Goal: Information Seeking & Learning: Learn about a topic

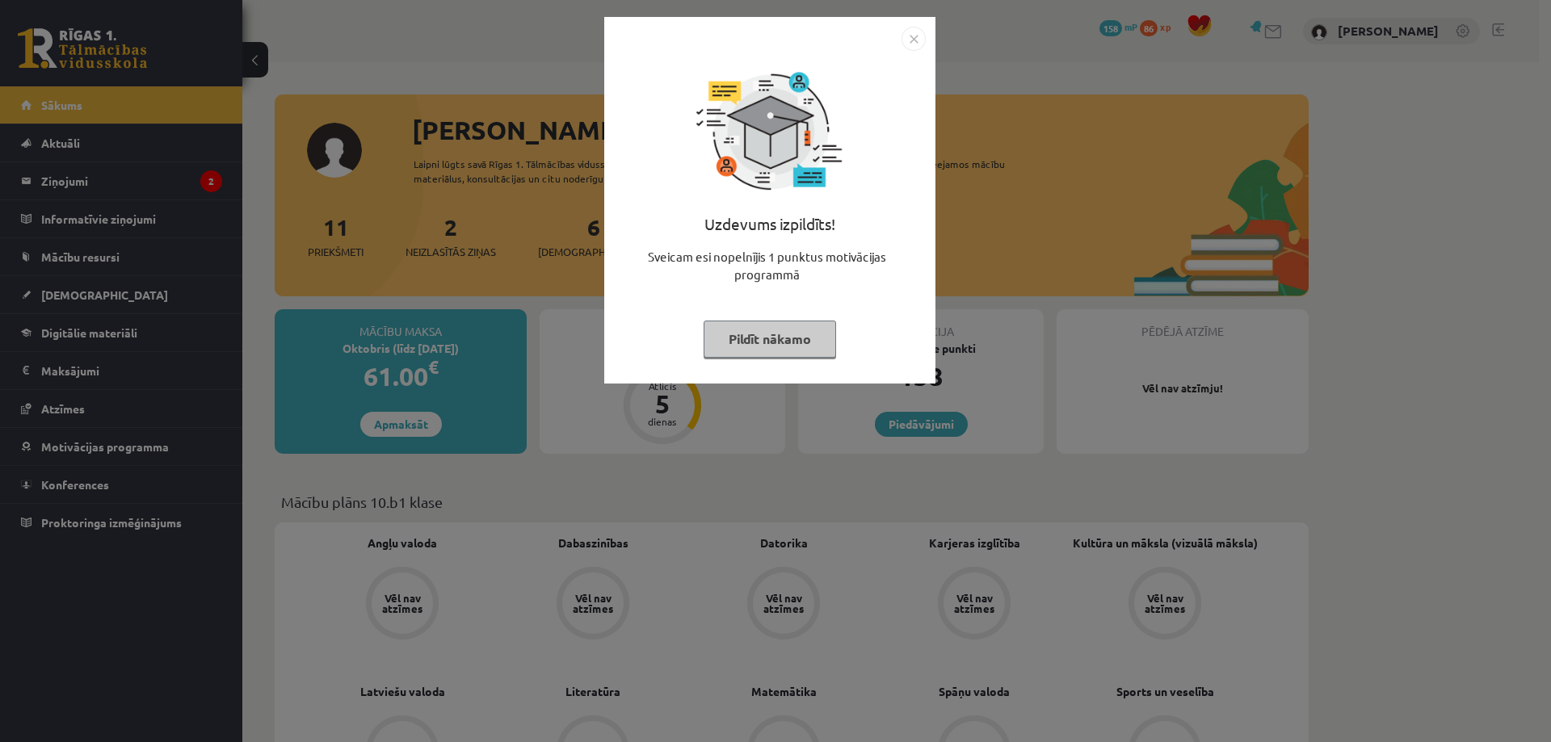
click at [913, 40] on img "Close" at bounding box center [913, 39] width 24 height 24
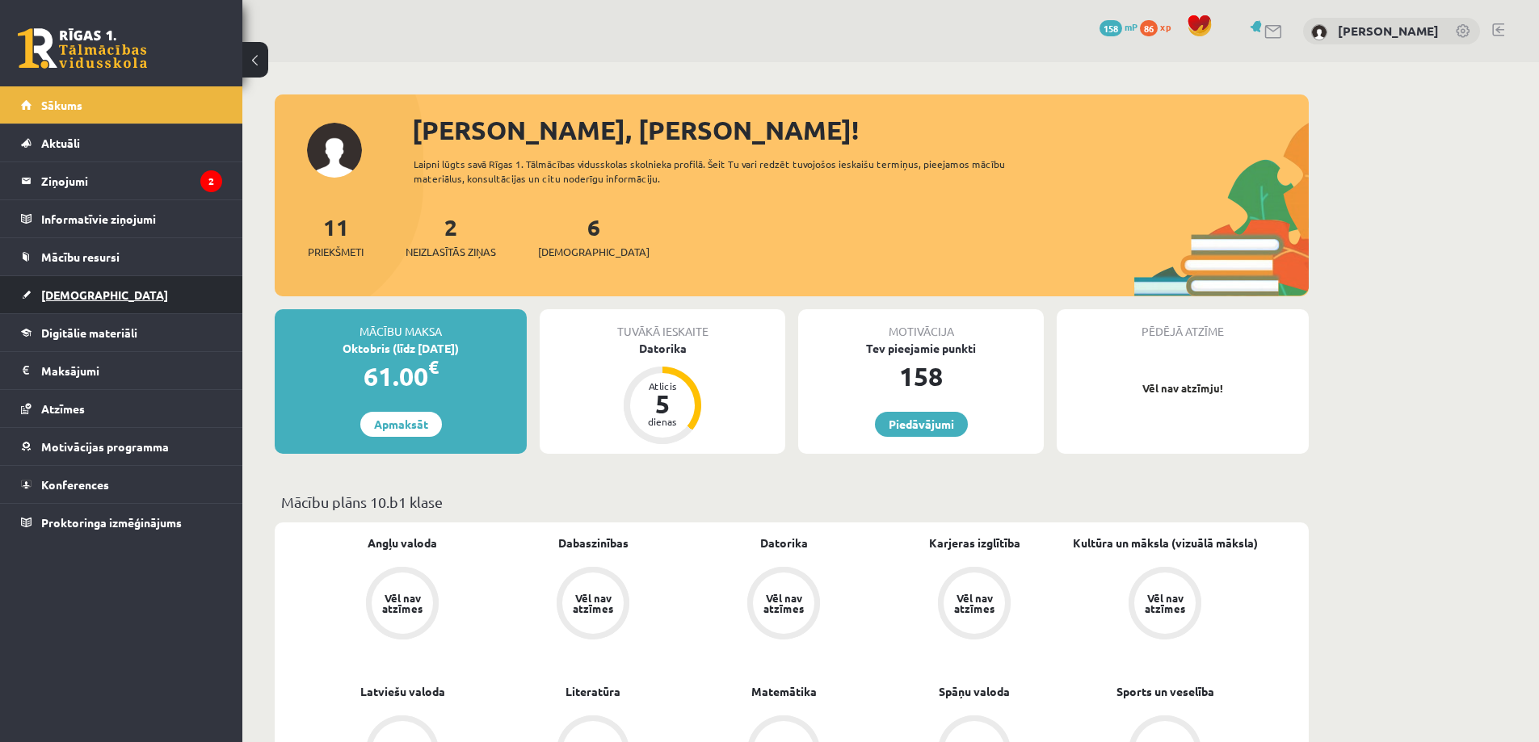
click at [55, 296] on span "[DEMOGRAPHIC_DATA]" at bounding box center [104, 295] width 127 height 15
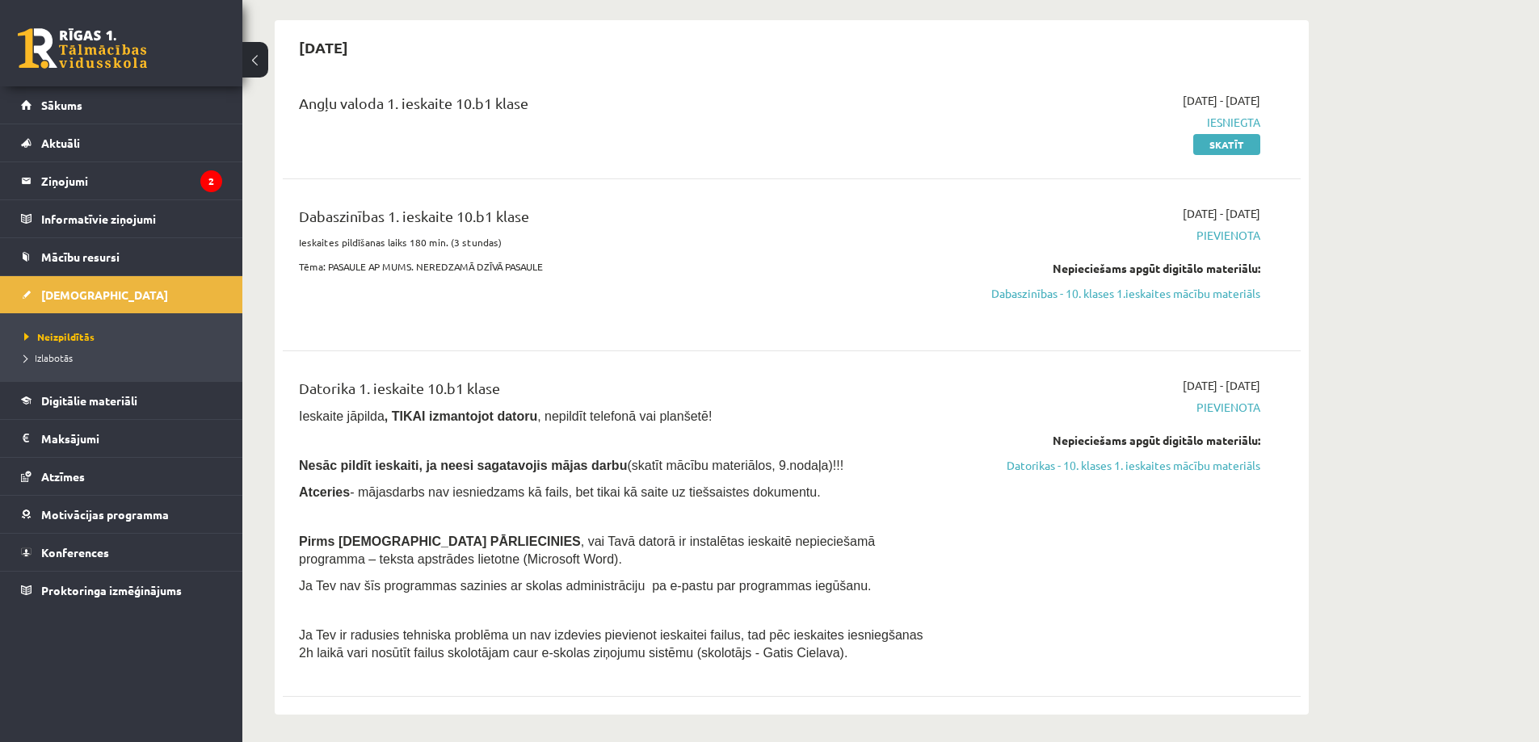
scroll to position [162, 0]
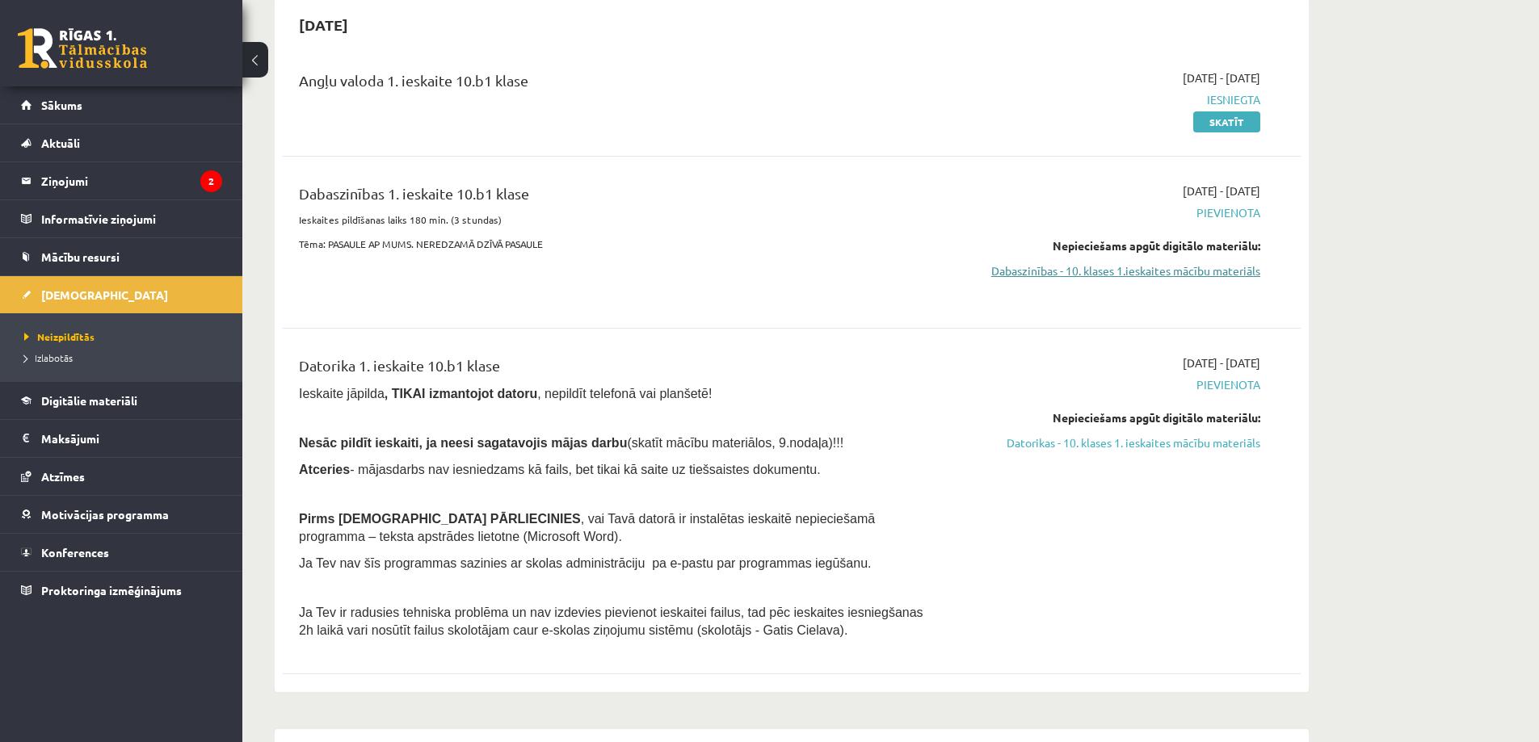
click at [1234, 279] on link "Dabaszinības - 10. klases 1.ieskaites mācību materiāls" at bounding box center [1107, 270] width 304 height 17
click at [1070, 270] on link "Dabaszinības - 10. klases 1.ieskaites mācību materiāls" at bounding box center [1107, 270] width 304 height 17
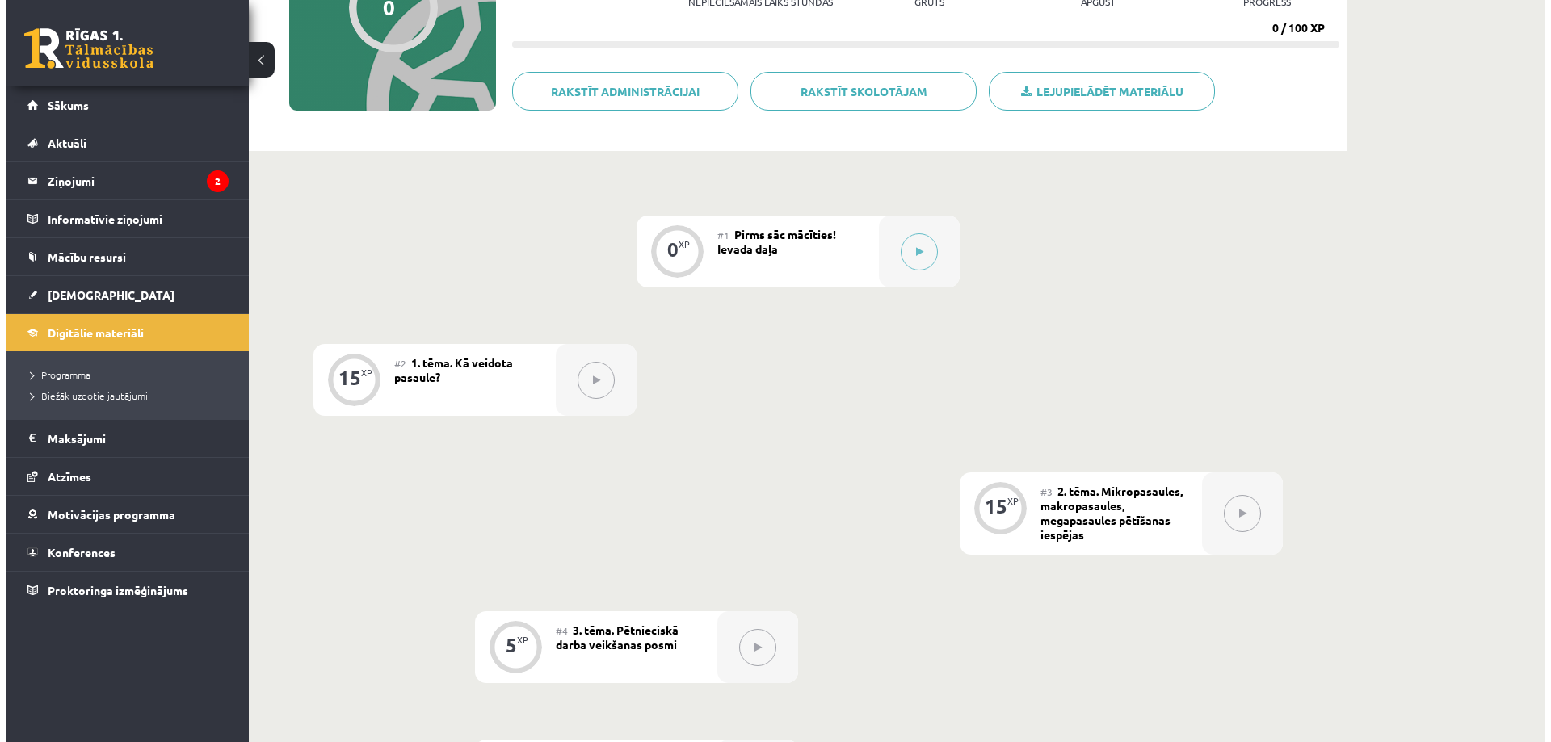
scroll to position [183, 0]
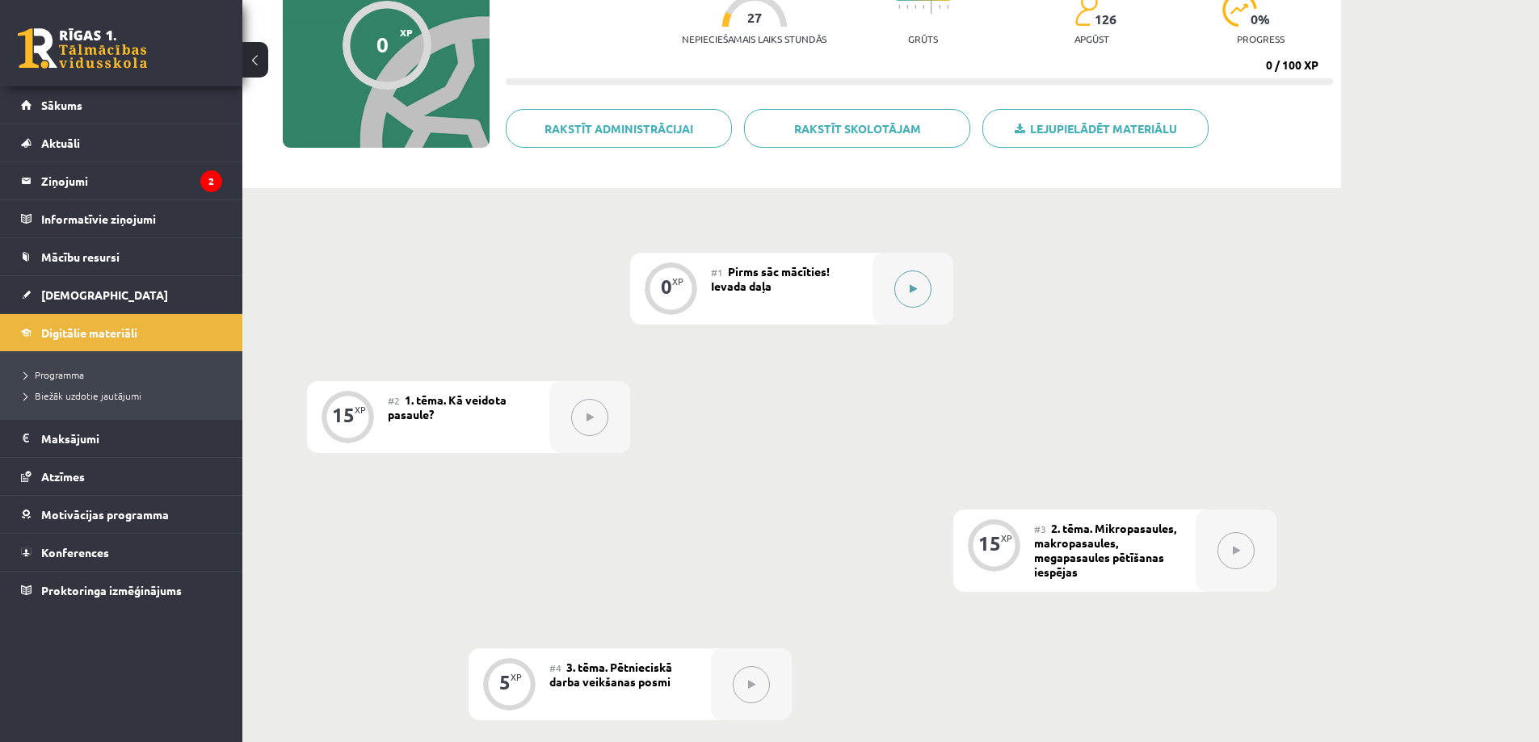
click at [913, 287] on icon at bounding box center [912, 289] width 7 height 10
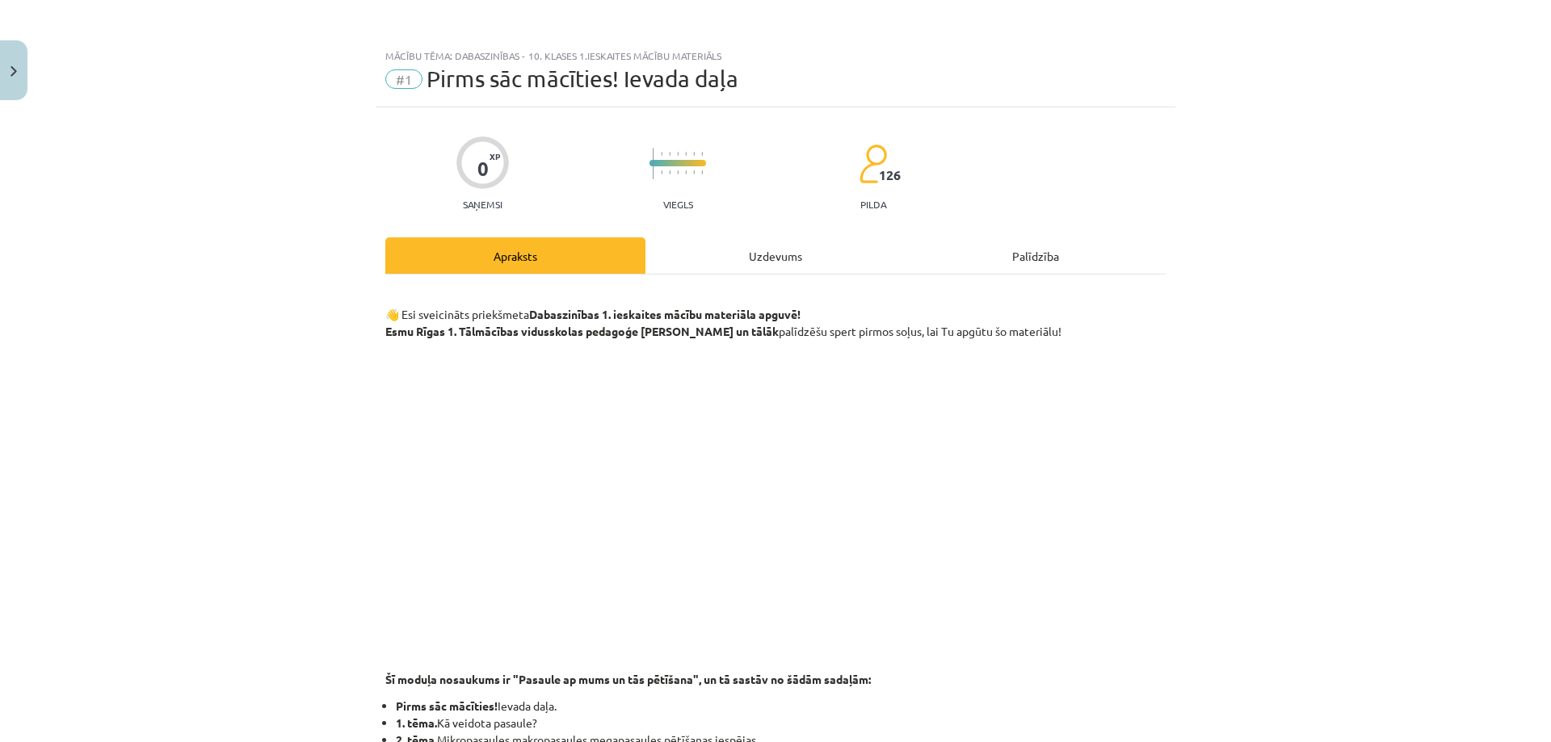
click at [758, 260] on div "Uzdevums" at bounding box center [775, 255] width 260 height 36
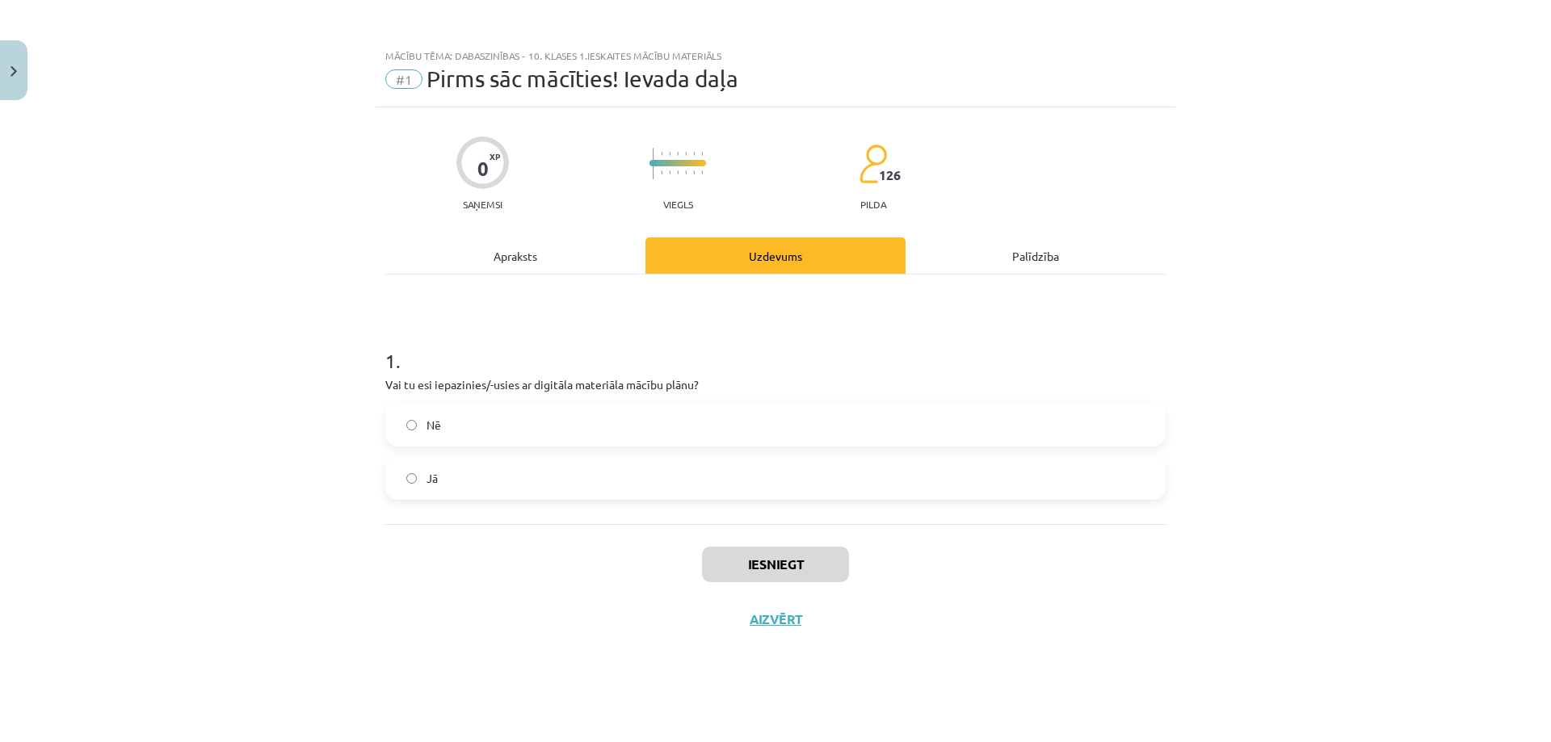
click at [527, 426] on label "Nē" at bounding box center [775, 425] width 777 height 40
click at [525, 492] on label "Jā" at bounding box center [775, 478] width 777 height 40
click at [809, 574] on button "Iesniegt" at bounding box center [775, 565] width 147 height 36
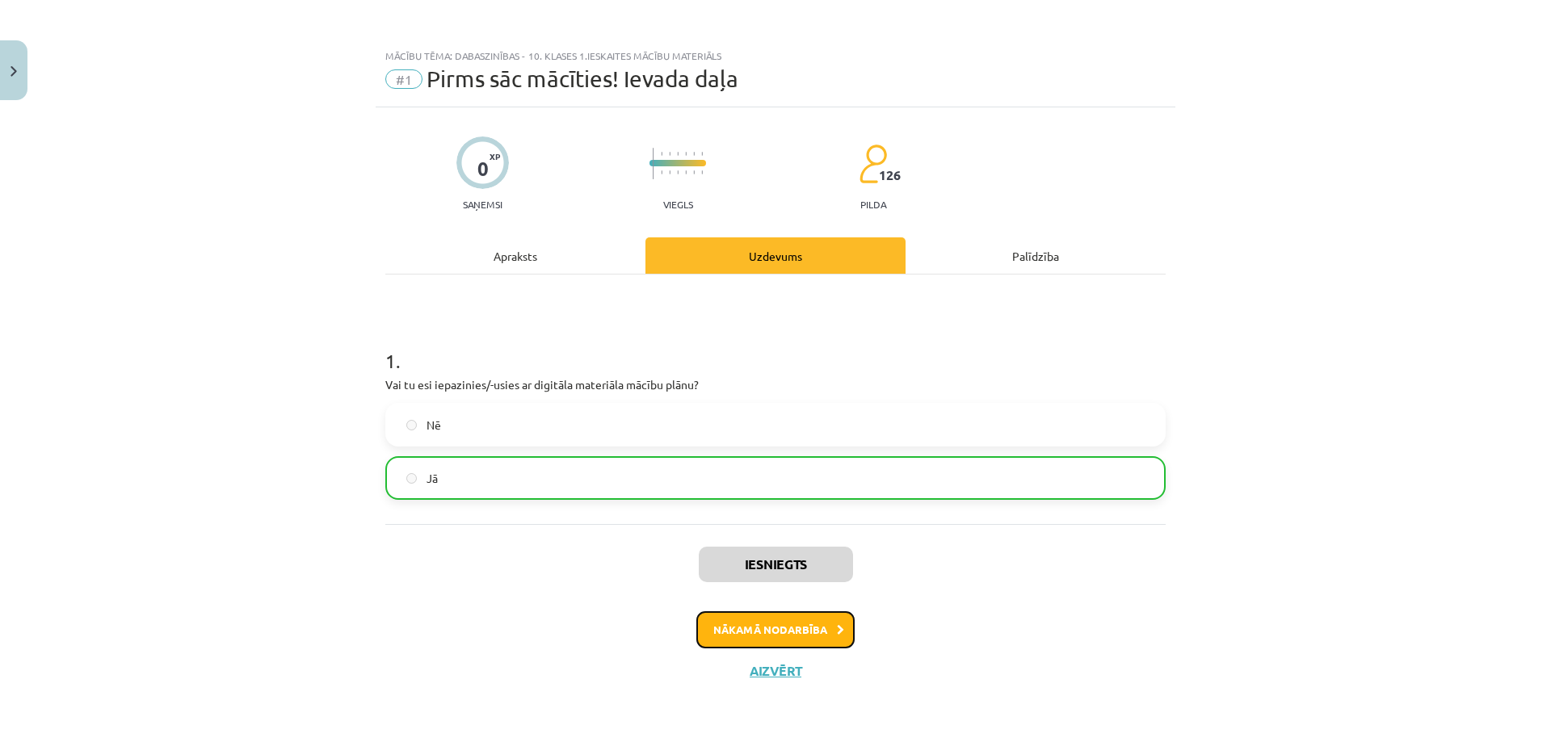
click at [762, 633] on button "Nākamā nodarbība" at bounding box center [775, 629] width 158 height 37
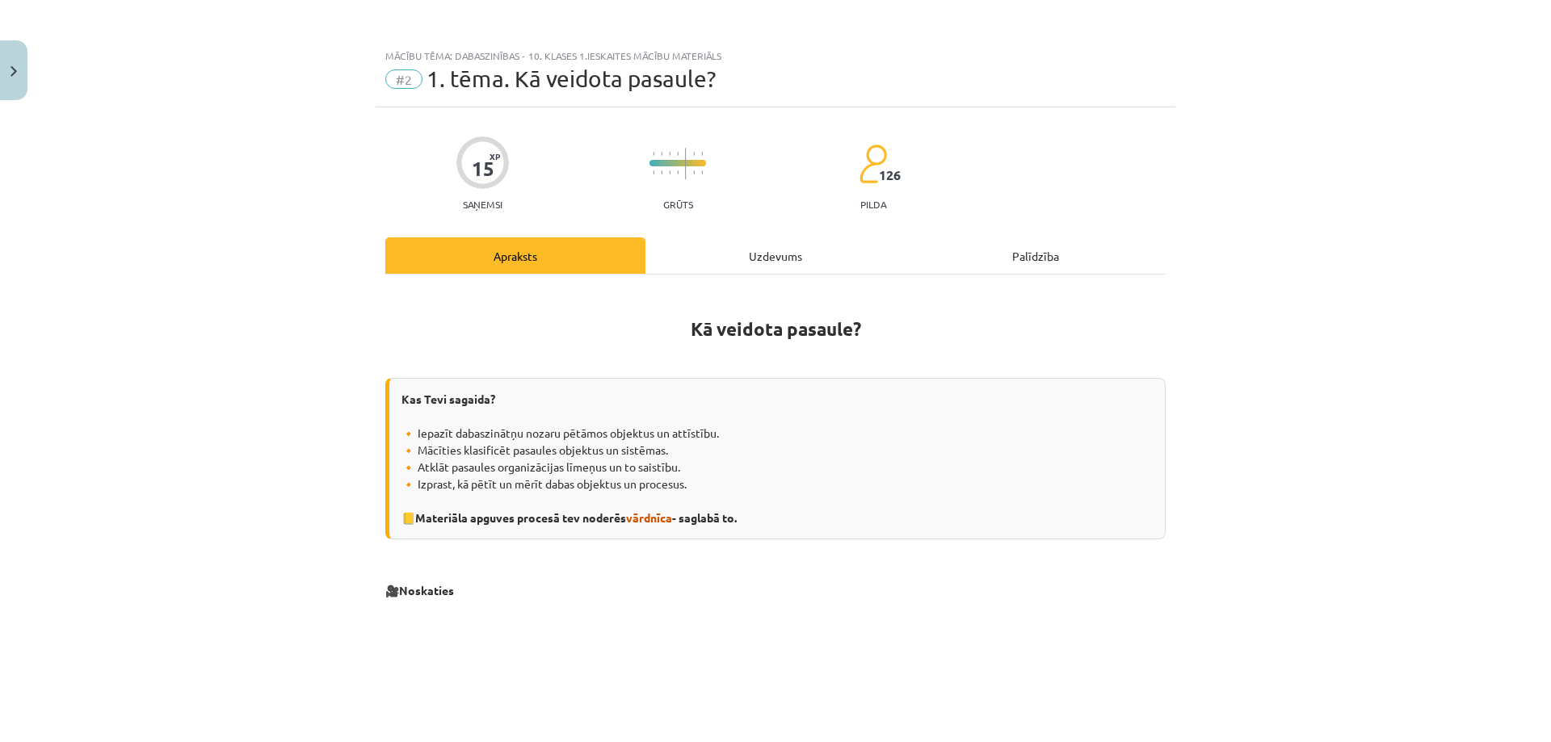
click at [728, 249] on div "Uzdevums" at bounding box center [775, 255] width 260 height 36
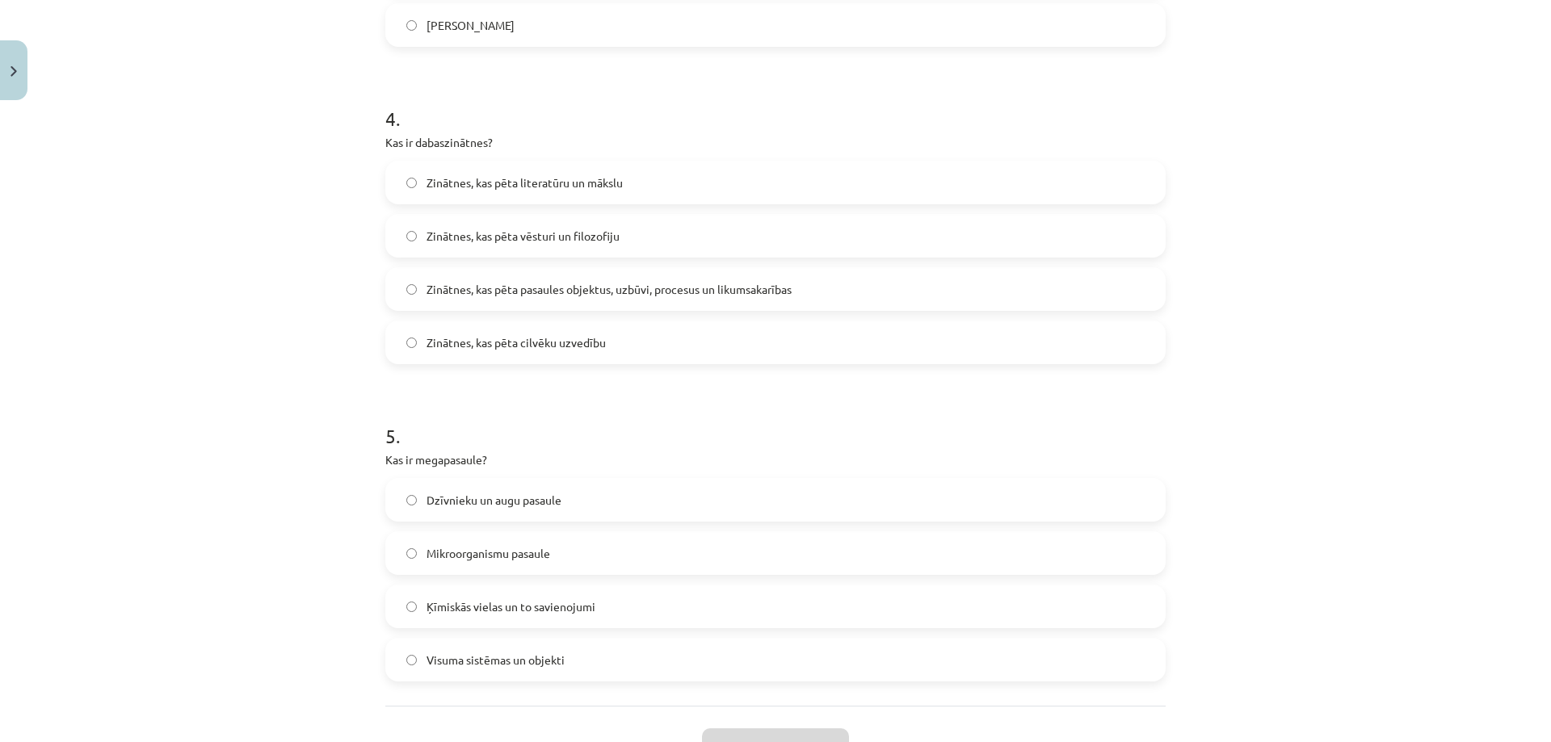
scroll to position [1321, 0]
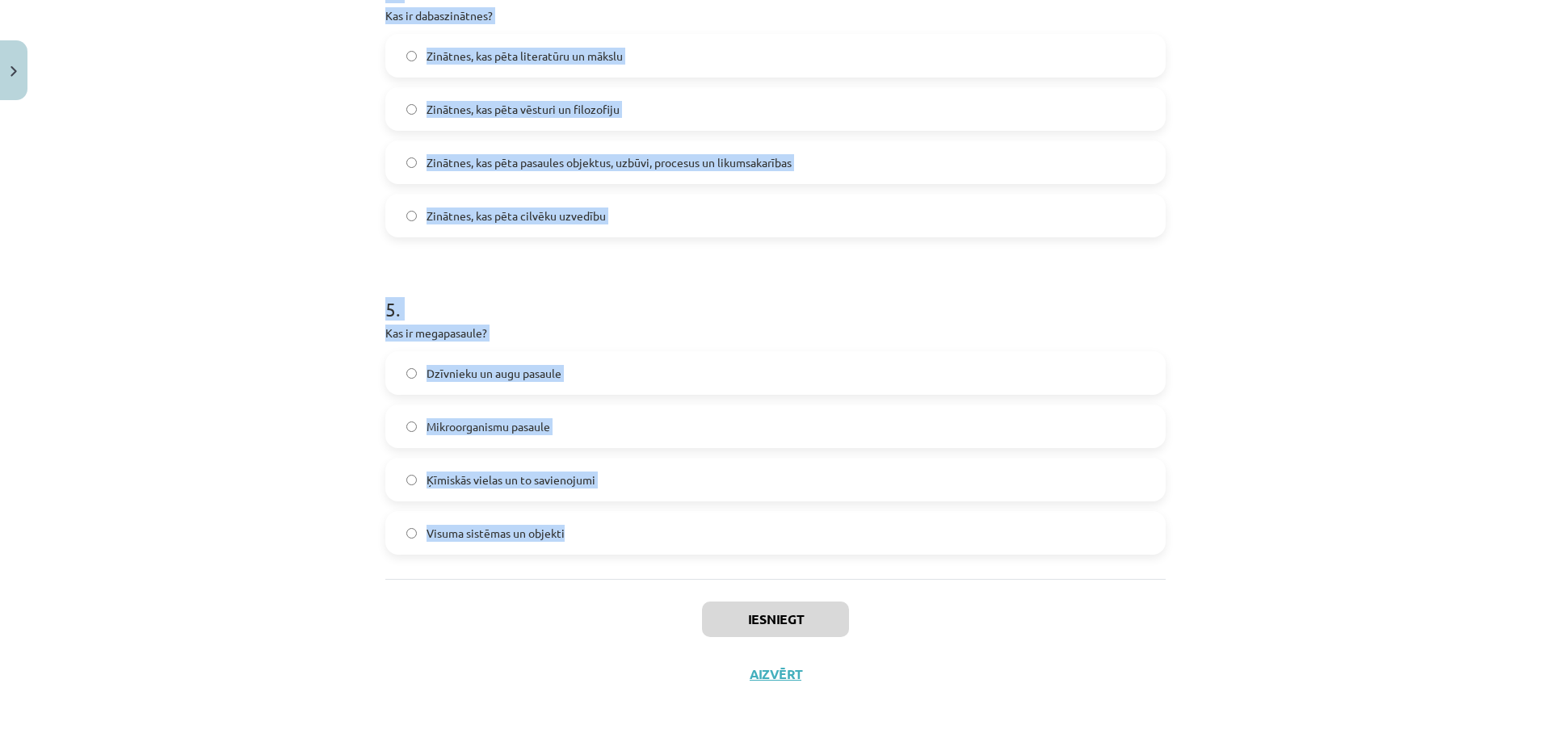
drag, startPoint x: 380, startPoint y: 262, endPoint x: 653, endPoint y: 556, distance: 401.2
copy form "Kura mērvienība ir SI pamatvienība garumam? Litrs Metrs Sekunde Kilograms 2 . K…"
click at [319, 214] on div "Mācību tēma: Dabaszinības - 10. klases 1.ieskaites mācību materiāls #2 1. tēma.…" at bounding box center [775, 371] width 1551 height 742
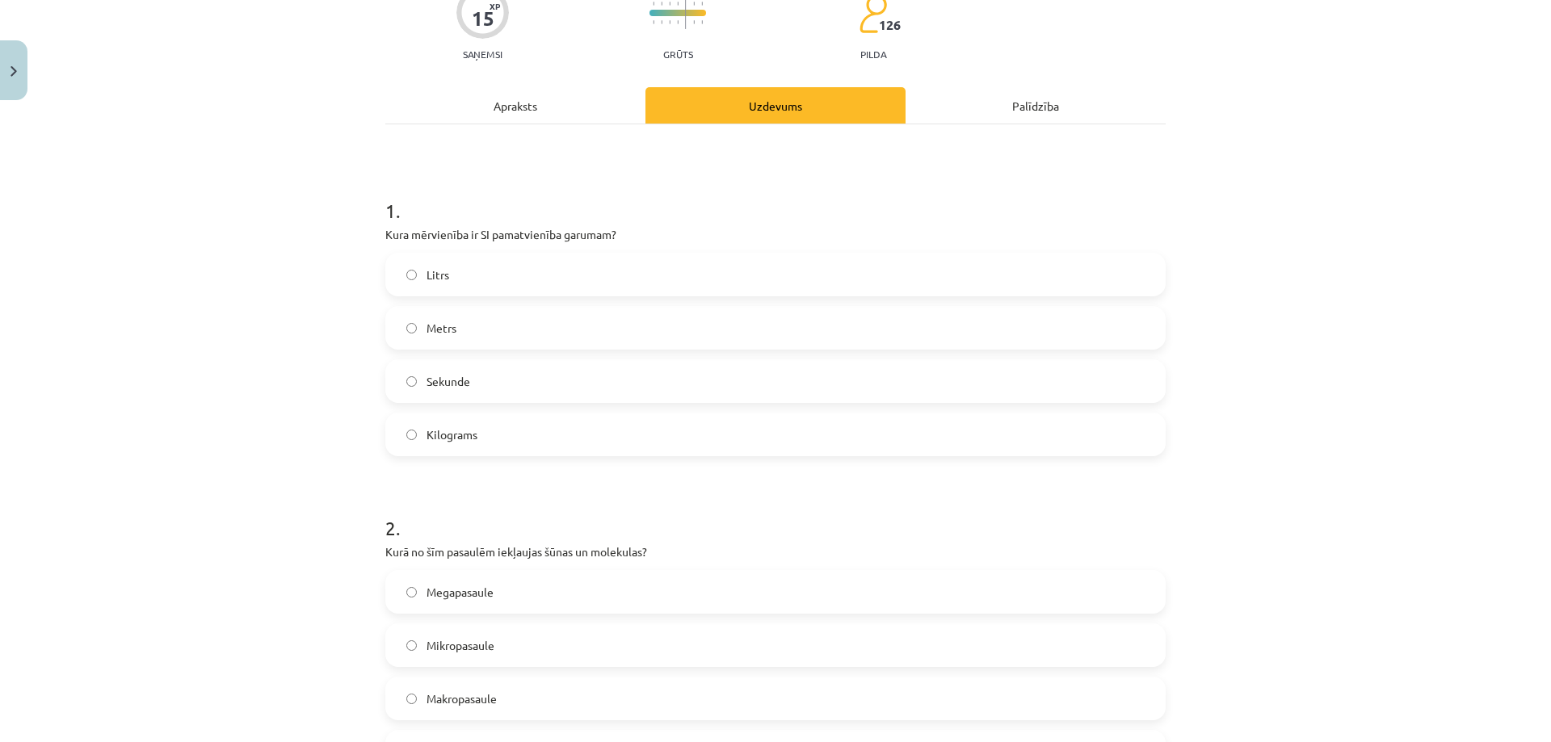
scroll to position [162, 0]
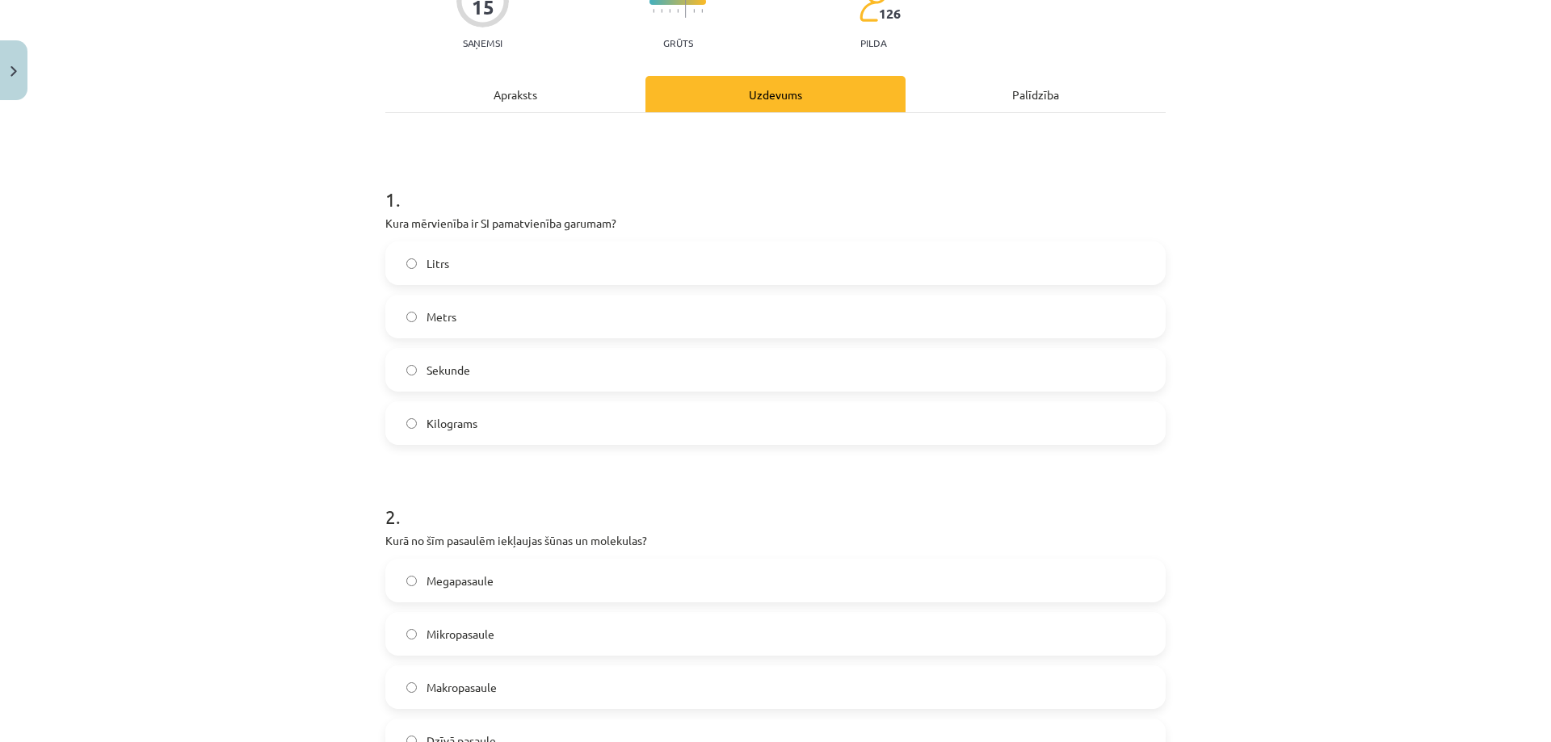
click at [477, 310] on label "Metrs" at bounding box center [775, 316] width 777 height 40
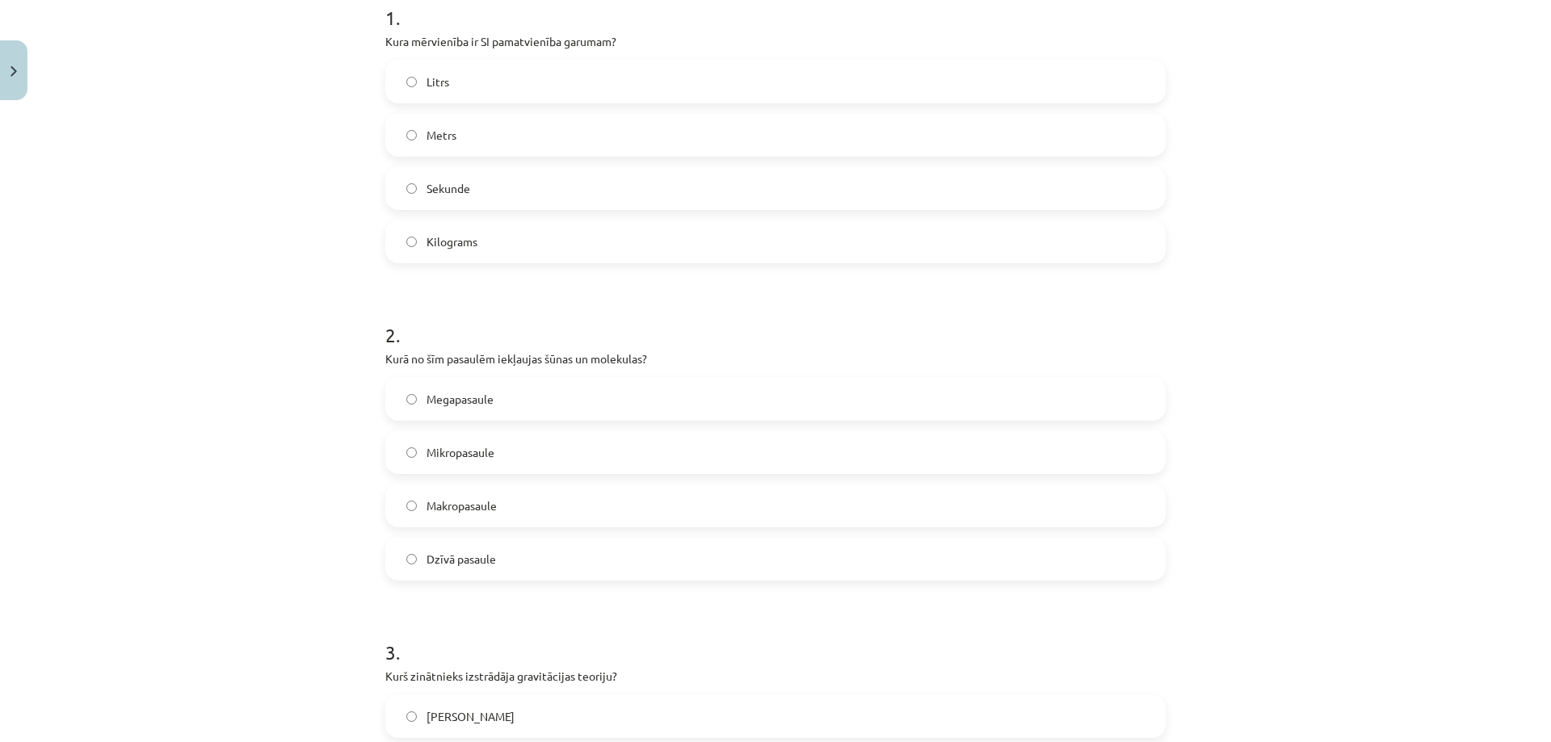
scroll to position [404, 0]
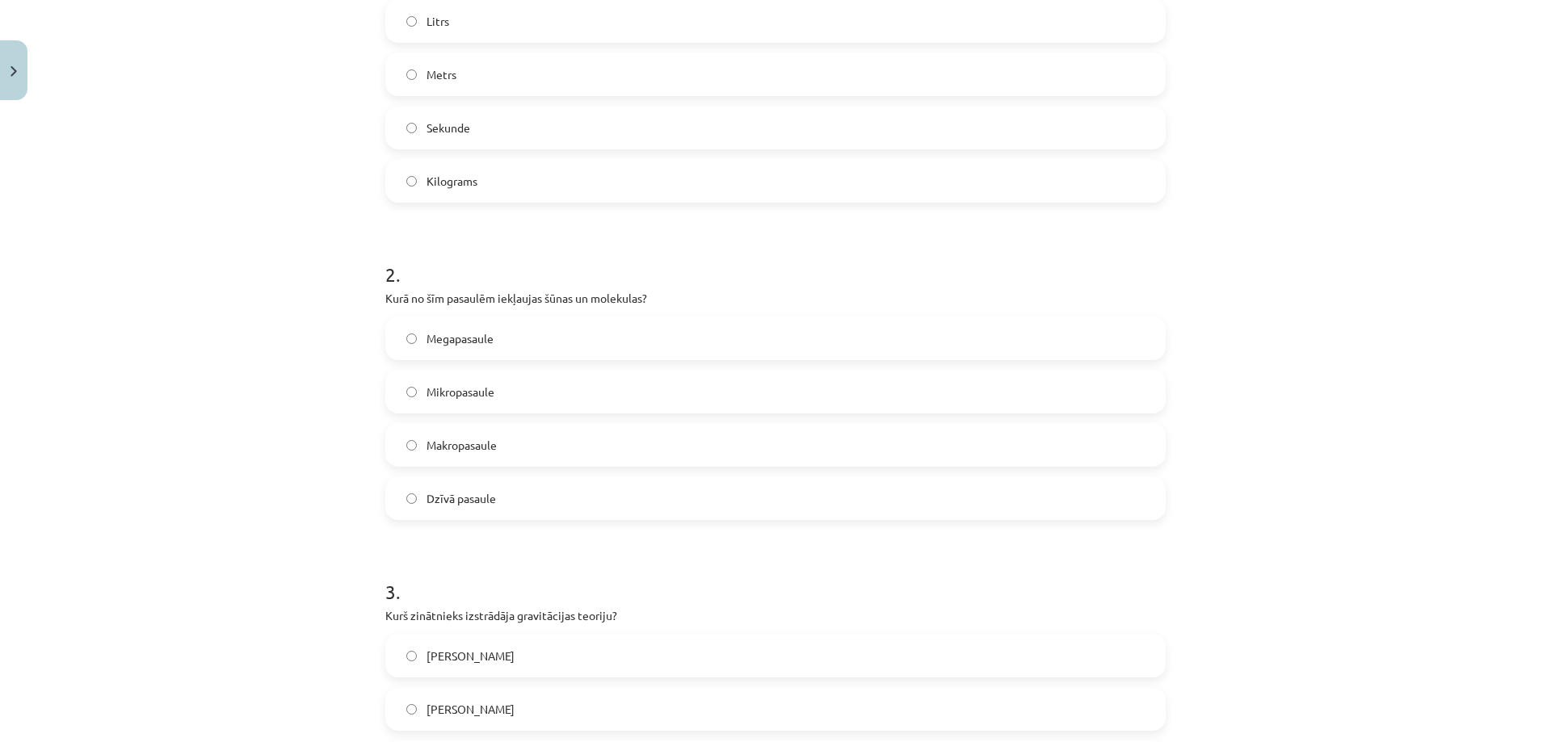
drag, startPoint x: 519, startPoint y: 391, endPoint x: 514, endPoint y: 376, distance: 15.1
click at [518, 389] on label "Mikropasaule" at bounding box center [775, 392] width 777 height 40
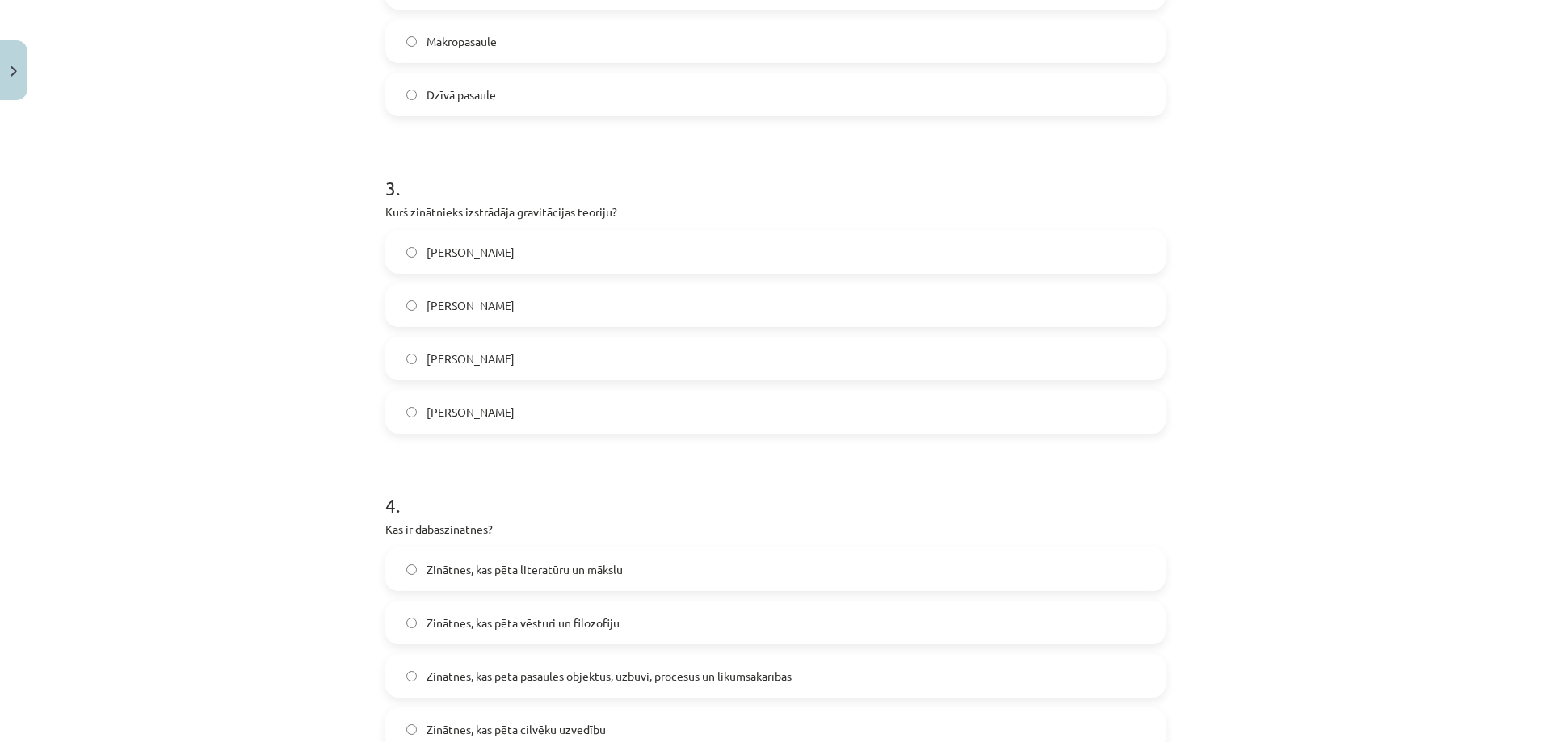
click at [527, 252] on label "[PERSON_NAME]" at bounding box center [775, 252] width 777 height 40
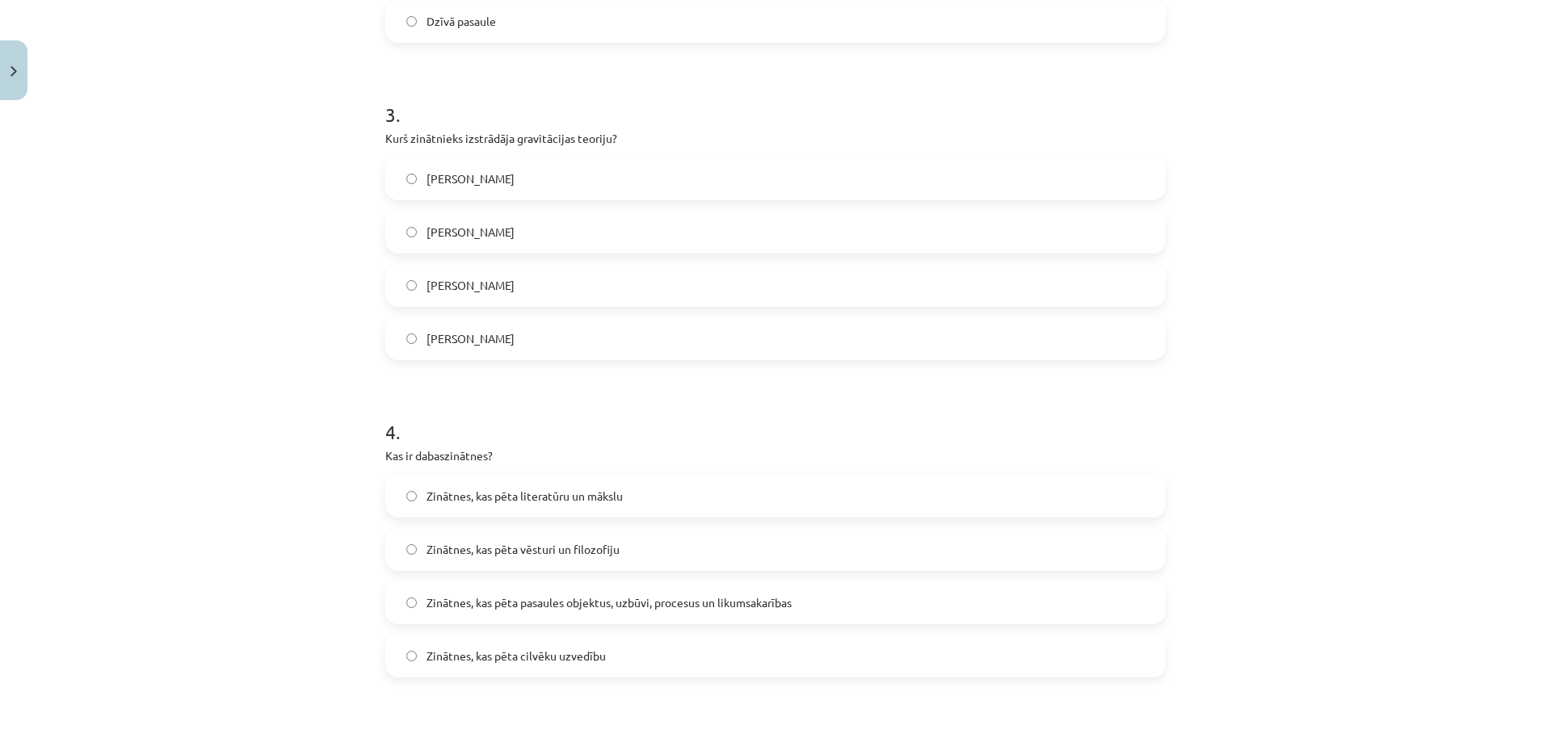
scroll to position [888, 0]
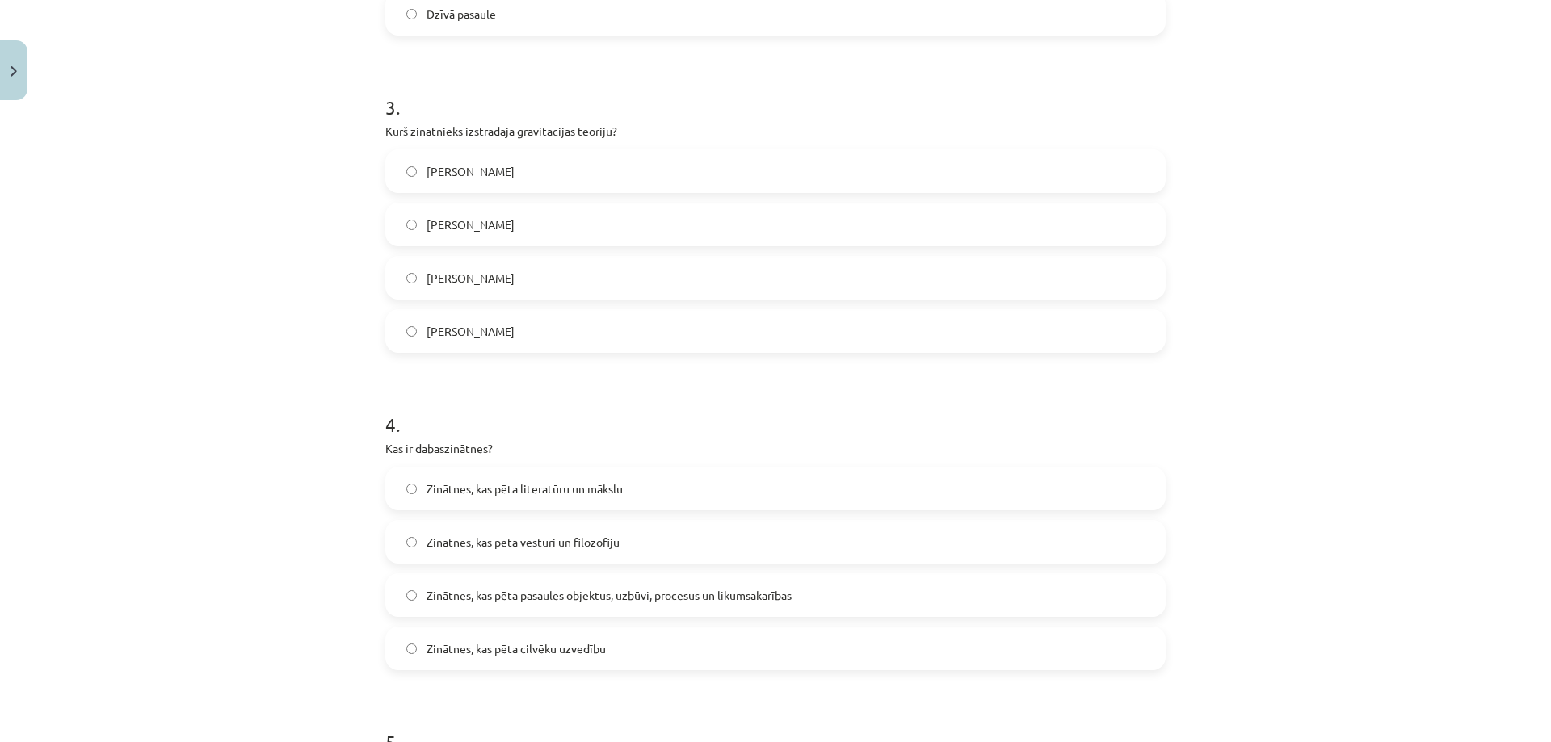
click at [573, 605] on label "Zinātnes, kas pēta pasaules objektus, uzbūvi, procesus un likumsakarības" at bounding box center [775, 595] width 777 height 40
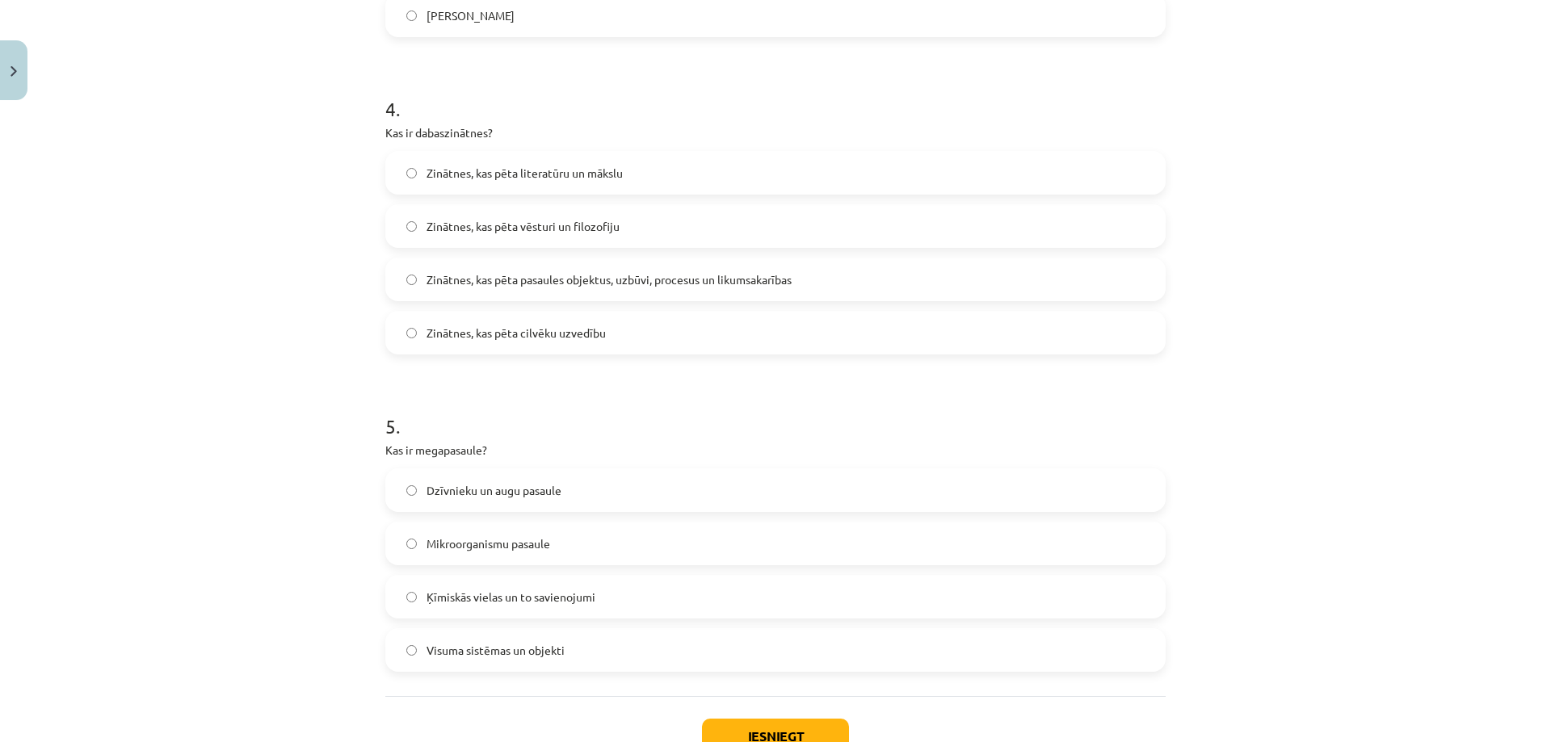
scroll to position [1241, 0]
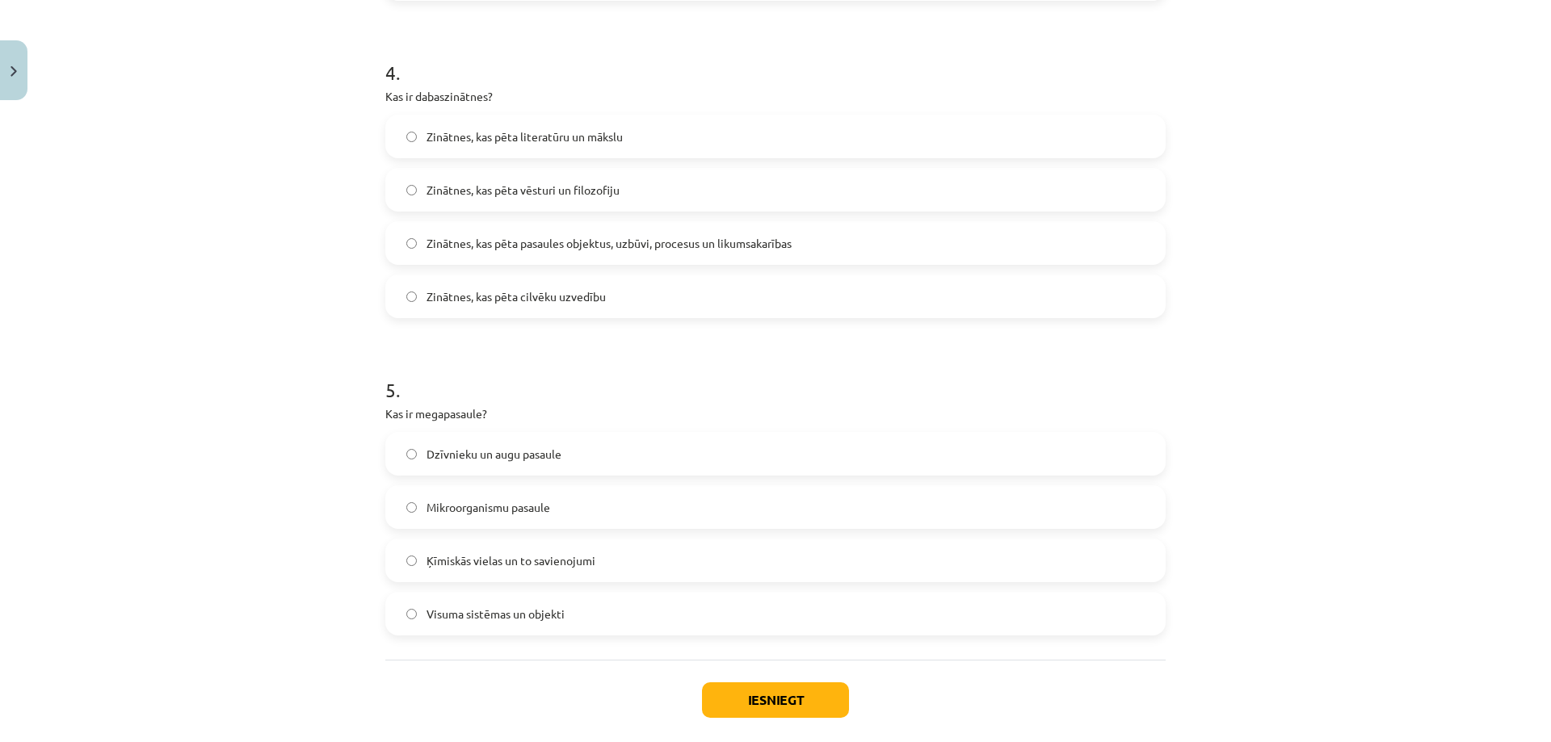
click at [485, 616] on span "Visuma sistēmas un objekti" at bounding box center [495, 614] width 138 height 17
click at [733, 699] on button "Iesniegt" at bounding box center [775, 700] width 147 height 36
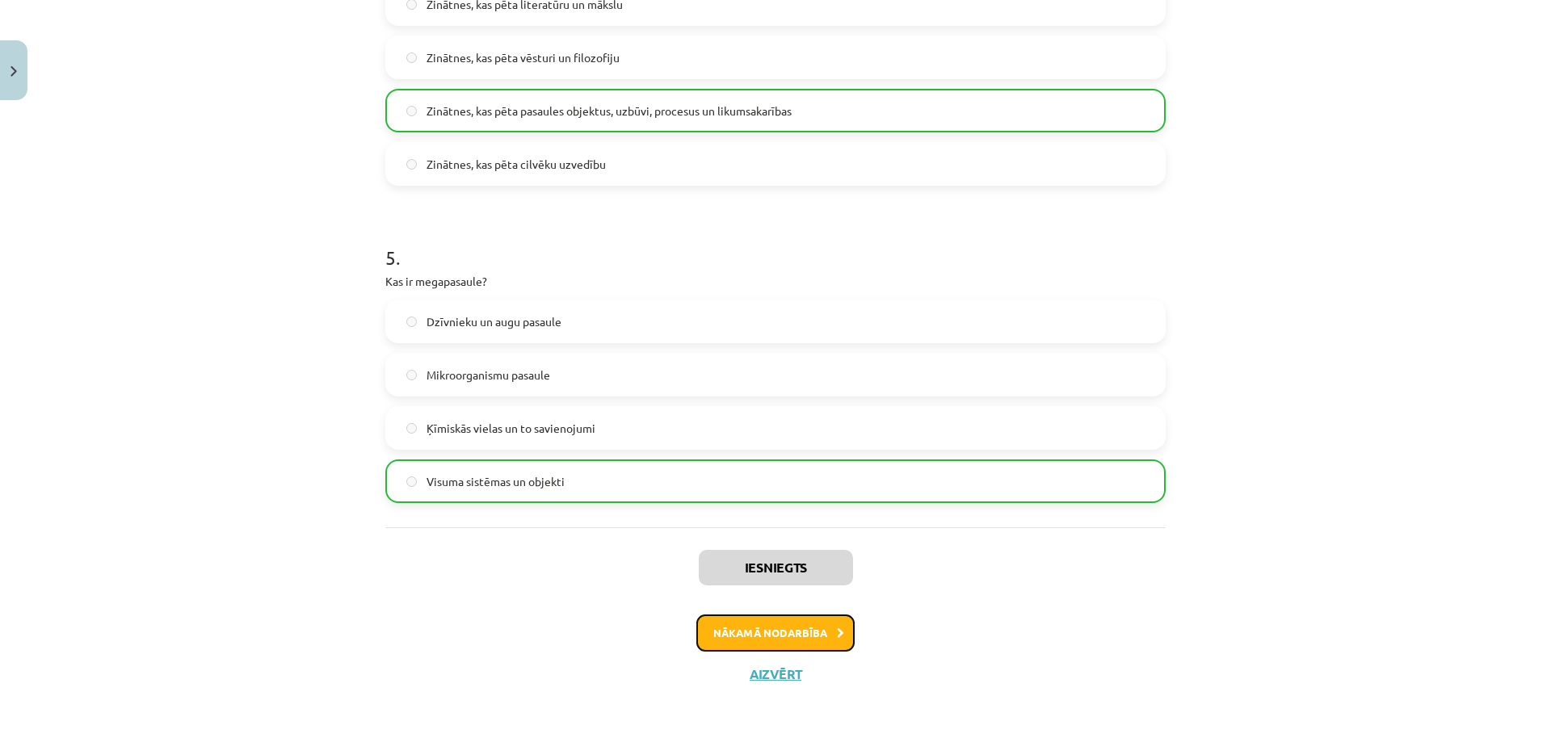
click at [795, 615] on button "Nākamā nodarbība" at bounding box center [775, 633] width 158 height 37
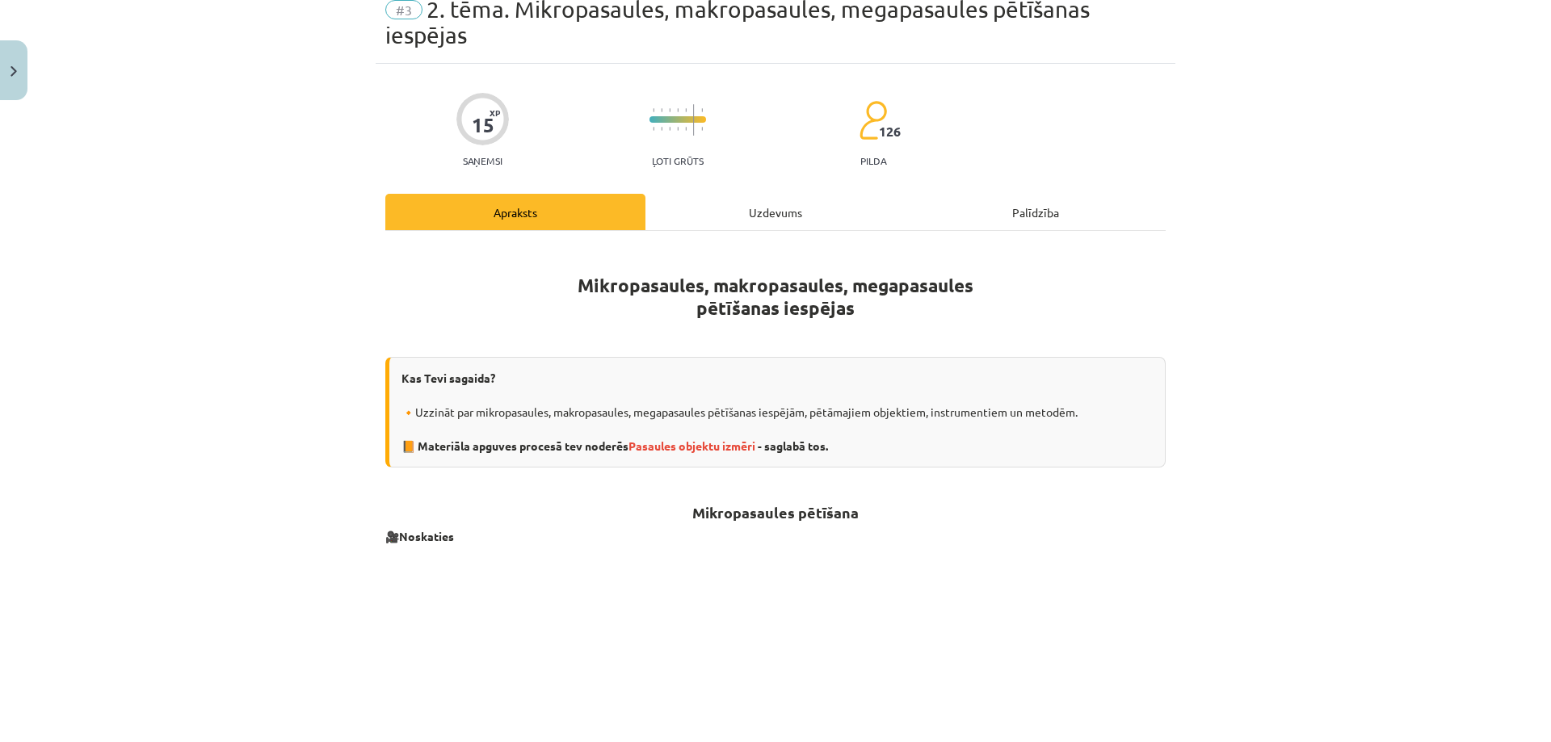
scroll to position [40, 0]
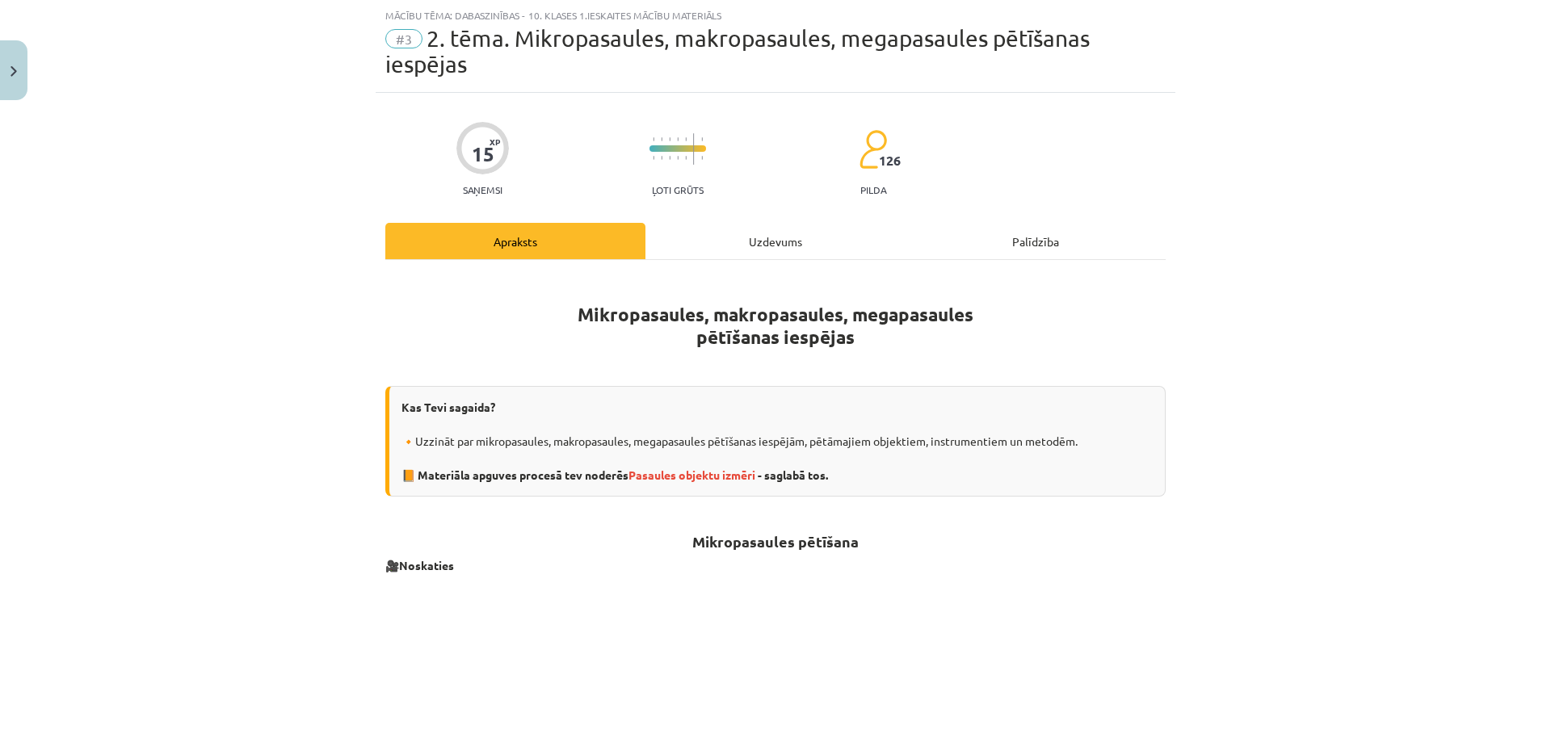
click at [779, 232] on div "Uzdevums" at bounding box center [775, 241] width 260 height 36
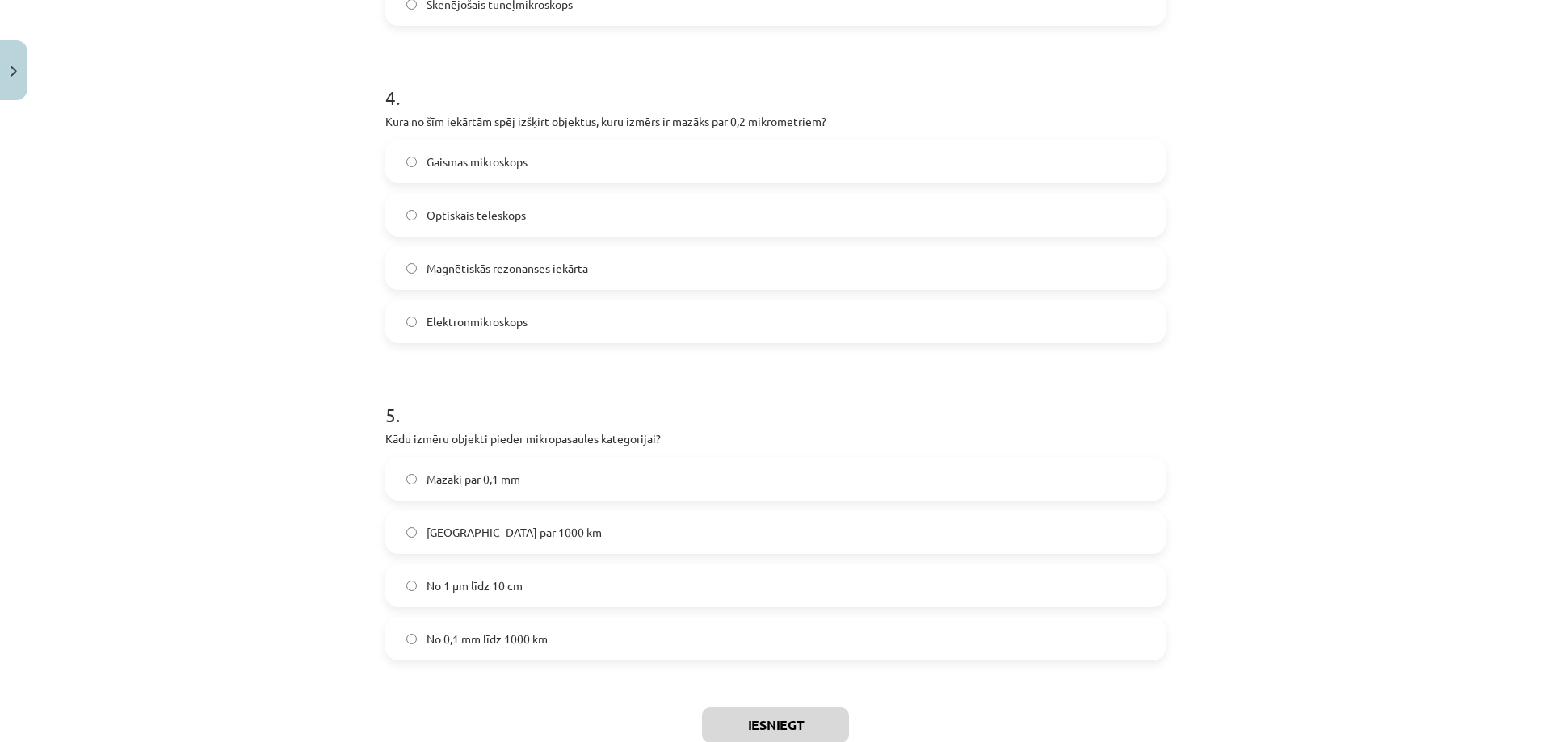
scroll to position [1347, 0]
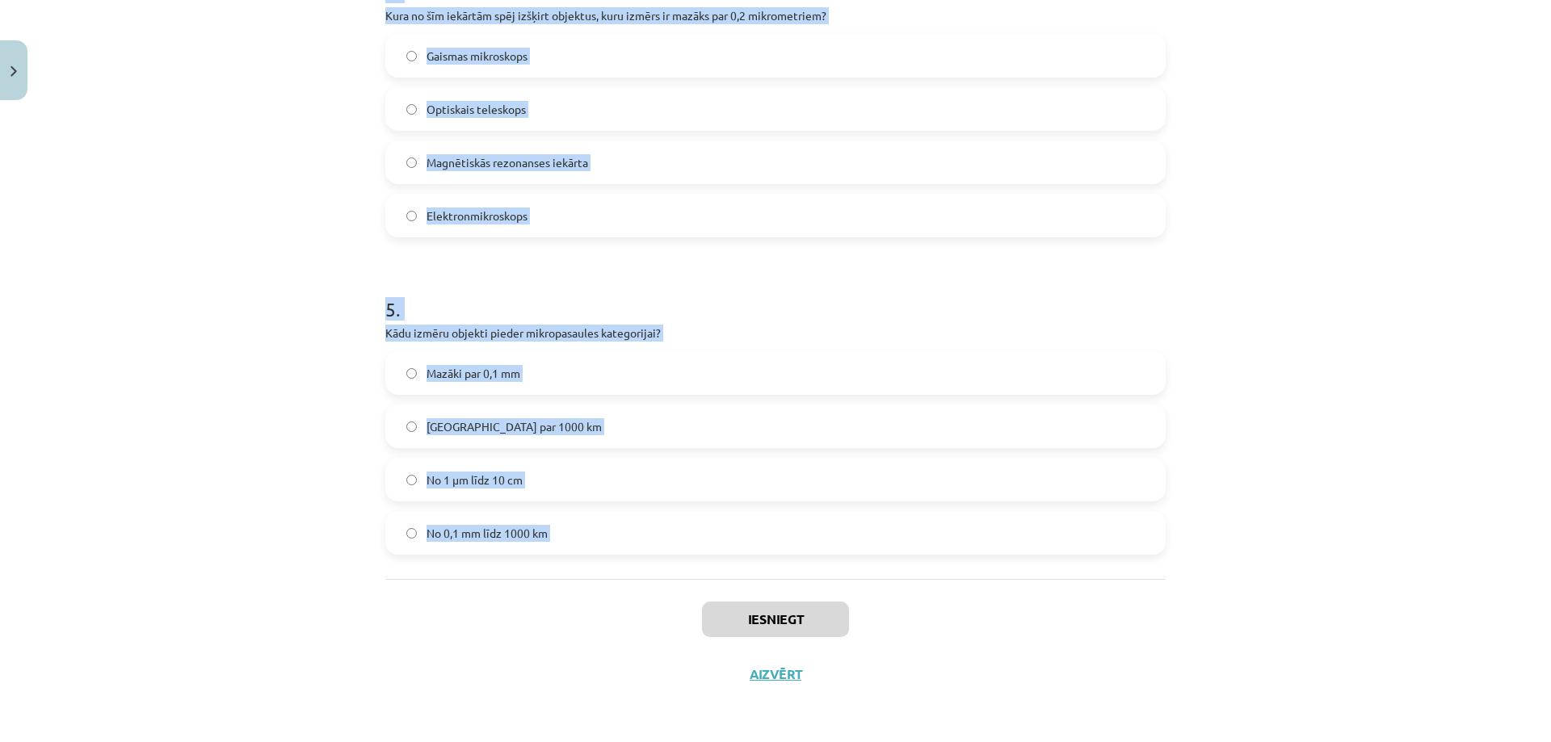
drag, startPoint x: 380, startPoint y: 271, endPoint x: 617, endPoint y: 590, distance: 397.7
copy form "Kas ir astronomiskā vienība (AU)? Attālums no Zemes līdz Saulei Attālums no Zem…"
click at [245, 105] on div "Mācību tēma: Dabaszinības - 10. klases 1.ieskaites mācību materiāls #3 2. tēma.…" at bounding box center [775, 371] width 1551 height 742
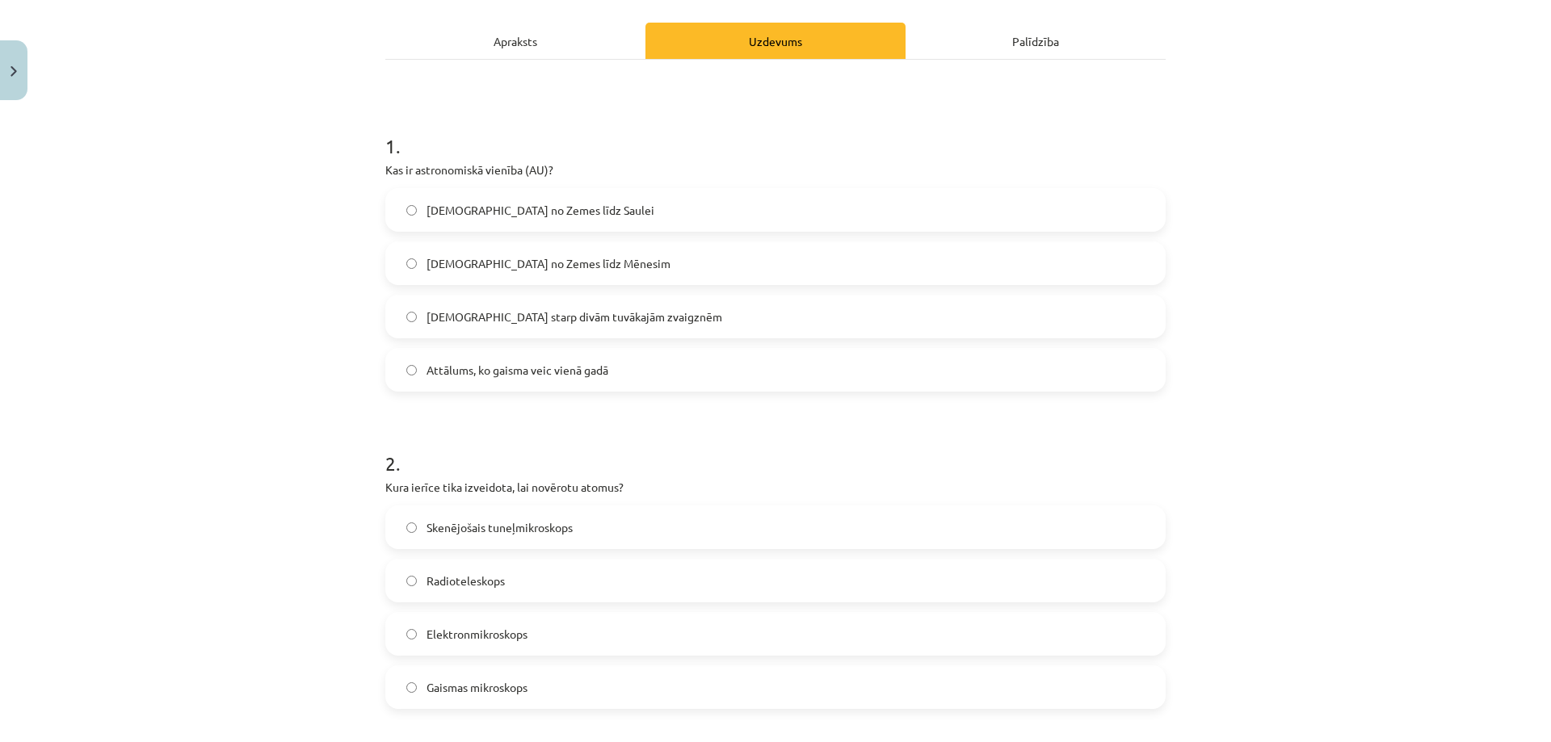
scroll to position [216, 0]
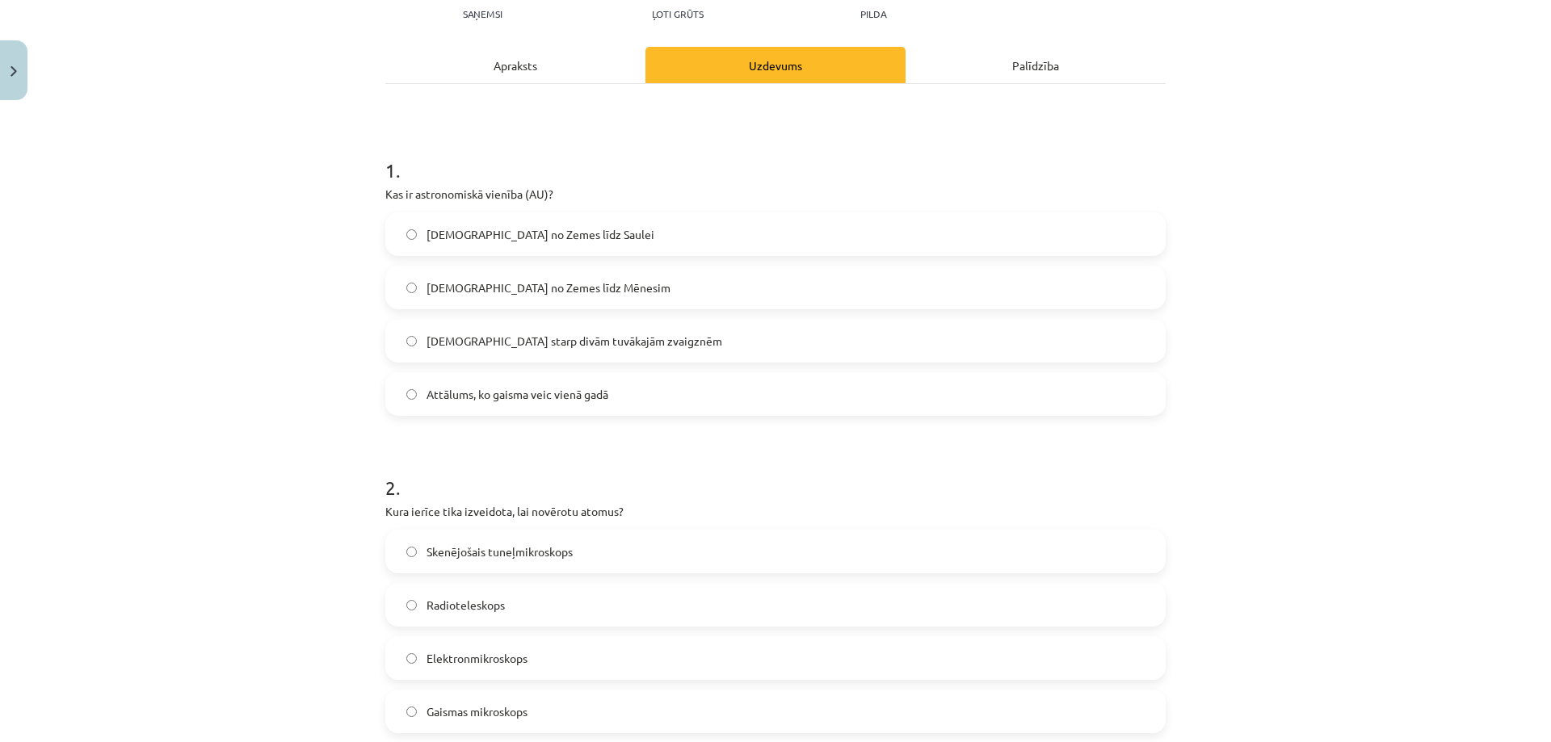
click at [482, 239] on span "[DEMOGRAPHIC_DATA] no Zemes līdz Saulei" at bounding box center [540, 234] width 228 height 17
click at [548, 555] on span "Skenējošais tuneļmikroskops" at bounding box center [499, 552] width 146 height 17
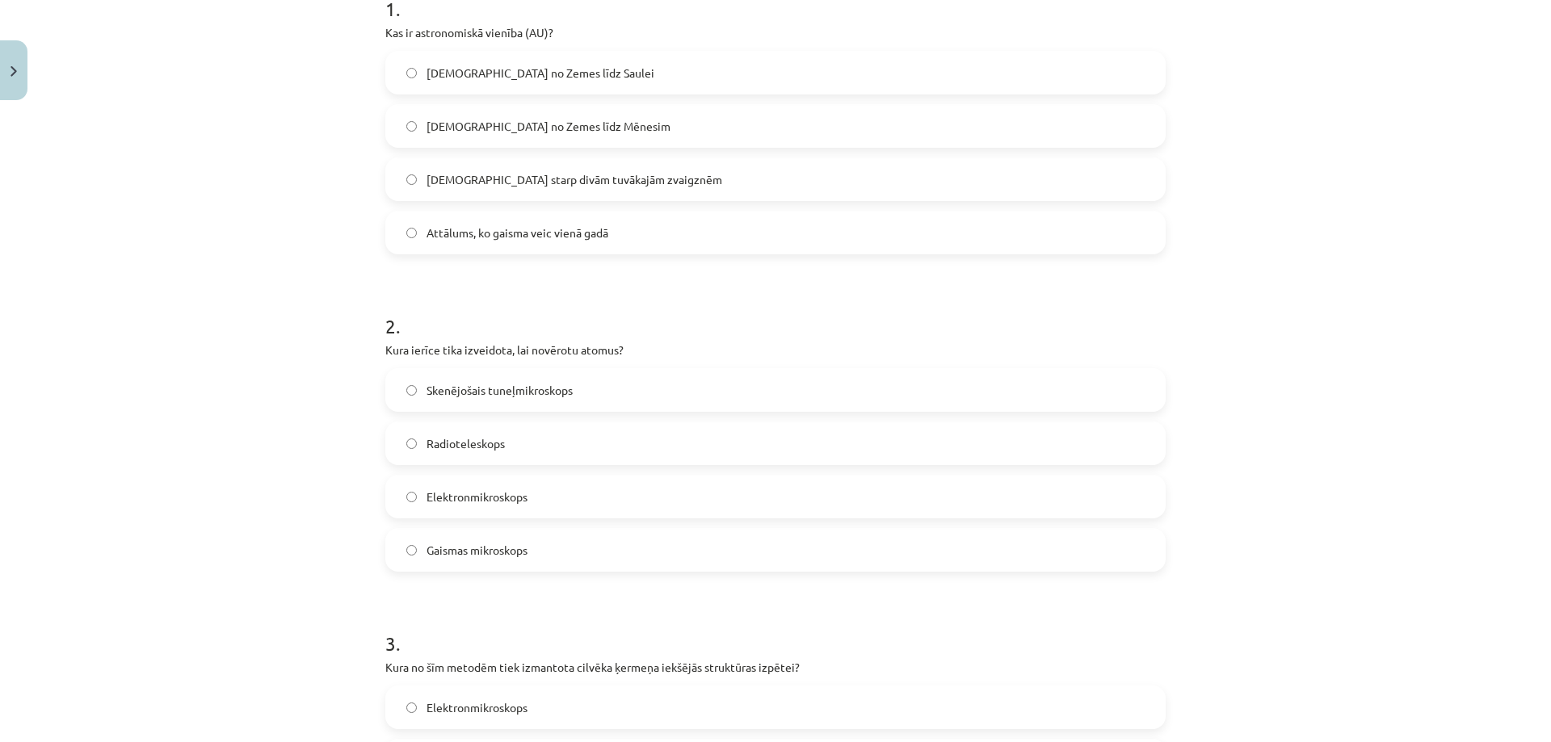
scroll to position [620, 0]
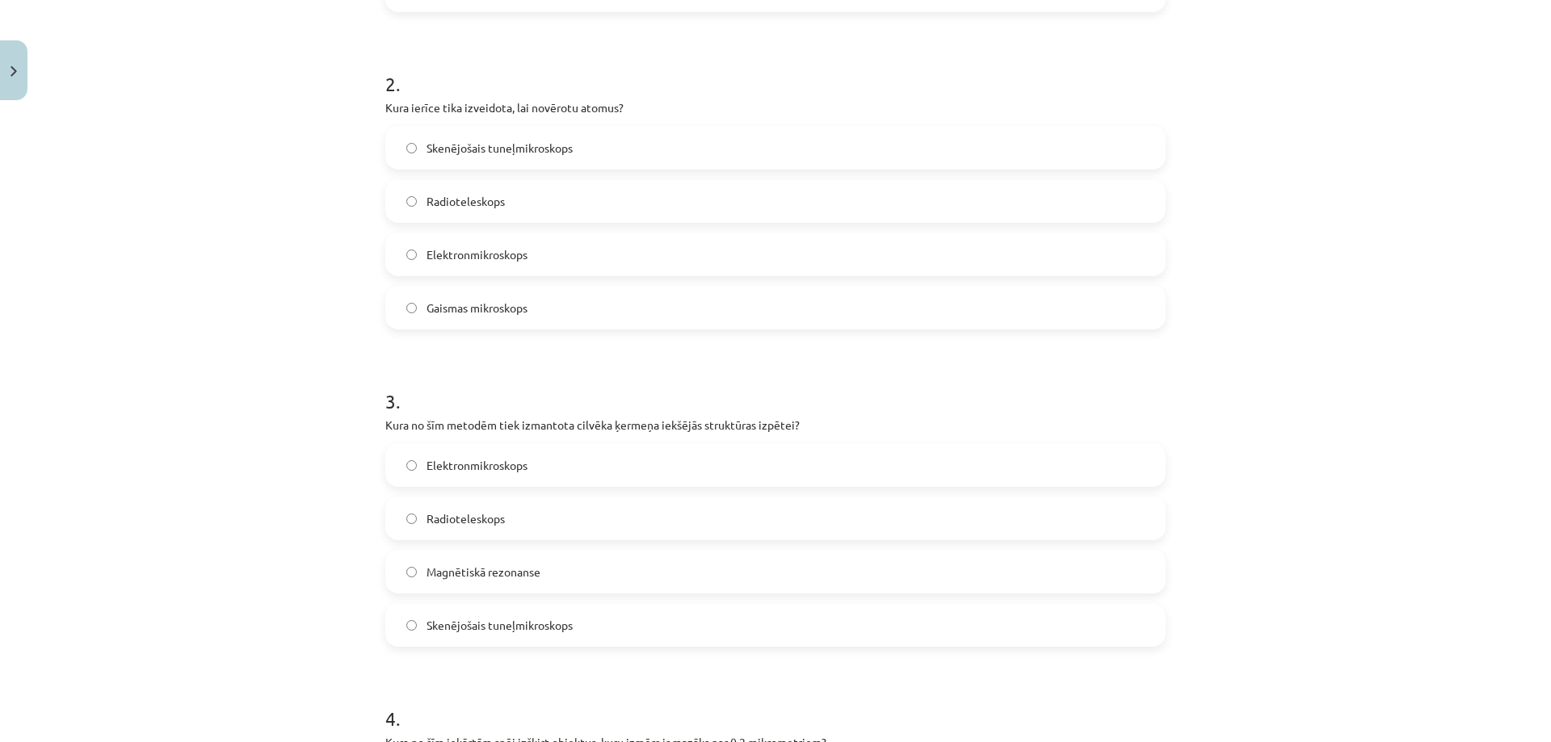
click at [611, 581] on label "Magnētiskā rezonanse" at bounding box center [775, 572] width 777 height 40
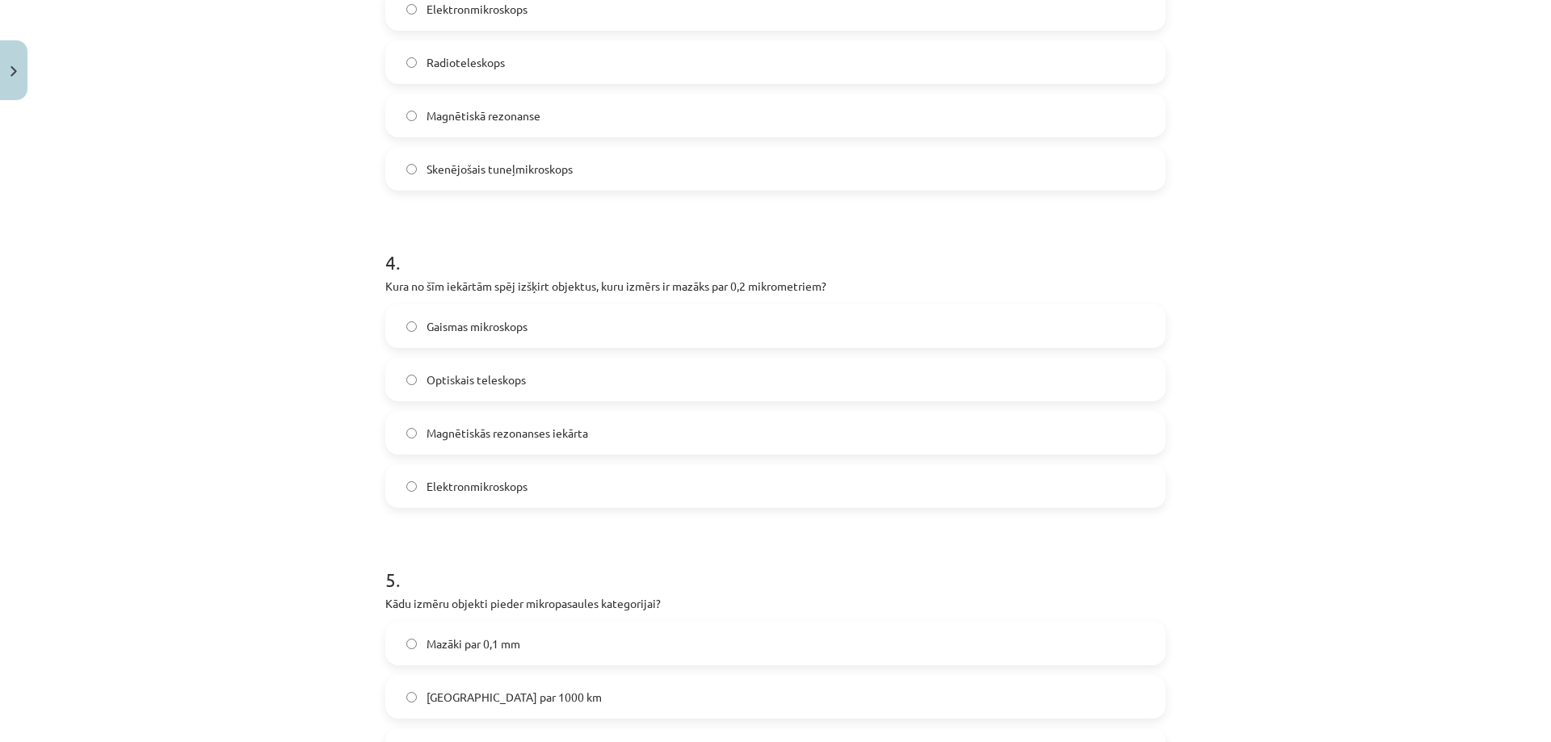
scroll to position [1105, 0]
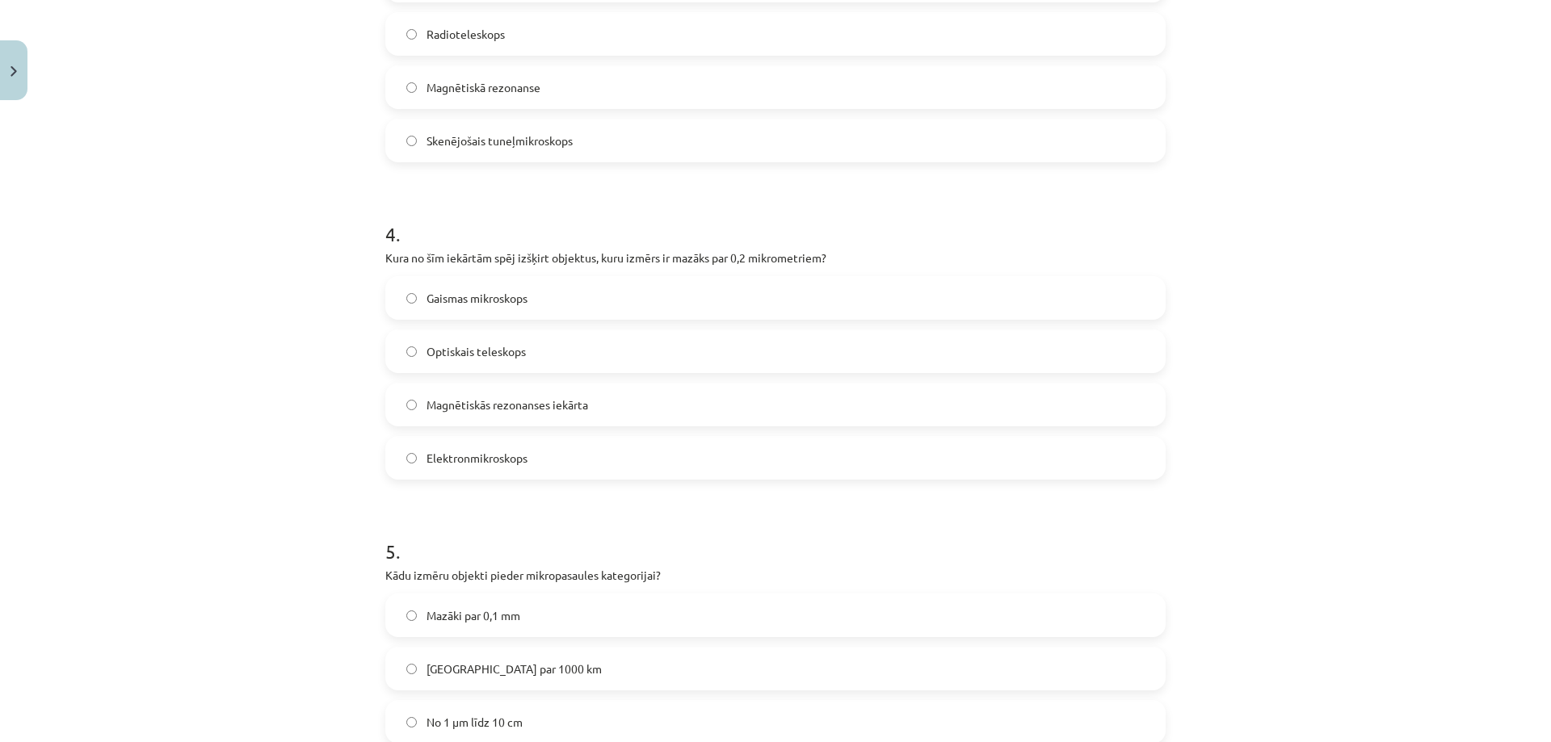
click at [527, 465] on label "Elektronmikroskops" at bounding box center [775, 458] width 777 height 40
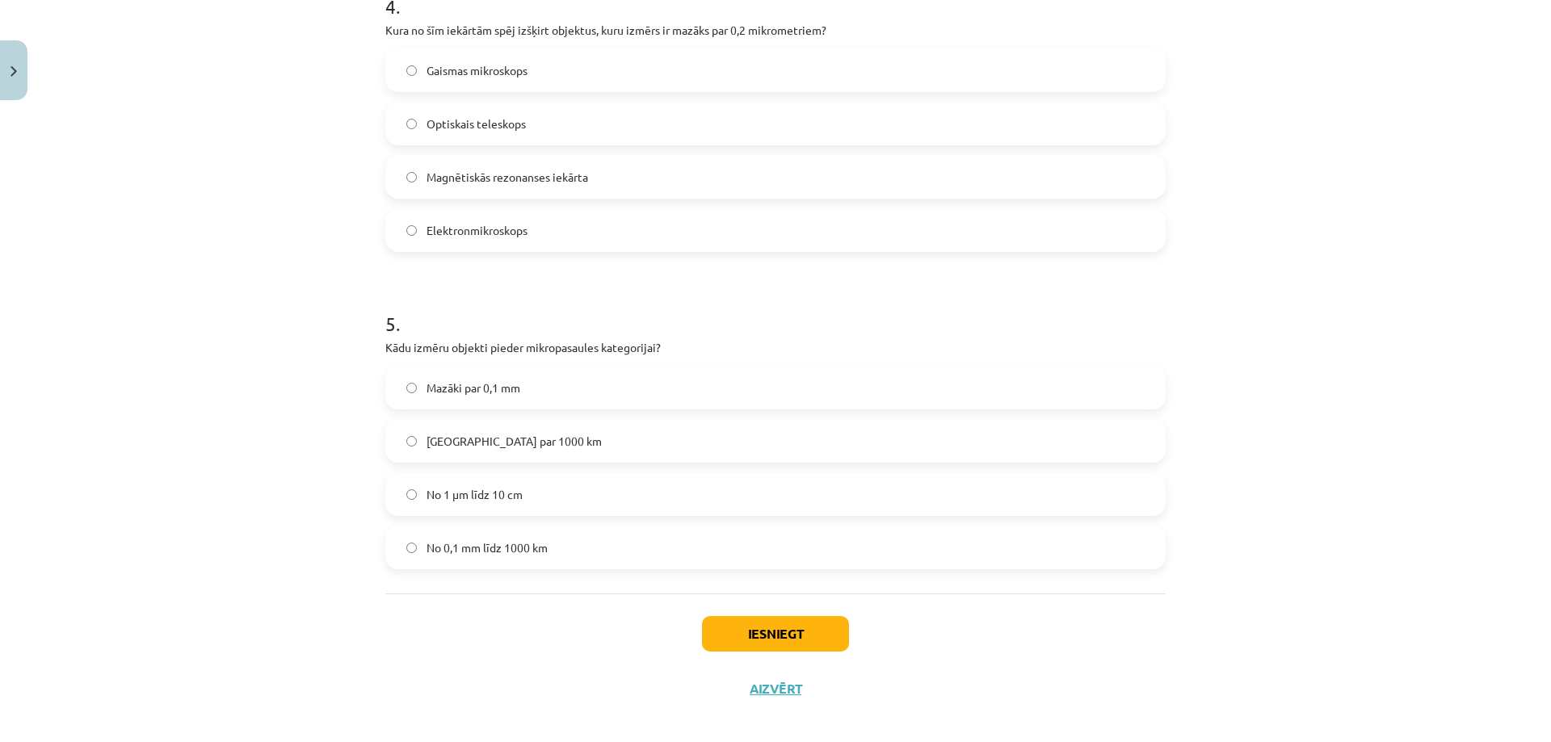
scroll to position [1347, 0]
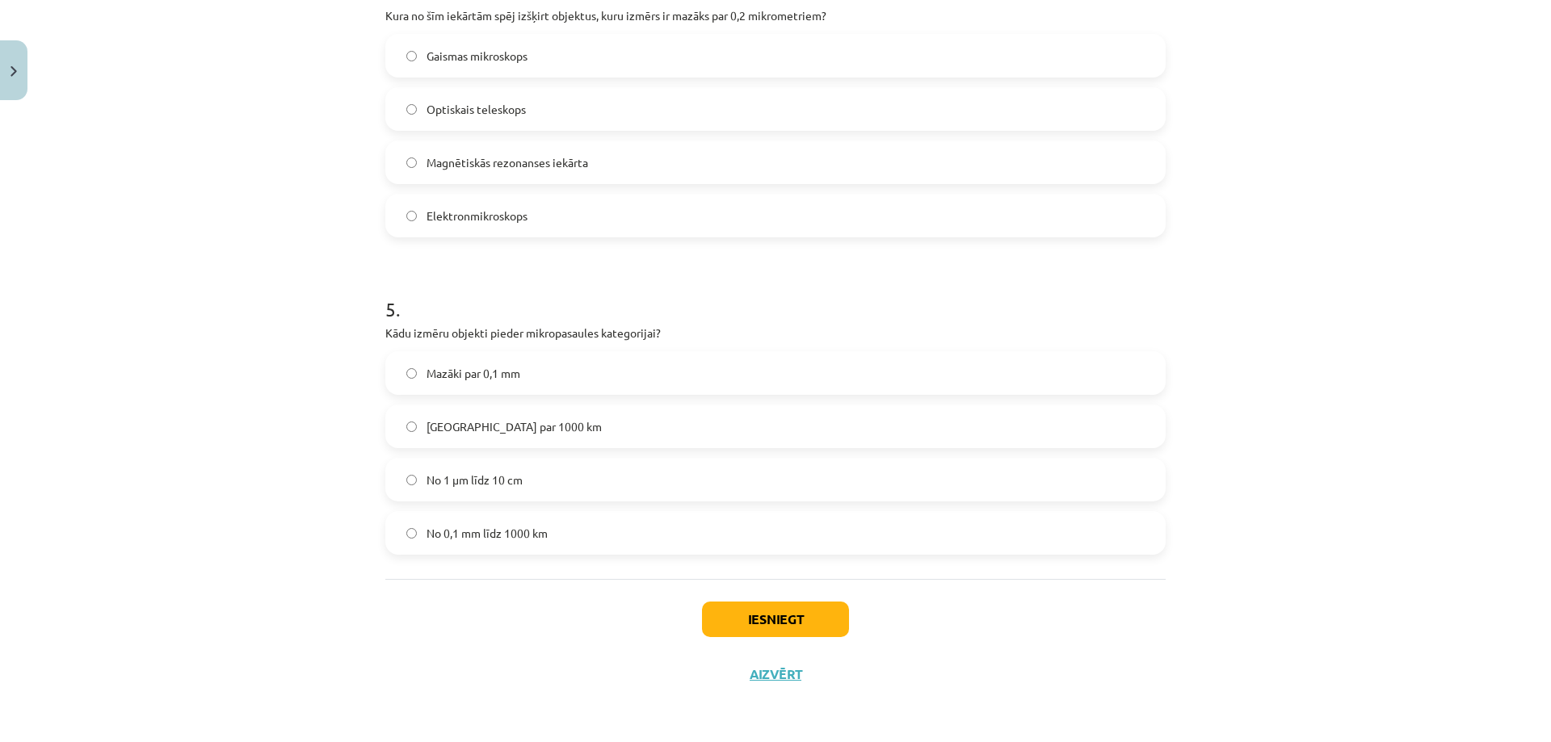
click at [584, 374] on label "Mazāki par 0,1 mm" at bounding box center [775, 373] width 777 height 40
click at [724, 635] on button "Iesniegt" at bounding box center [775, 620] width 147 height 36
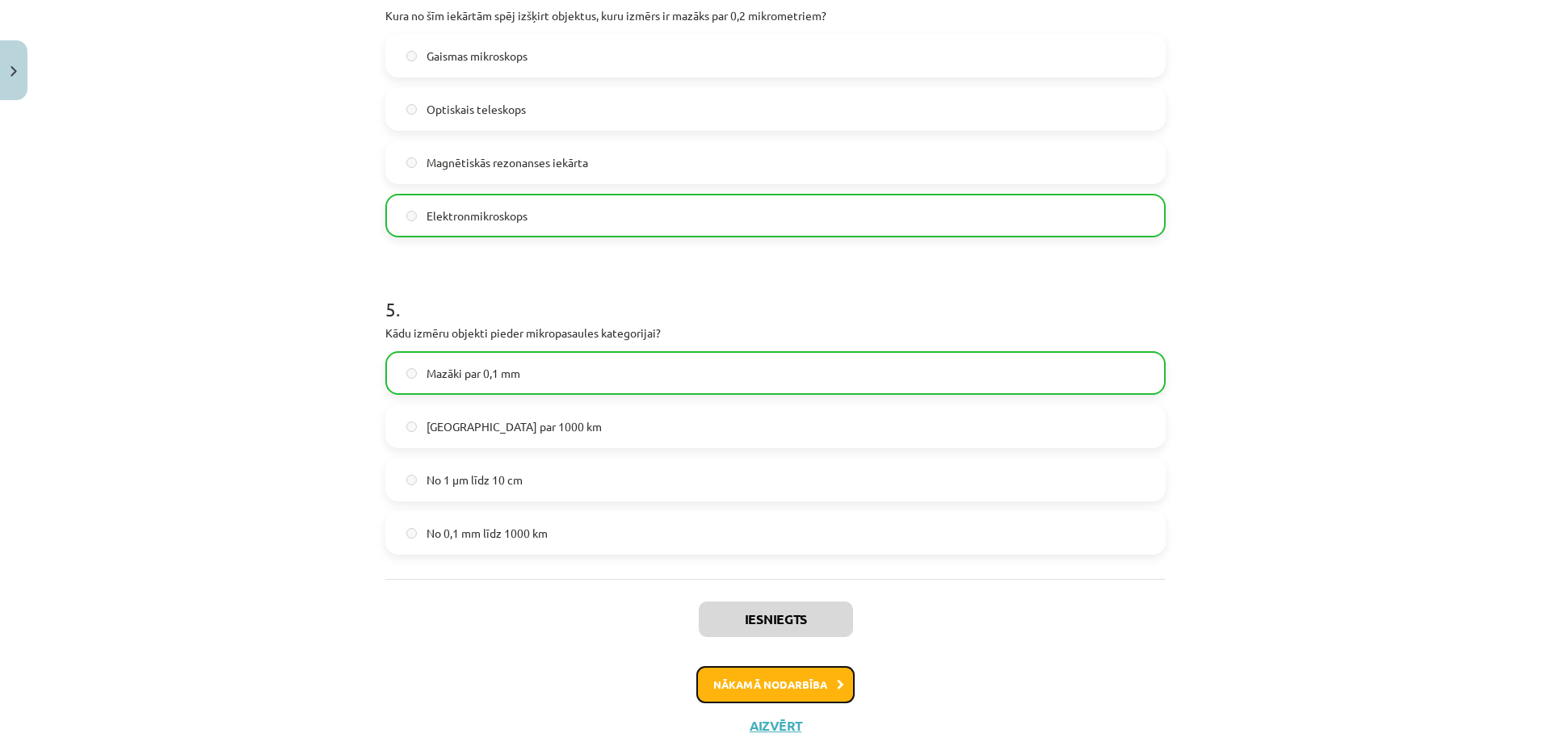
click at [780, 686] on button "Nākamā nodarbība" at bounding box center [775, 684] width 158 height 37
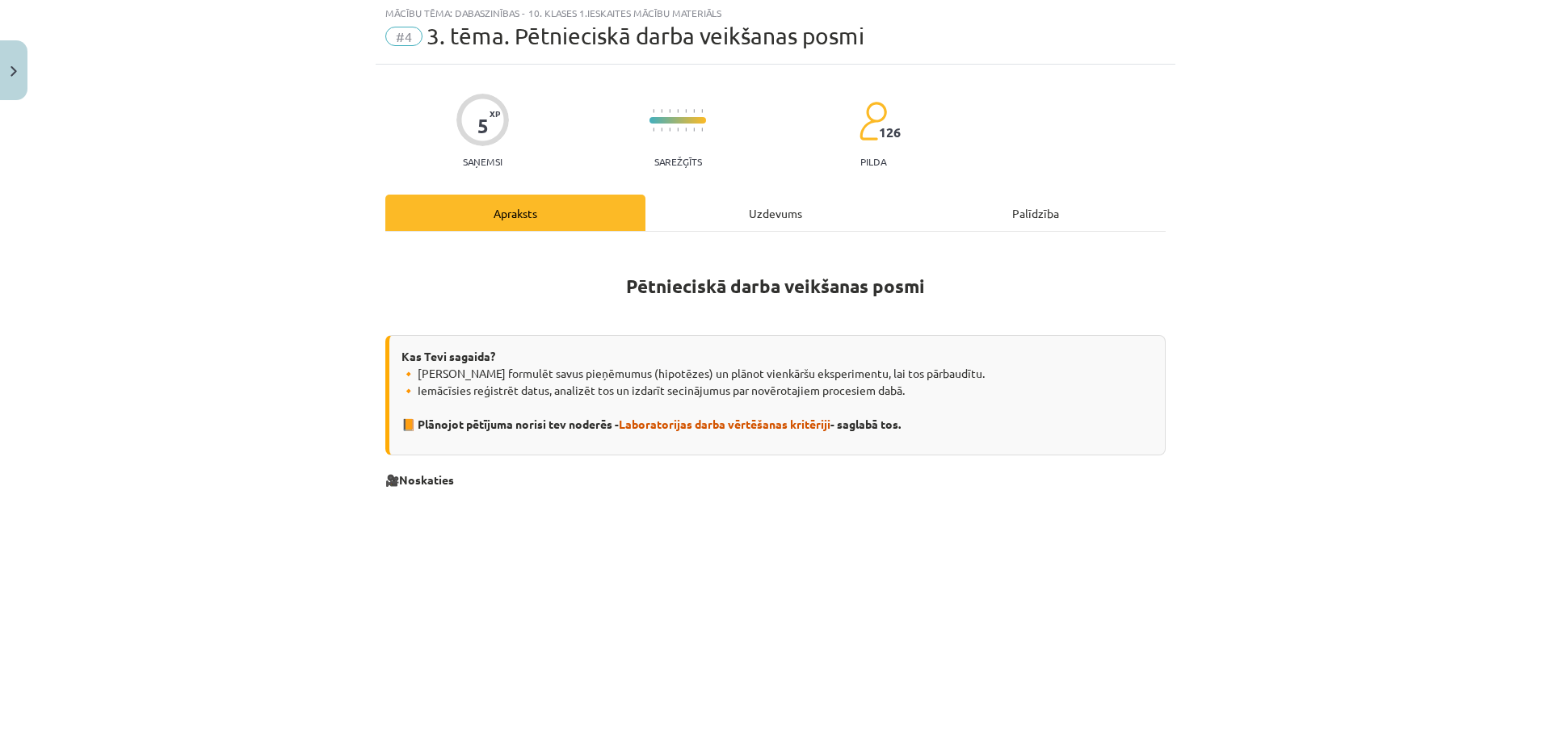
scroll to position [40, 0]
click at [731, 212] on div "Uzdevums" at bounding box center [775, 215] width 260 height 36
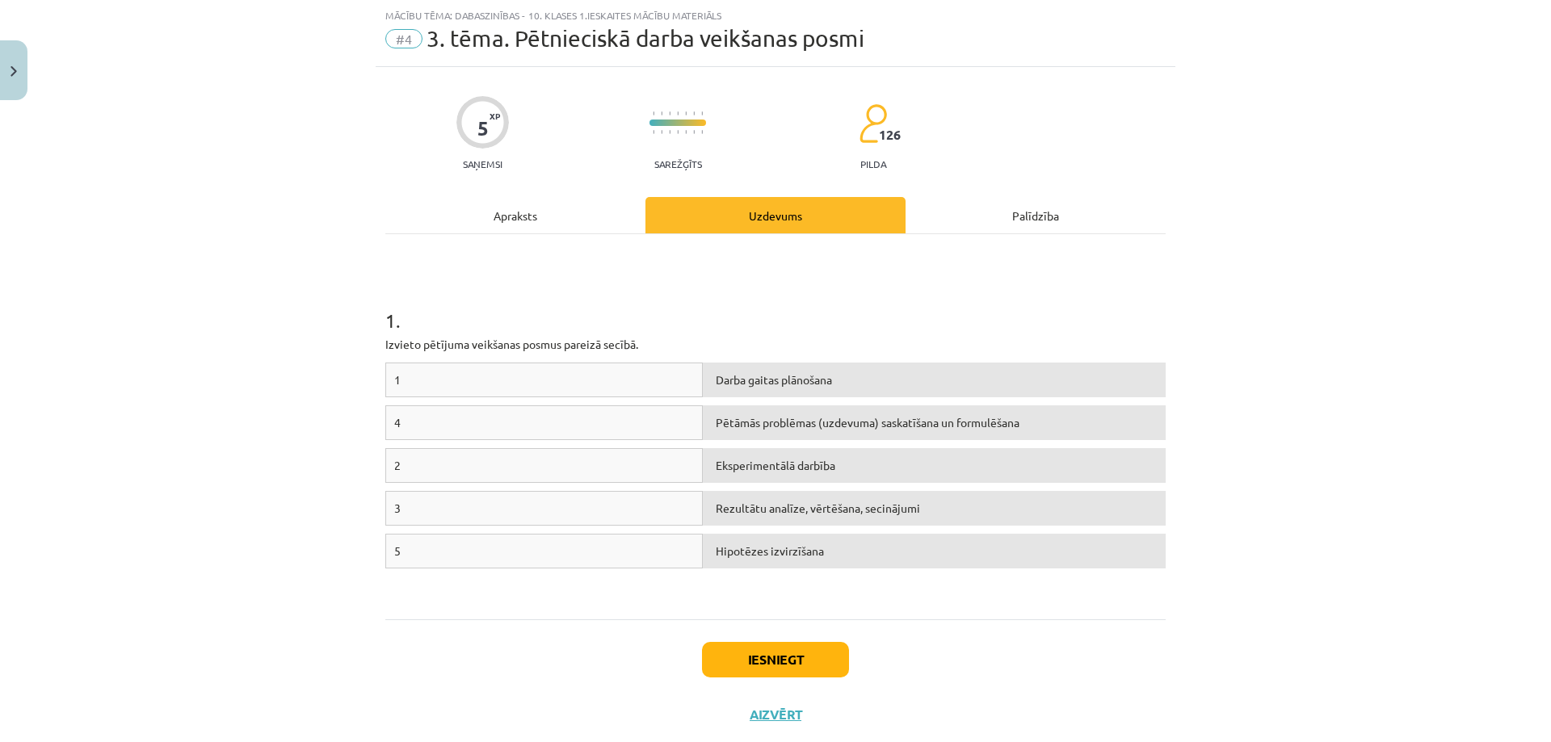
click at [708, 383] on div "Darba gaitas plānošana" at bounding box center [934, 380] width 463 height 35
drag, startPoint x: 708, startPoint y: 383, endPoint x: 664, endPoint y: 380, distance: 43.7
click at [573, 384] on div "1 Darba gaitas plānošana" at bounding box center [775, 384] width 780 height 43
drag, startPoint x: 422, startPoint y: 380, endPoint x: 524, endPoint y: 374, distance: 102.8
click at [535, 374] on div "1" at bounding box center [543, 380] width 317 height 35
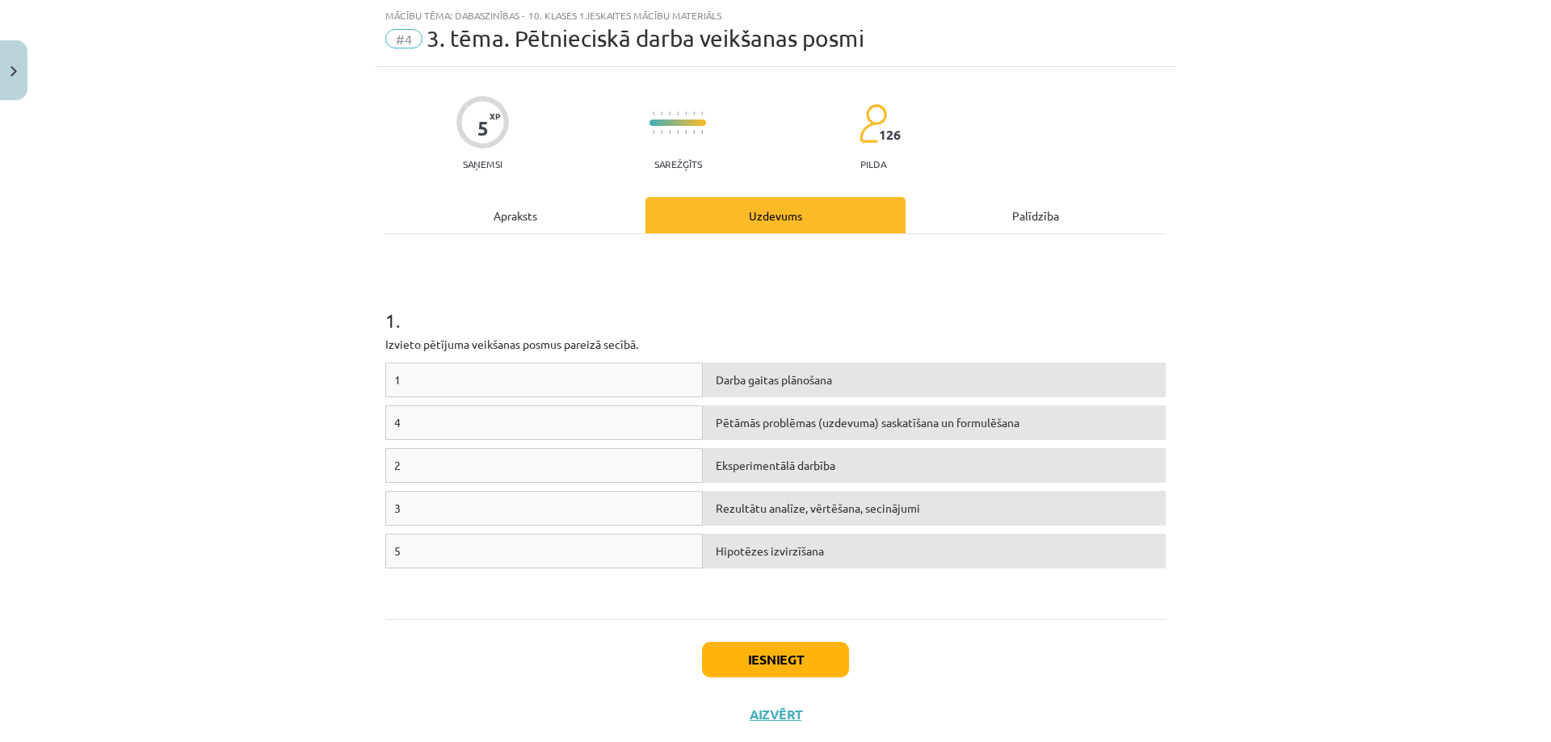
click at [401, 383] on div "1" at bounding box center [543, 380] width 317 height 35
click at [796, 376] on span "Darba gaitas plānošana" at bounding box center [774, 379] width 116 height 15
drag, startPoint x: 443, startPoint y: 381, endPoint x: 390, endPoint y: 384, distance: 52.6
click at [390, 384] on div "1" at bounding box center [543, 380] width 317 height 35
click at [399, 379] on div "1" at bounding box center [543, 380] width 317 height 35
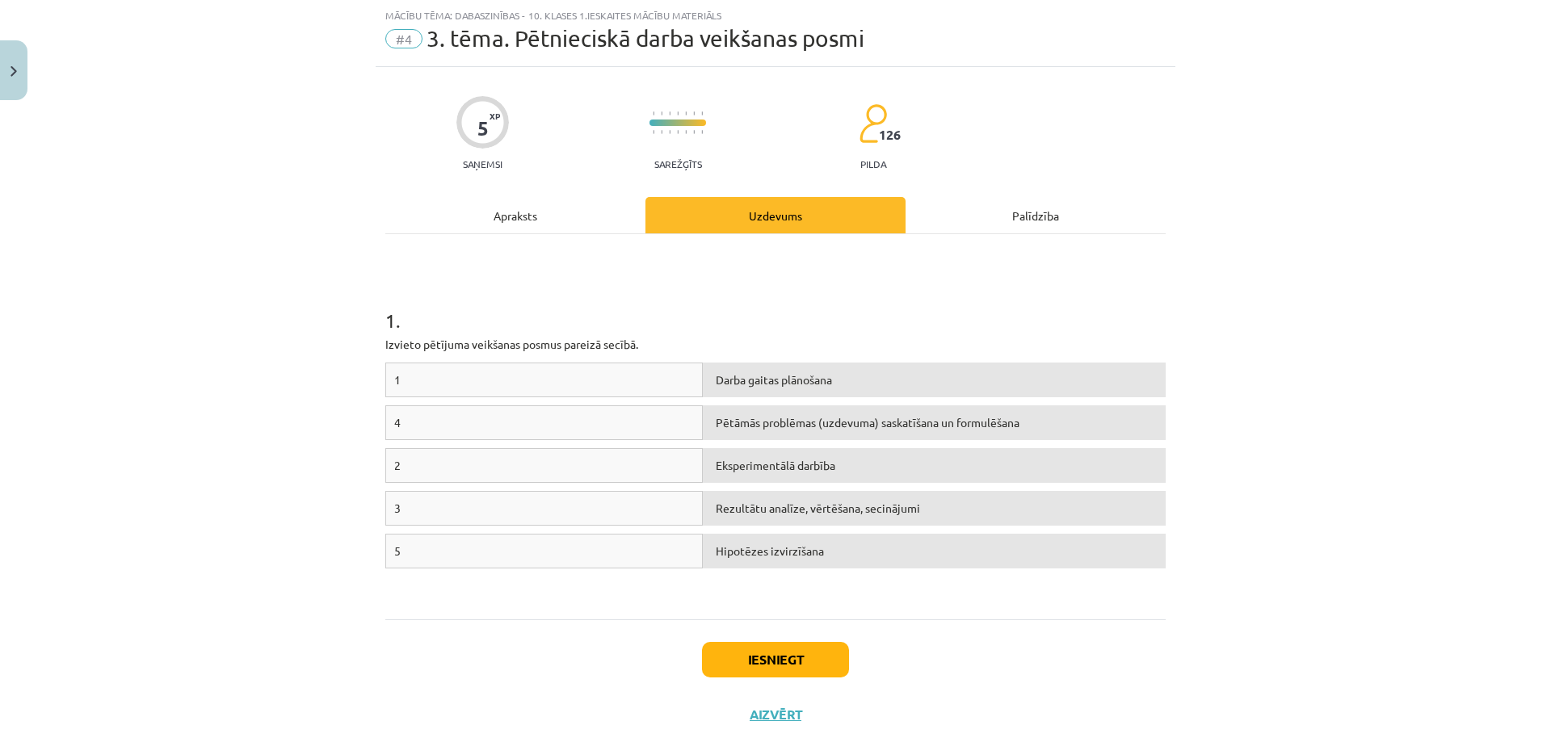
click at [426, 380] on div "1" at bounding box center [543, 380] width 317 height 35
click at [394, 380] on span "1" at bounding box center [397, 379] width 6 height 15
click at [394, 376] on span "1" at bounding box center [397, 379] width 6 height 15
click at [394, 378] on span "1" at bounding box center [397, 379] width 6 height 15
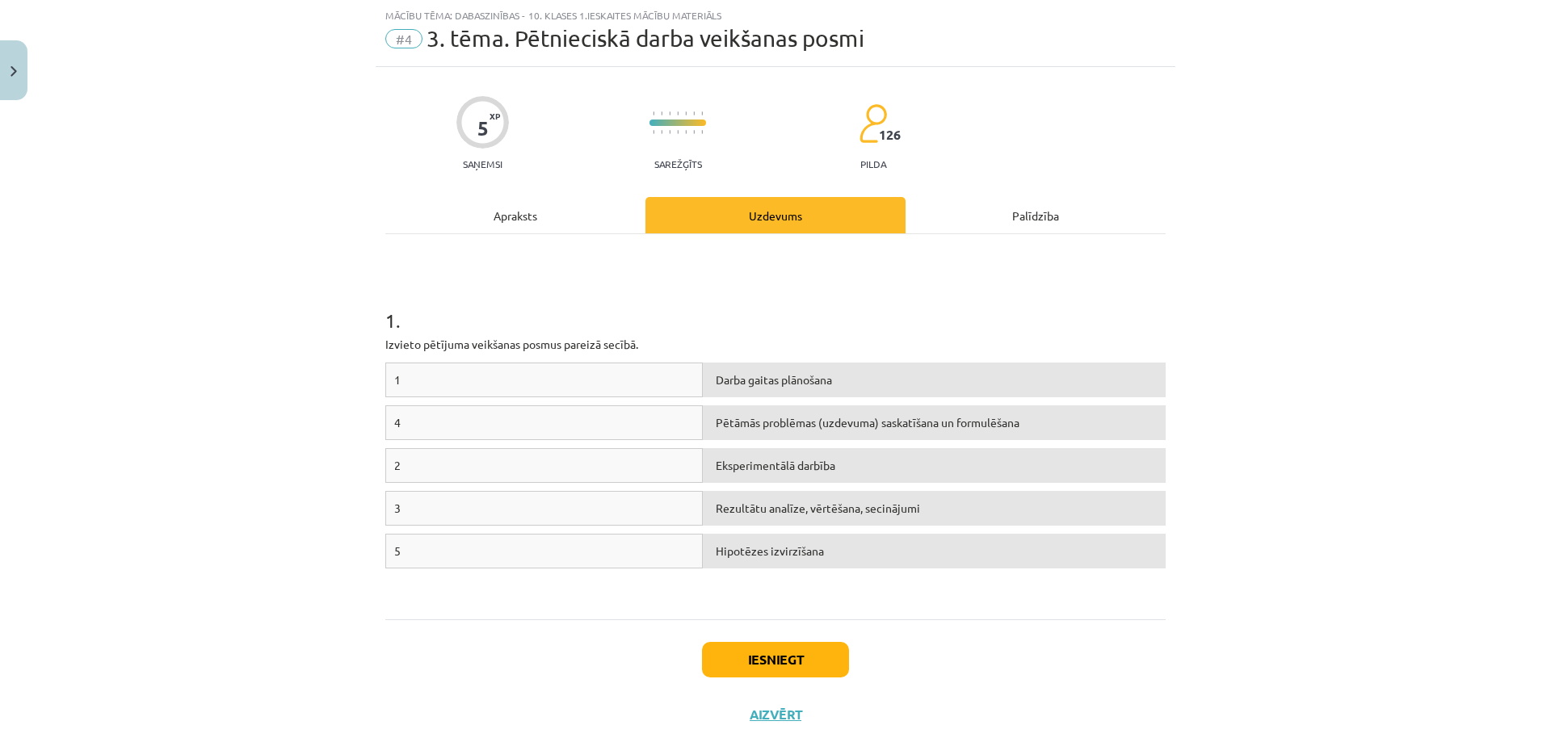
click at [394, 379] on span "1" at bounding box center [397, 379] width 6 height 15
click at [553, 208] on div "Apraksts" at bounding box center [515, 215] width 260 height 36
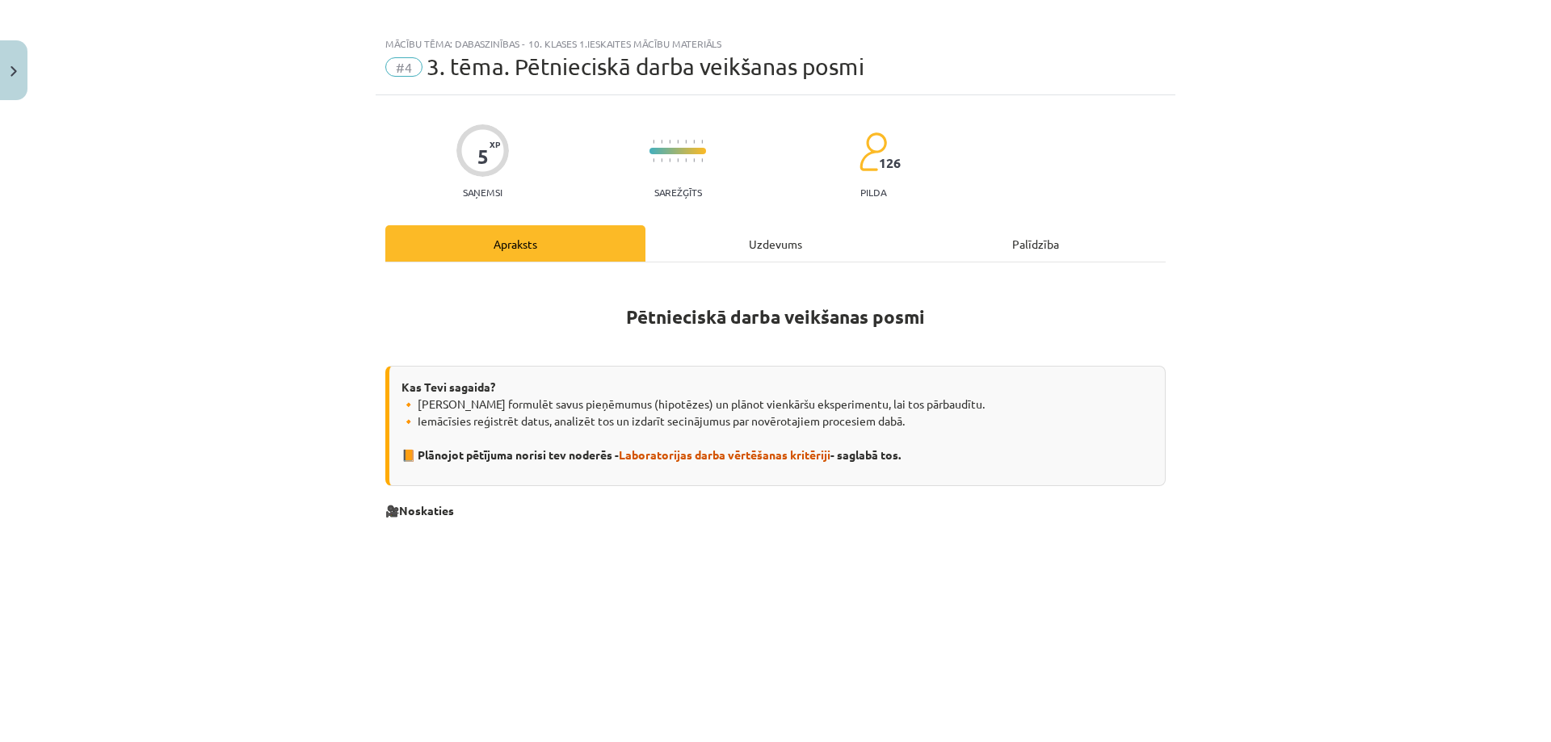
scroll to position [0, 0]
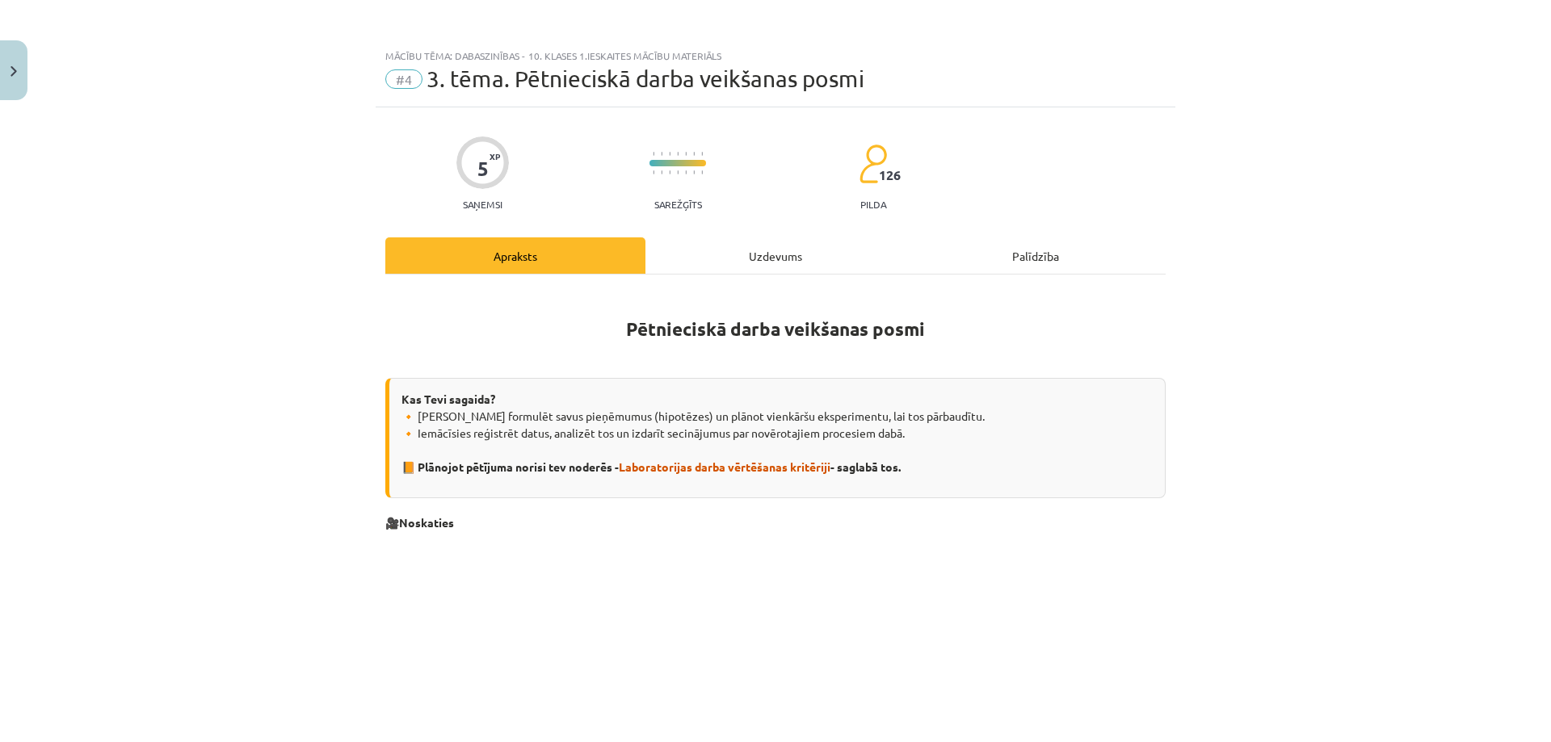
click at [701, 258] on div "Uzdevums" at bounding box center [775, 255] width 260 height 36
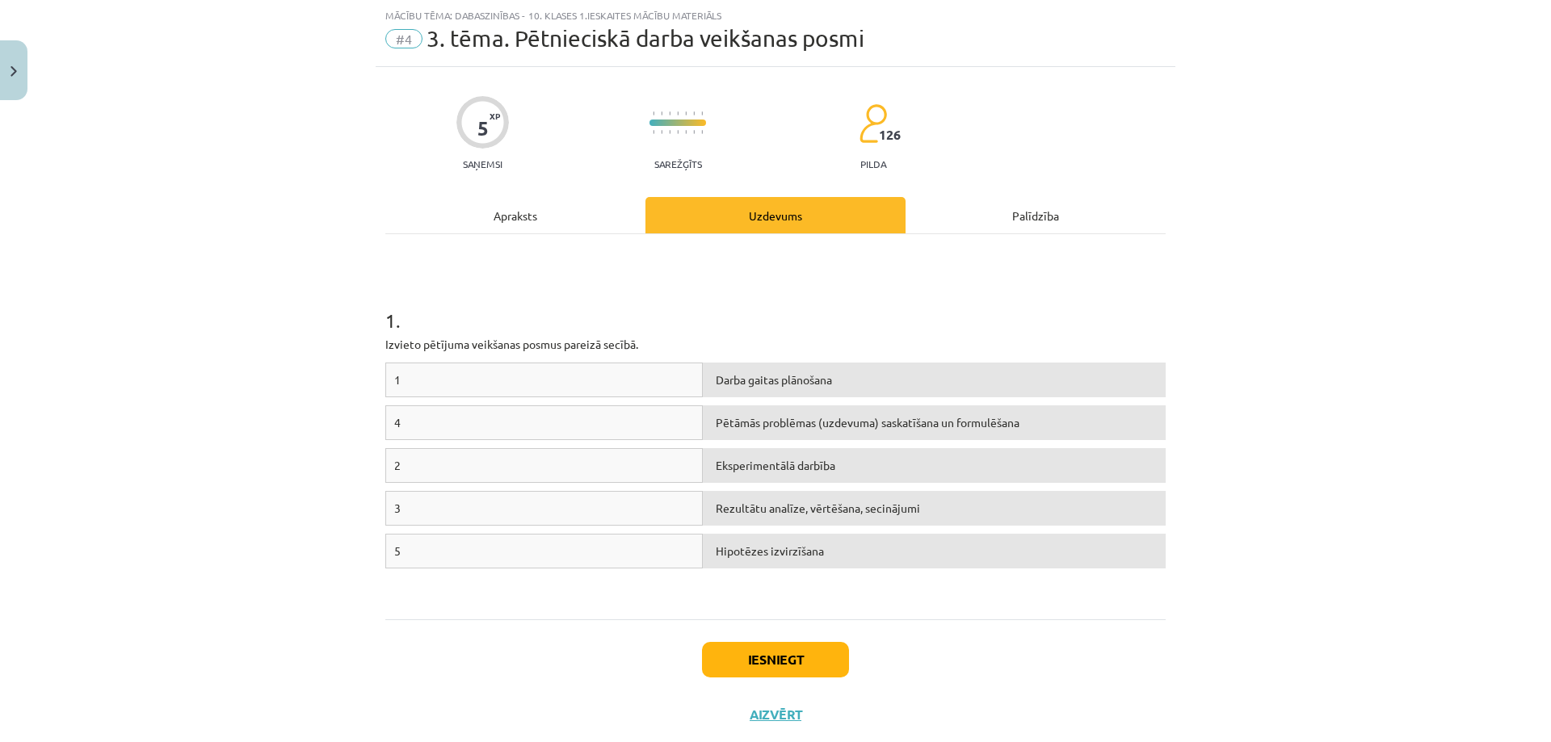
click at [719, 549] on span "Hipotēzes izvirzīšana" at bounding box center [770, 551] width 108 height 15
click at [540, 199] on div "Apraksts" at bounding box center [515, 215] width 260 height 36
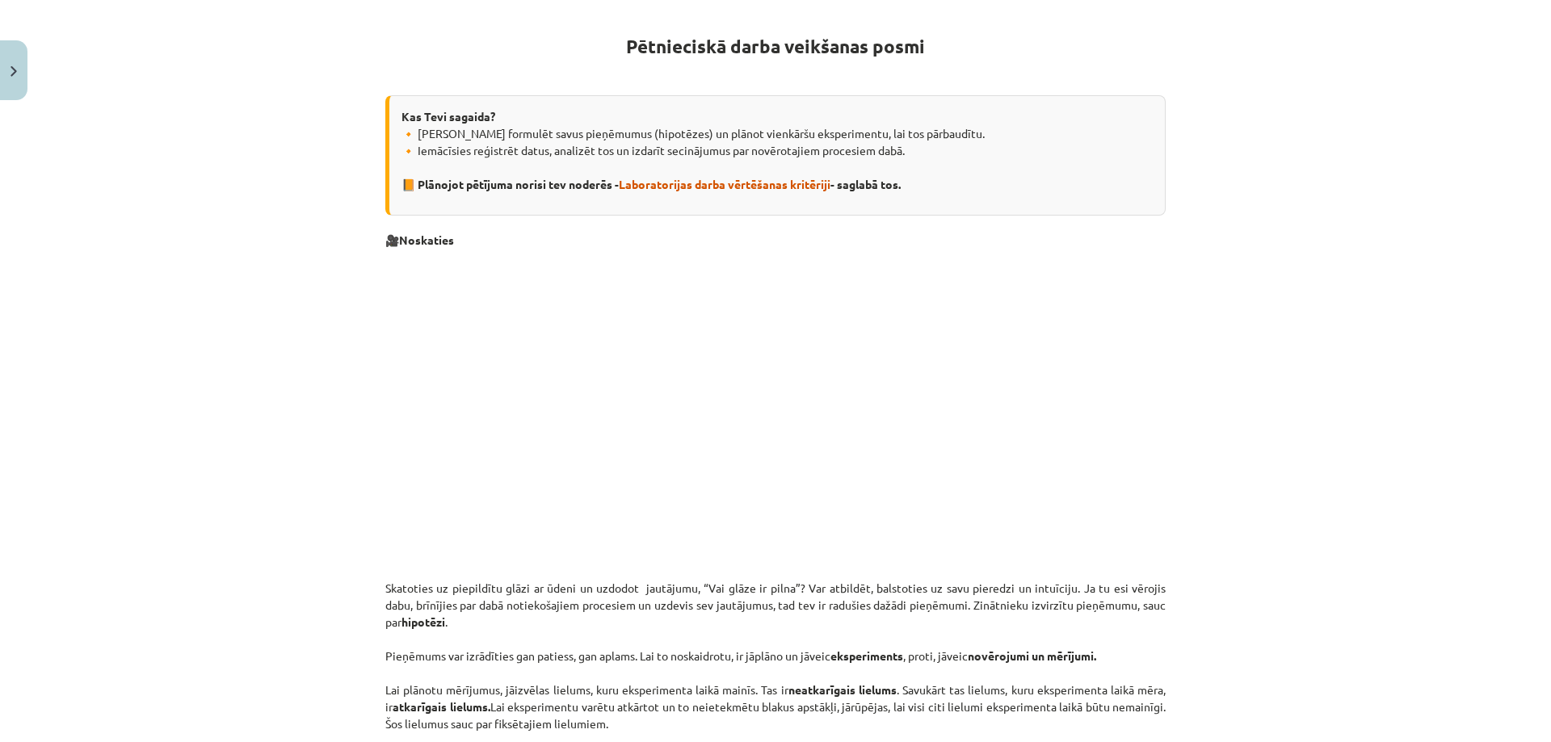
scroll to position [0, 0]
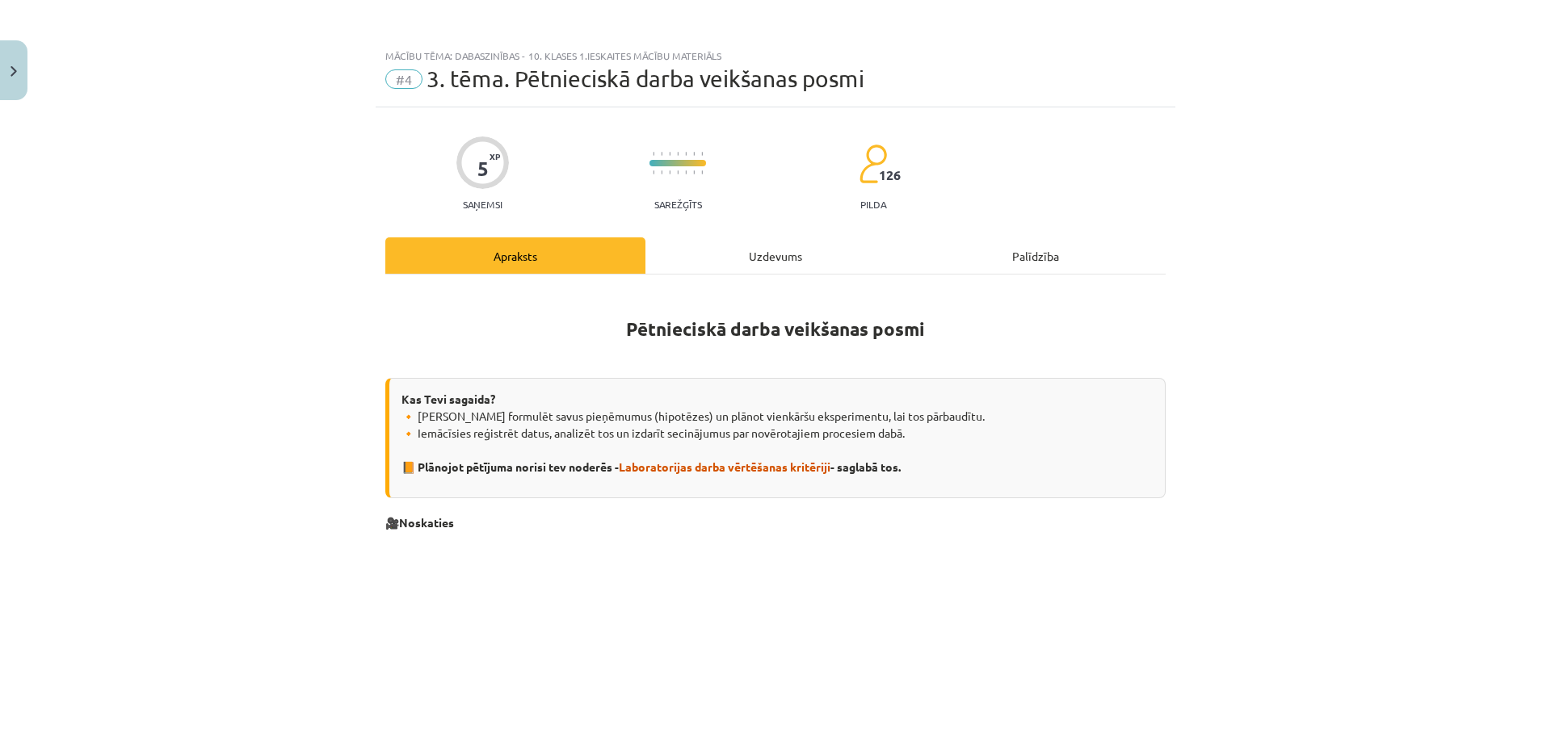
click at [737, 254] on div "Uzdevums" at bounding box center [775, 255] width 260 height 36
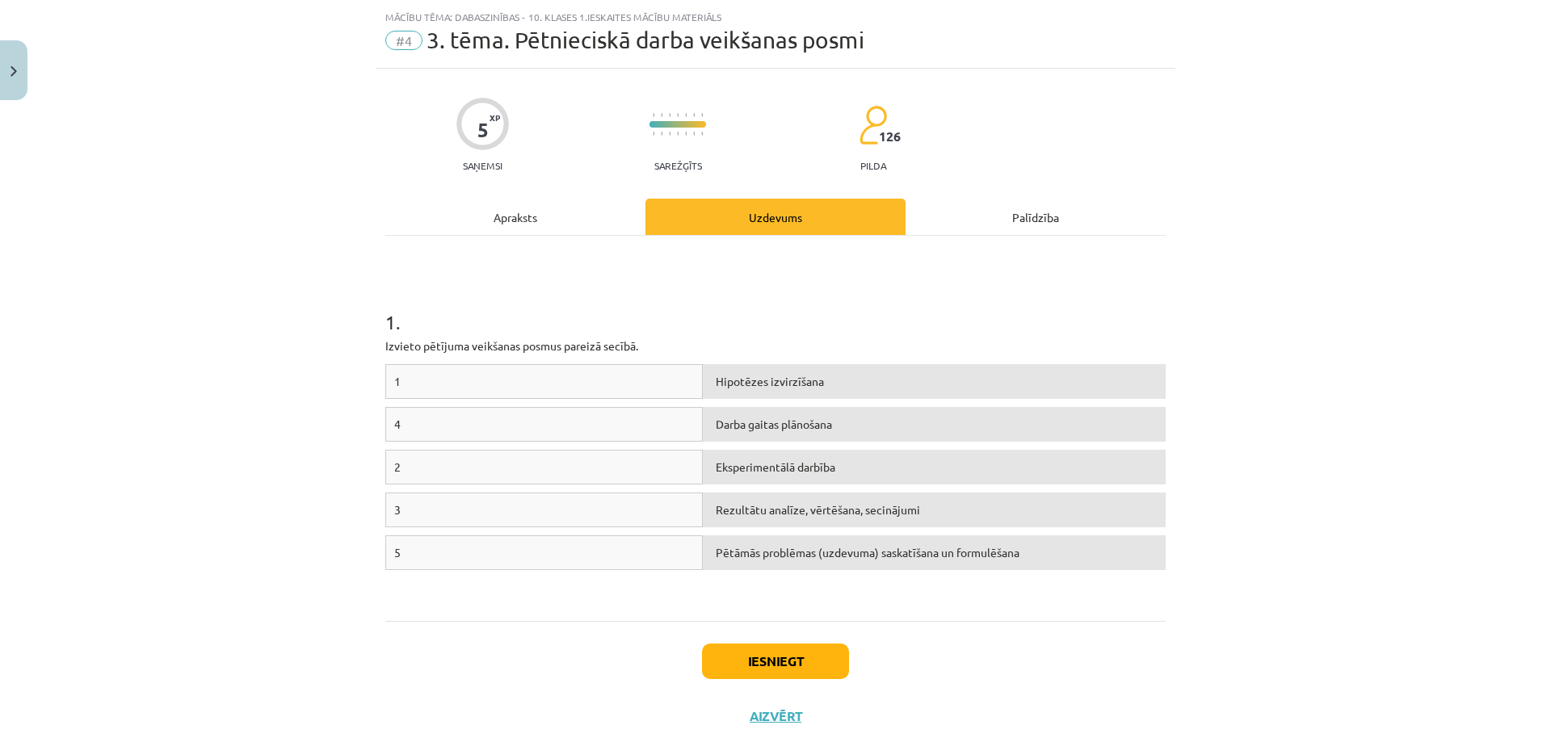
scroll to position [40, 0]
click at [577, 219] on div "Apraksts" at bounding box center [515, 215] width 260 height 36
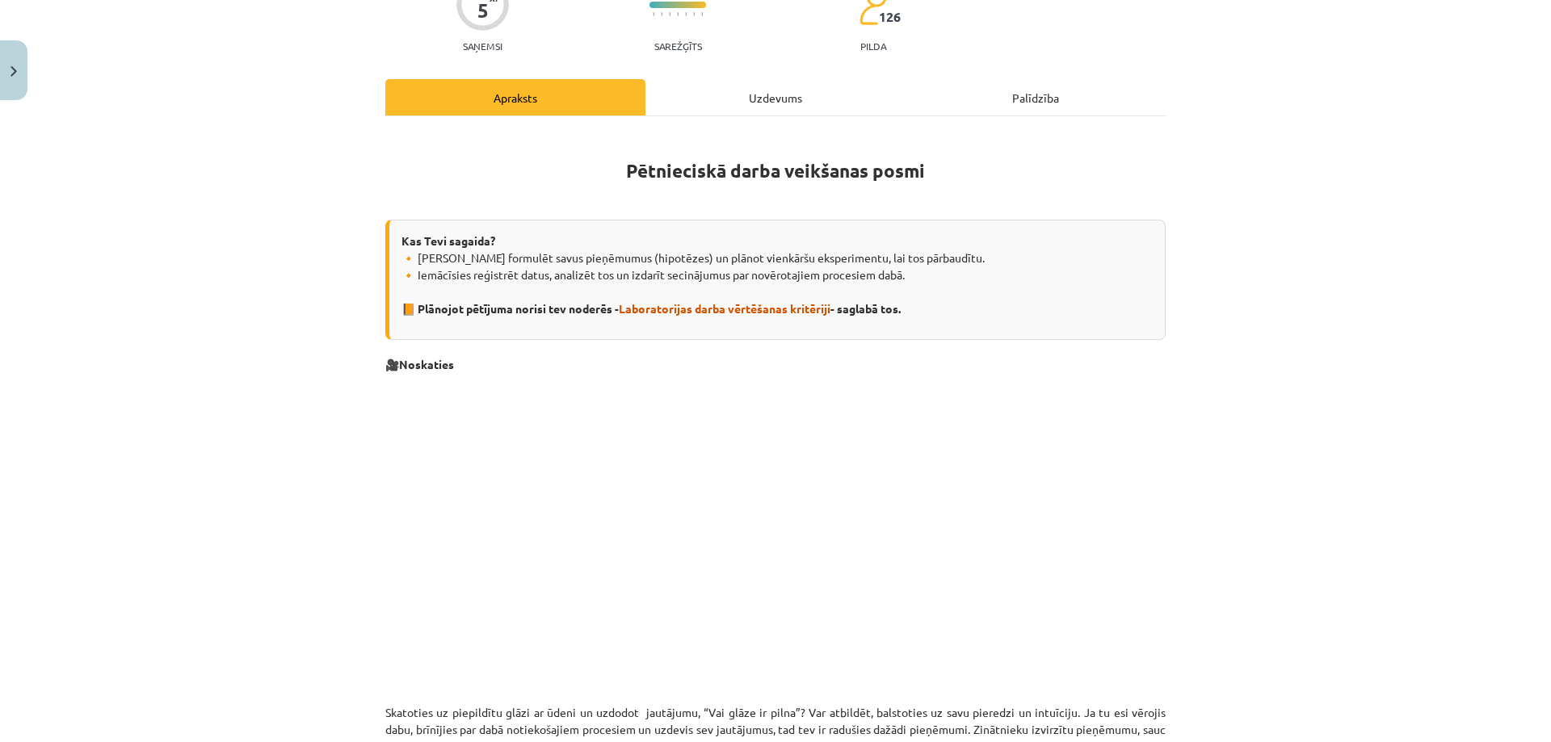
scroll to position [0, 0]
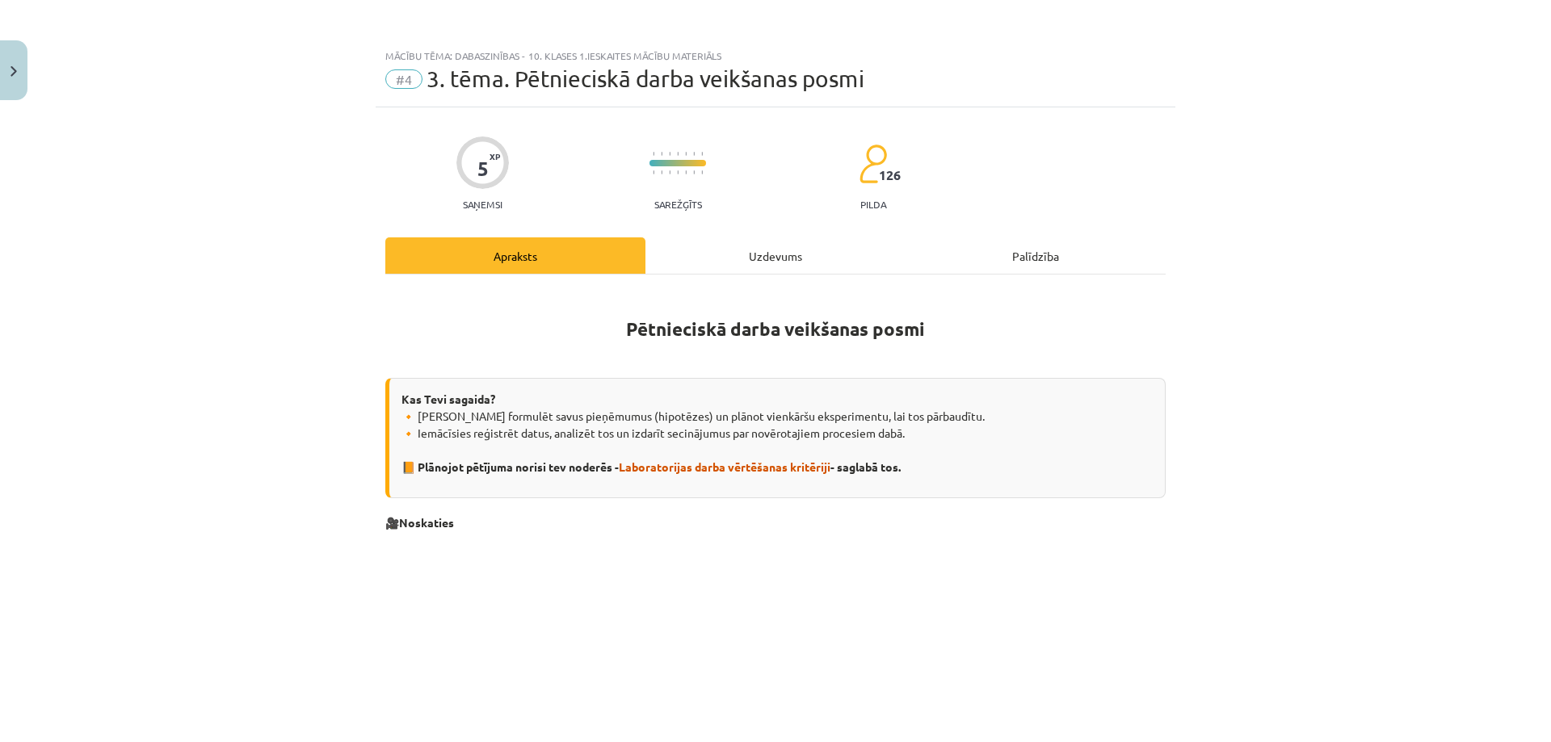
click at [756, 249] on div "Uzdevums" at bounding box center [775, 255] width 260 height 36
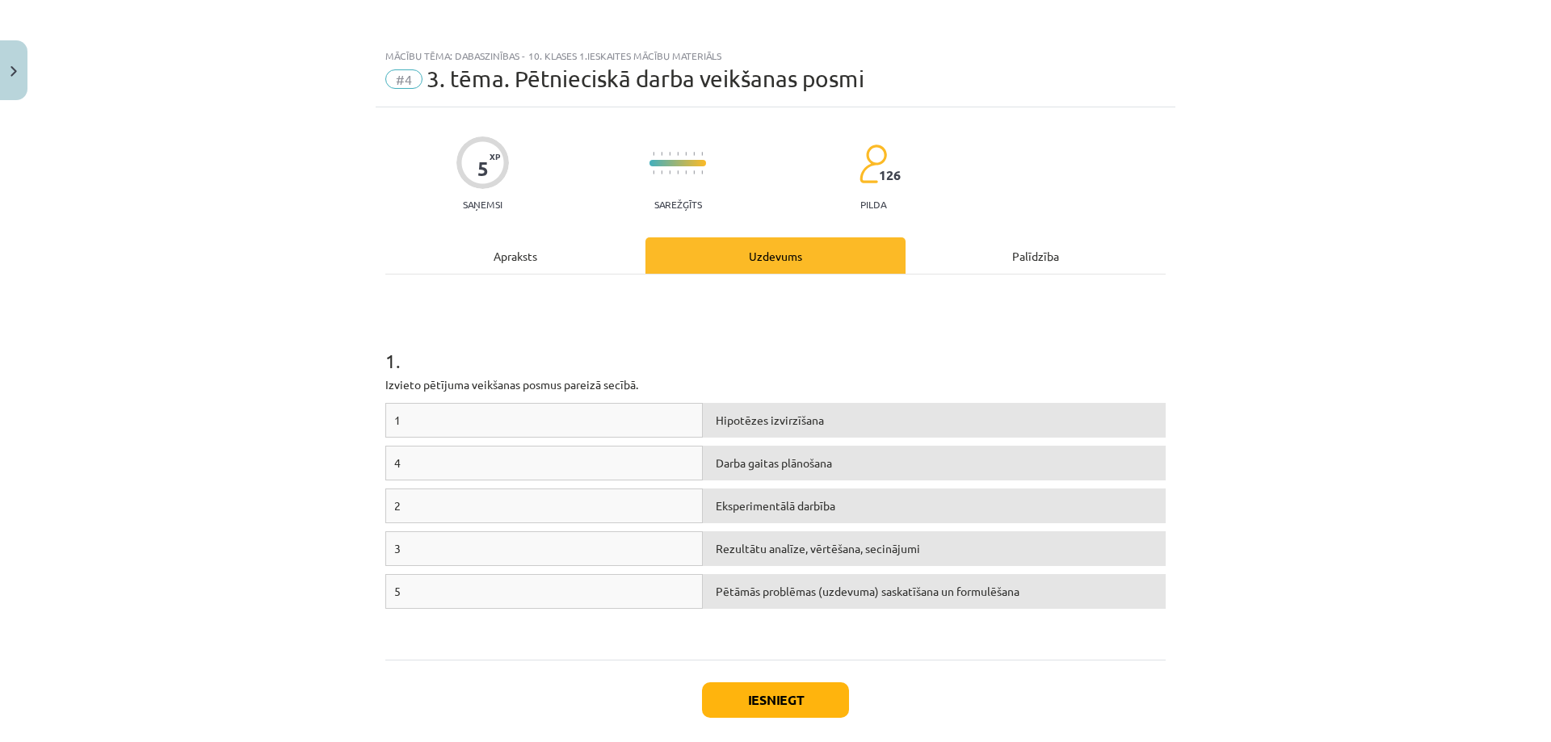
scroll to position [40, 0]
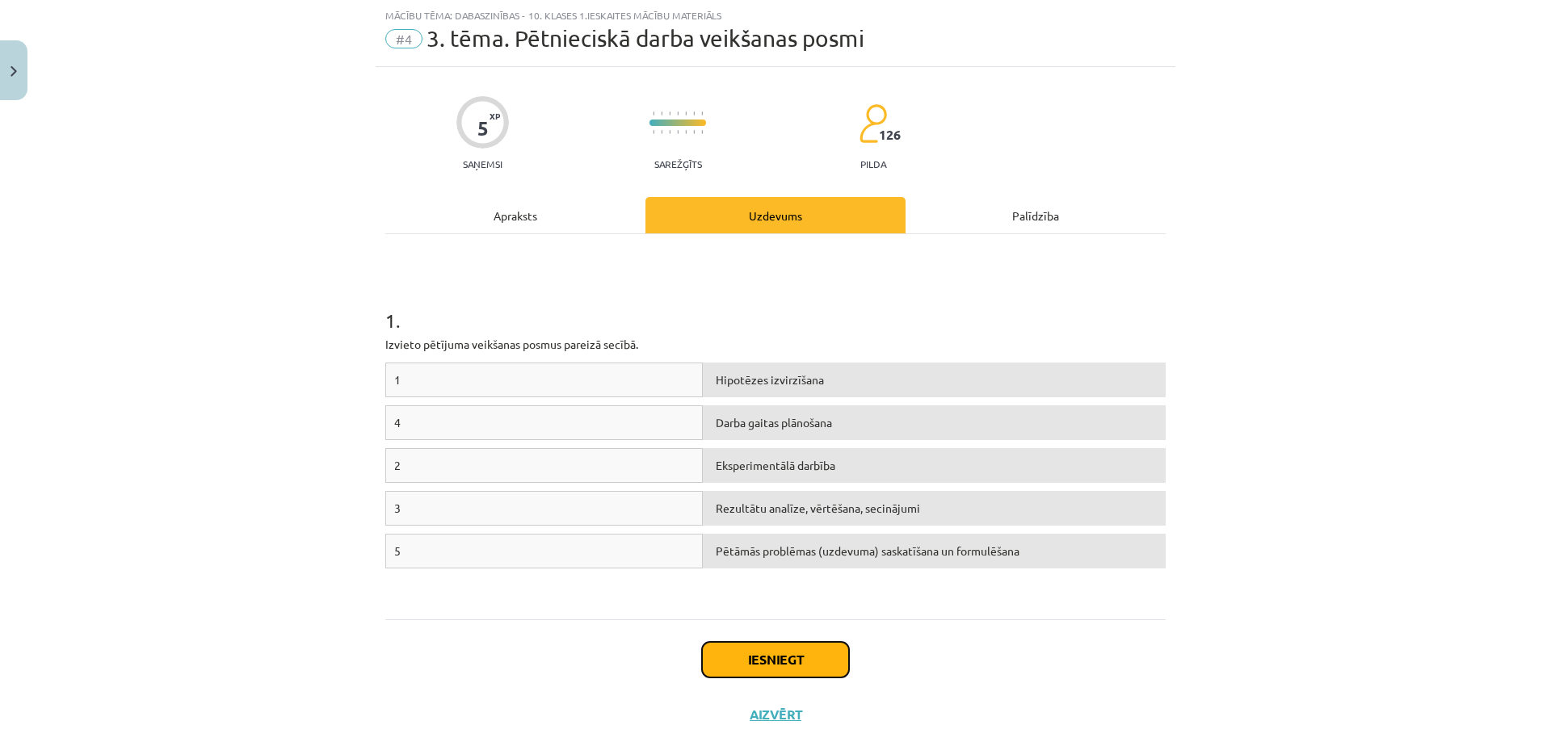
click at [767, 656] on button "Iesniegt" at bounding box center [775, 660] width 147 height 36
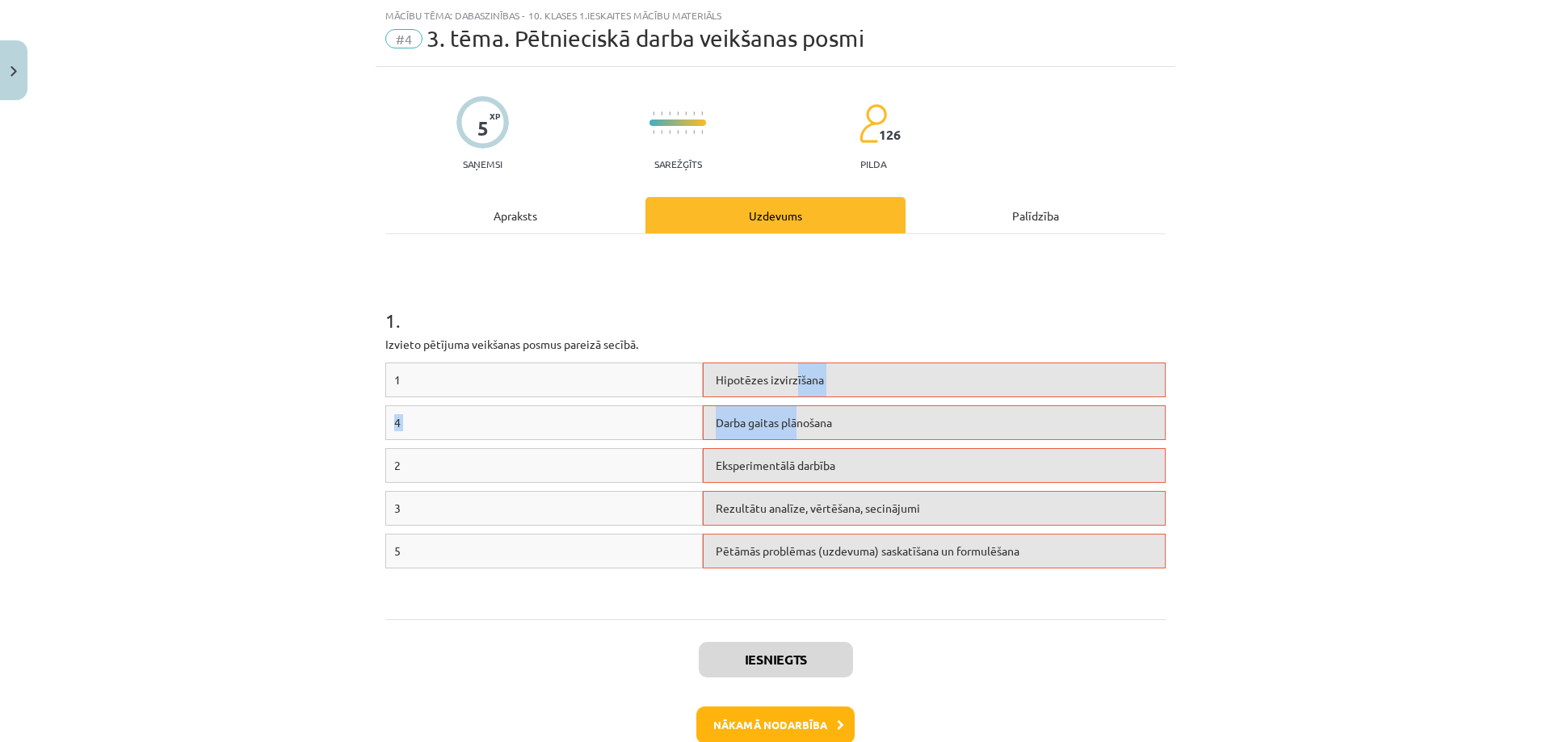
drag, startPoint x: 792, startPoint y: 426, endPoint x: 789, endPoint y: 390, distance: 36.5
click at [789, 390] on div "1 Hipotēzes izvirzīšana 4 Darba gaitas plānošana 2 Eksperimentālā darbība 3 Rez…" at bounding box center [775, 484] width 780 height 242
click at [904, 324] on h1 "1 ." at bounding box center [775, 306] width 780 height 50
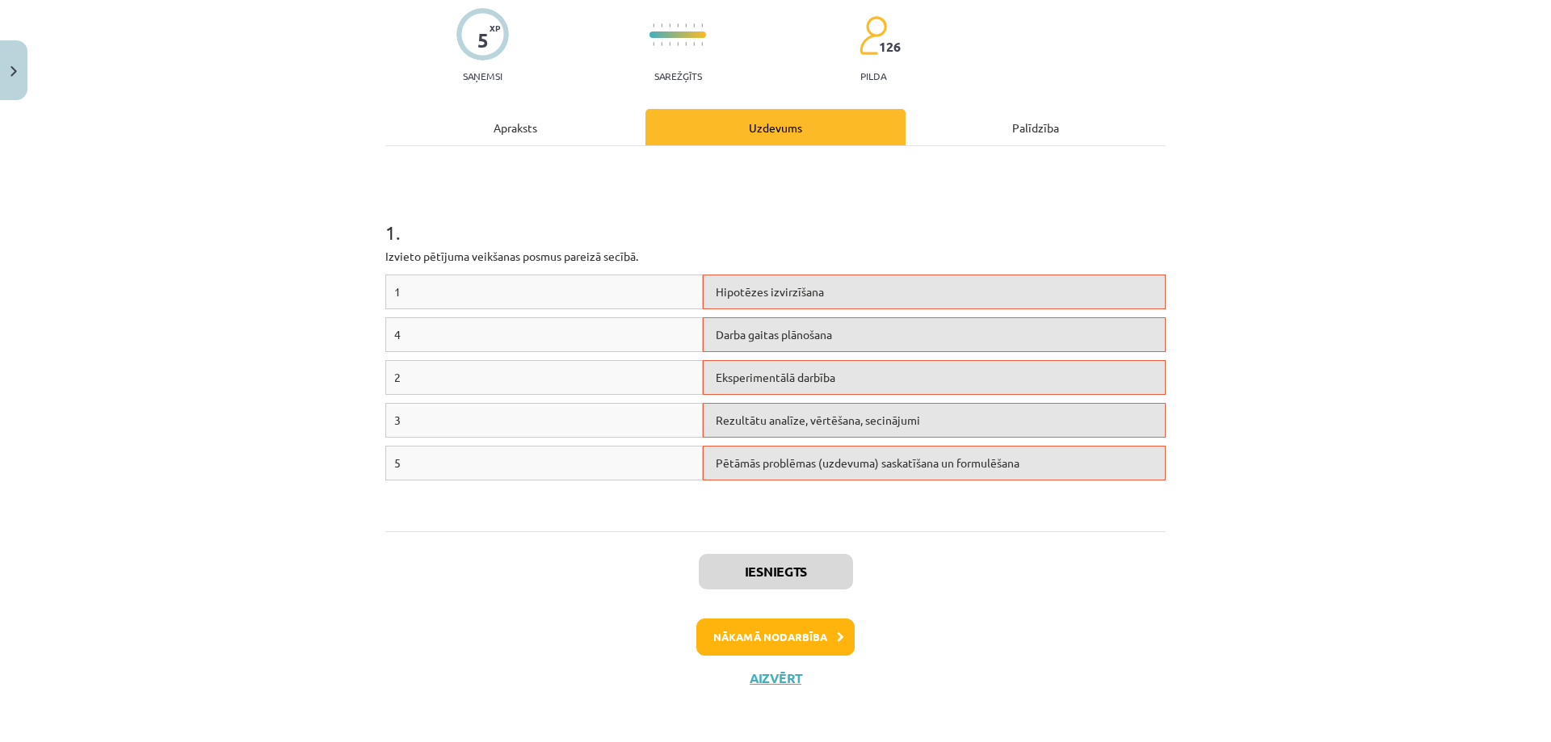
scroll to position [132, 0]
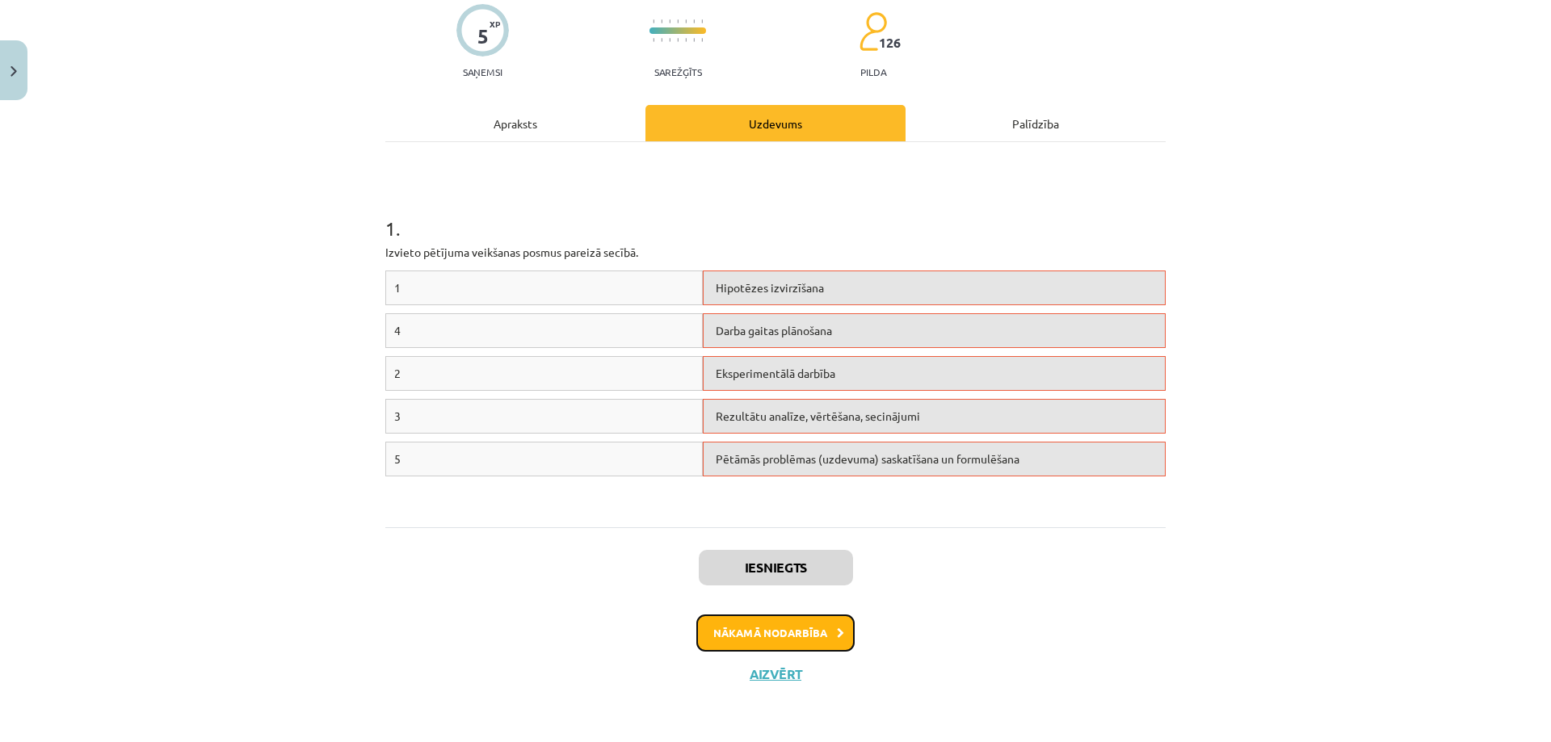
click at [811, 634] on button "Nākamā nodarbība" at bounding box center [775, 633] width 158 height 37
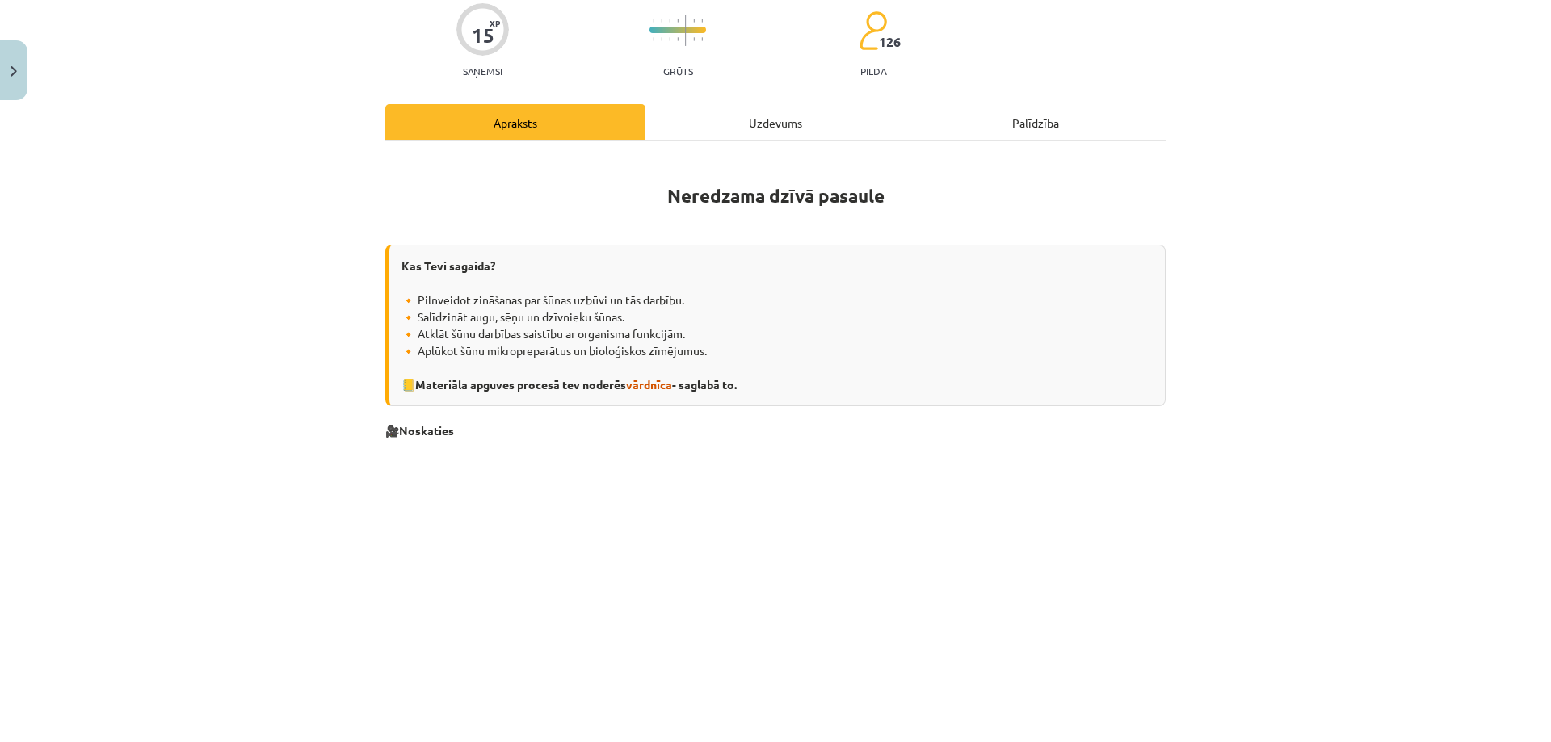
scroll to position [40, 0]
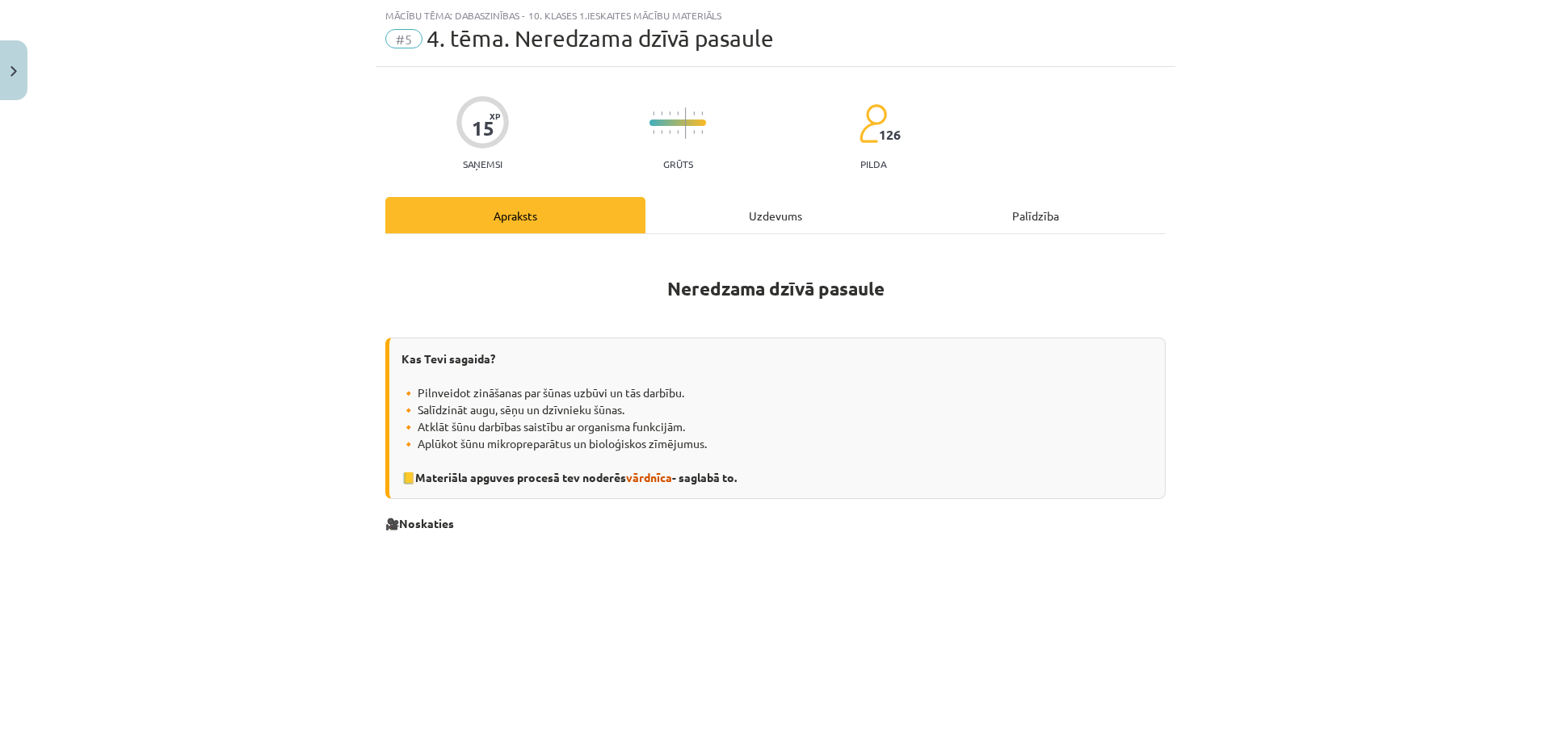
click at [705, 217] on div "Uzdevums" at bounding box center [775, 215] width 260 height 36
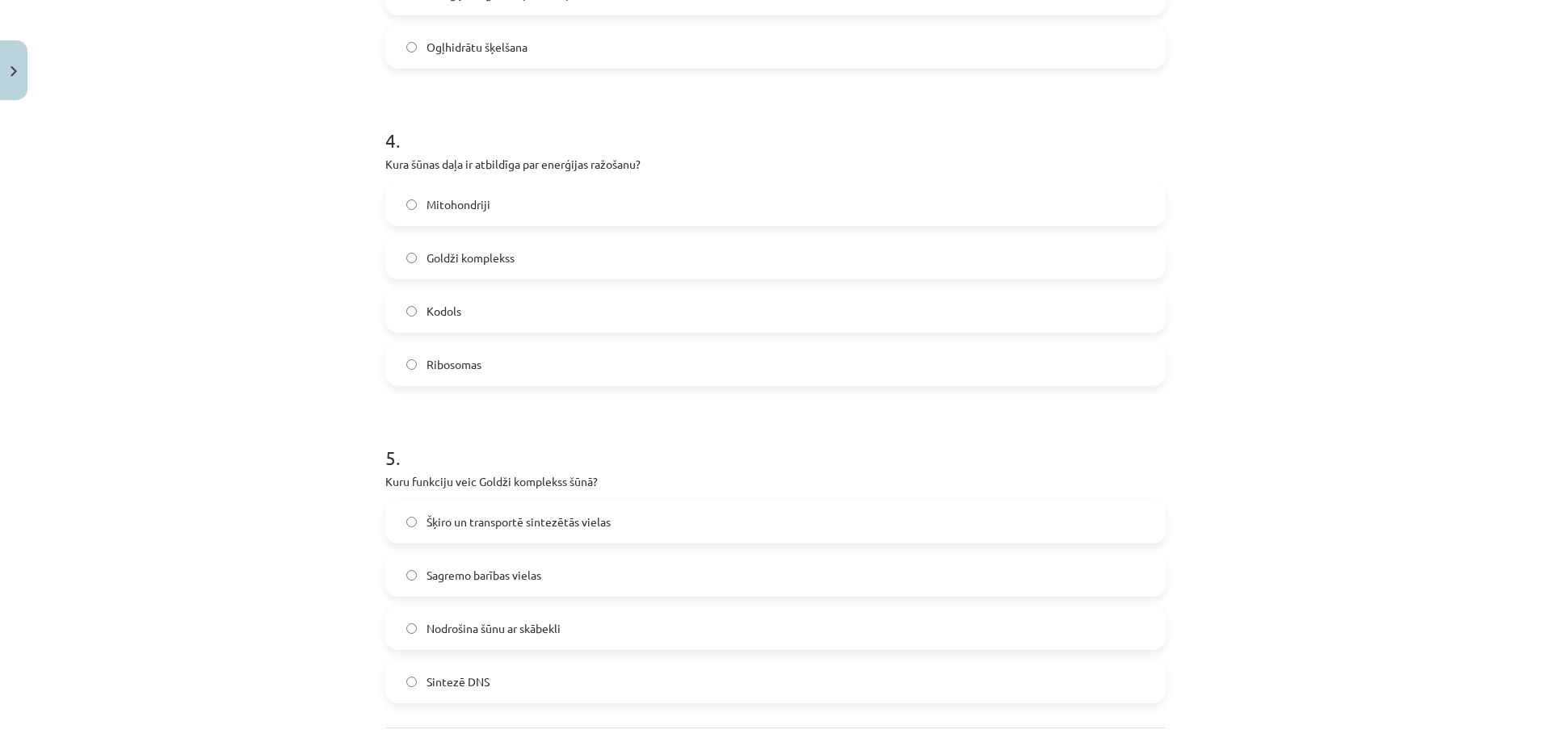
scroll to position [1321, 0]
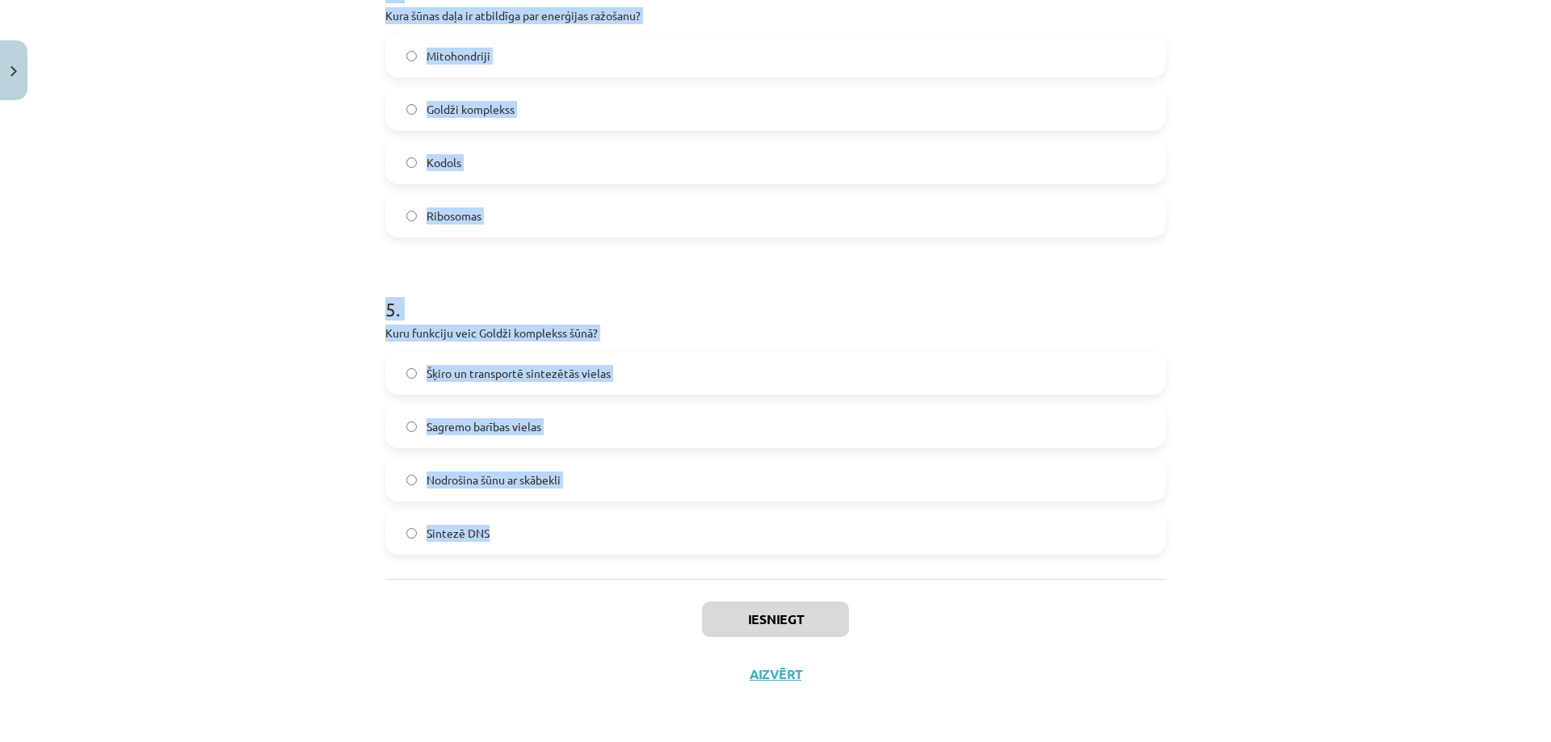
drag, startPoint x: 380, startPoint y: 343, endPoint x: 562, endPoint y: 557, distance: 281.3
copy form "Kādu funkciju veic plazmatiskā membrāna? Sintezē olbaltumvielas Saglabā iedzimt…"
click at [280, 248] on div "Mācību tēma: Dabaszinības - 10. klases 1.ieskaites mācību materiāls #5 4. tēma.…" at bounding box center [775, 371] width 1551 height 742
click at [356, 236] on div "Mācību tēma: Dabaszinības - 10. klases 1.ieskaites mācību materiāls #5 4. tēma.…" at bounding box center [775, 371] width 1551 height 742
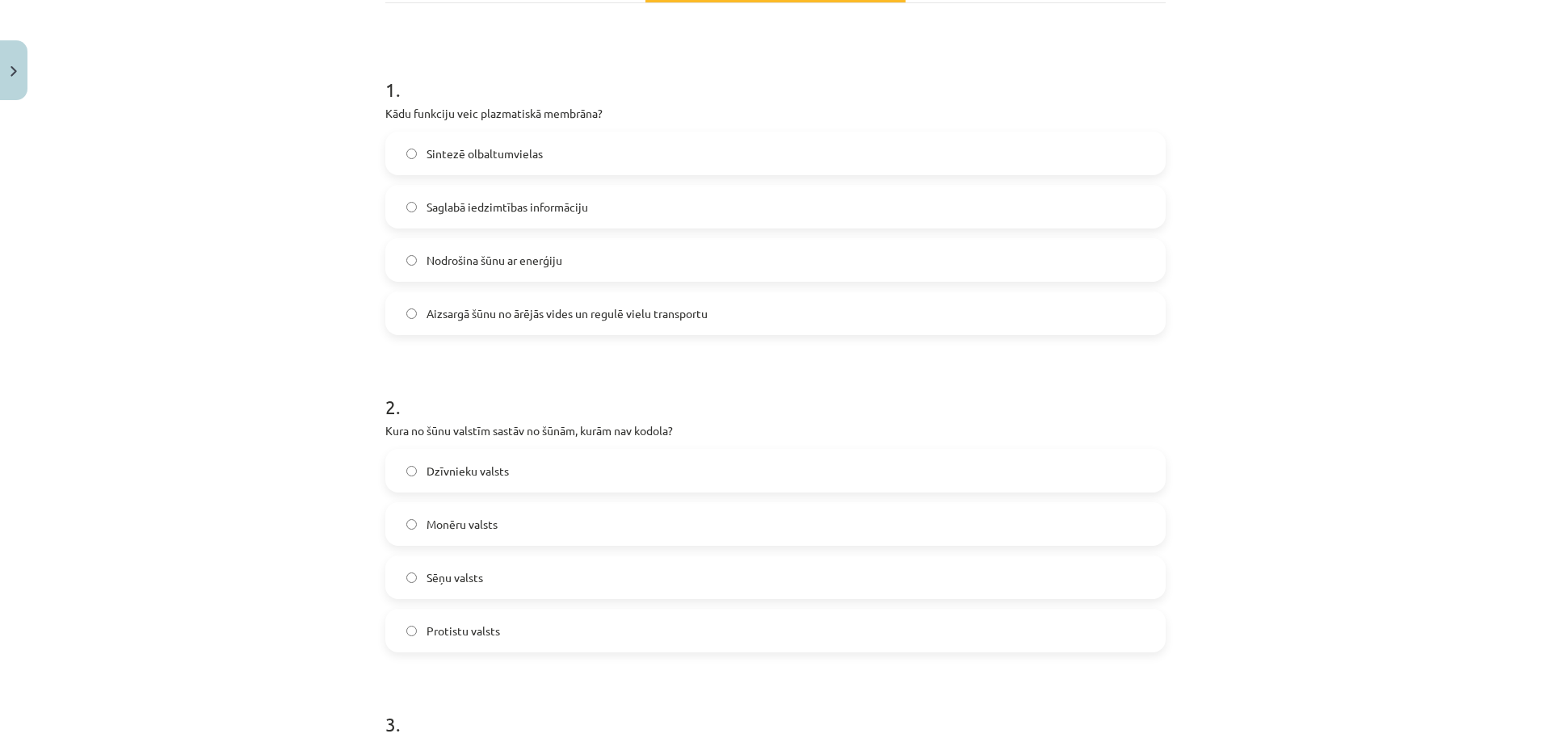
scroll to position [191, 0]
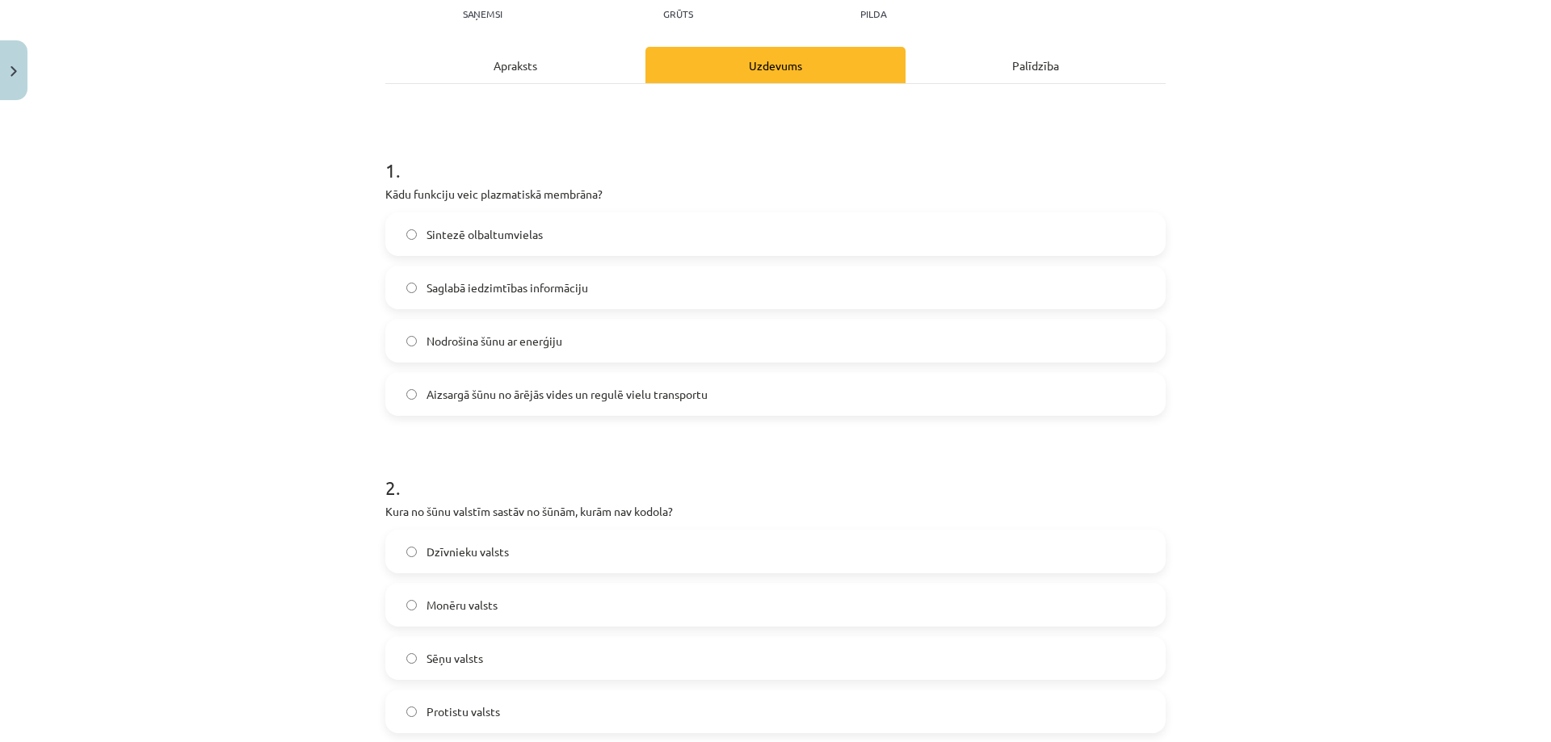
click at [485, 399] on span "Aizsargā šūnu no ārējās vides un regulē vielu transportu" at bounding box center [566, 394] width 281 height 17
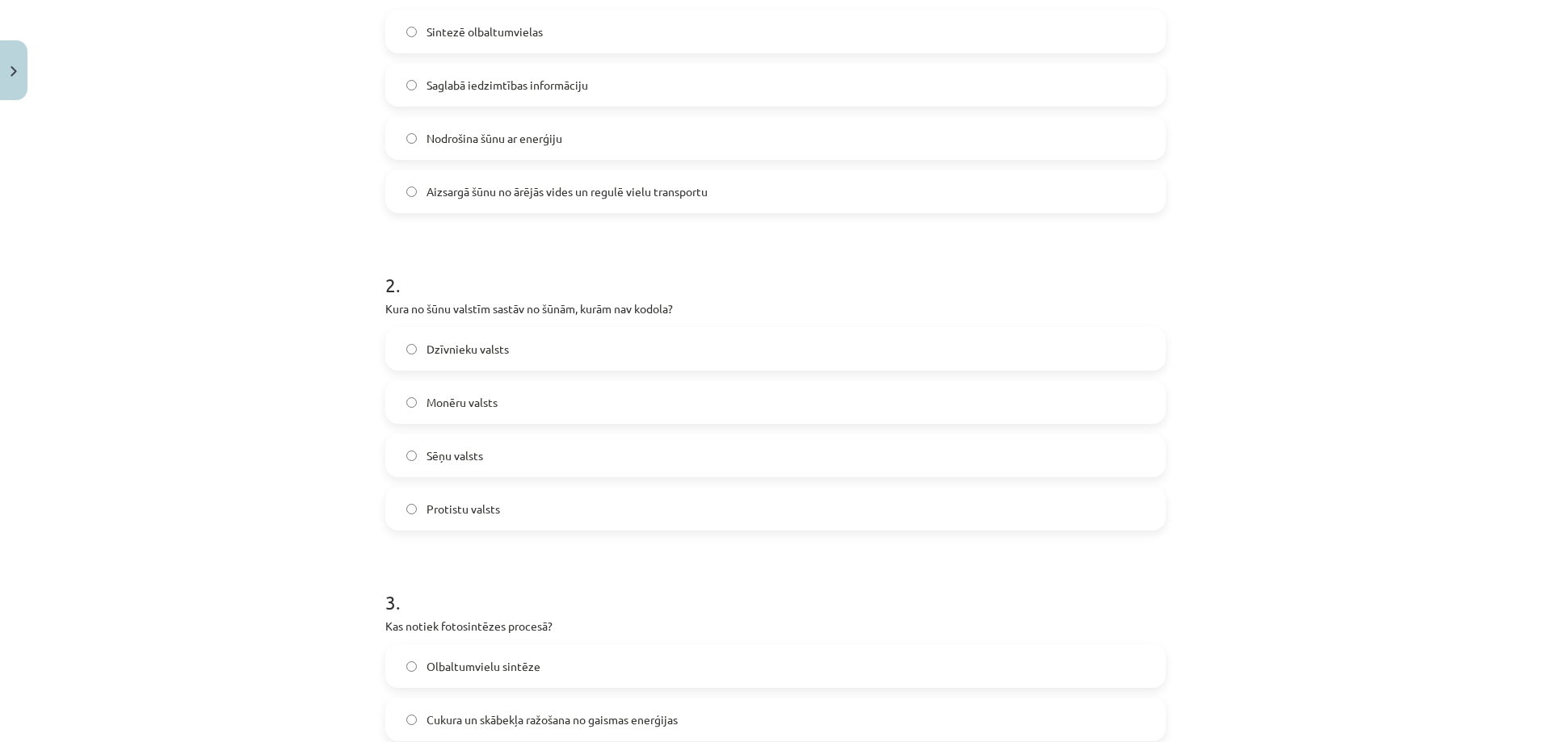
scroll to position [433, 0]
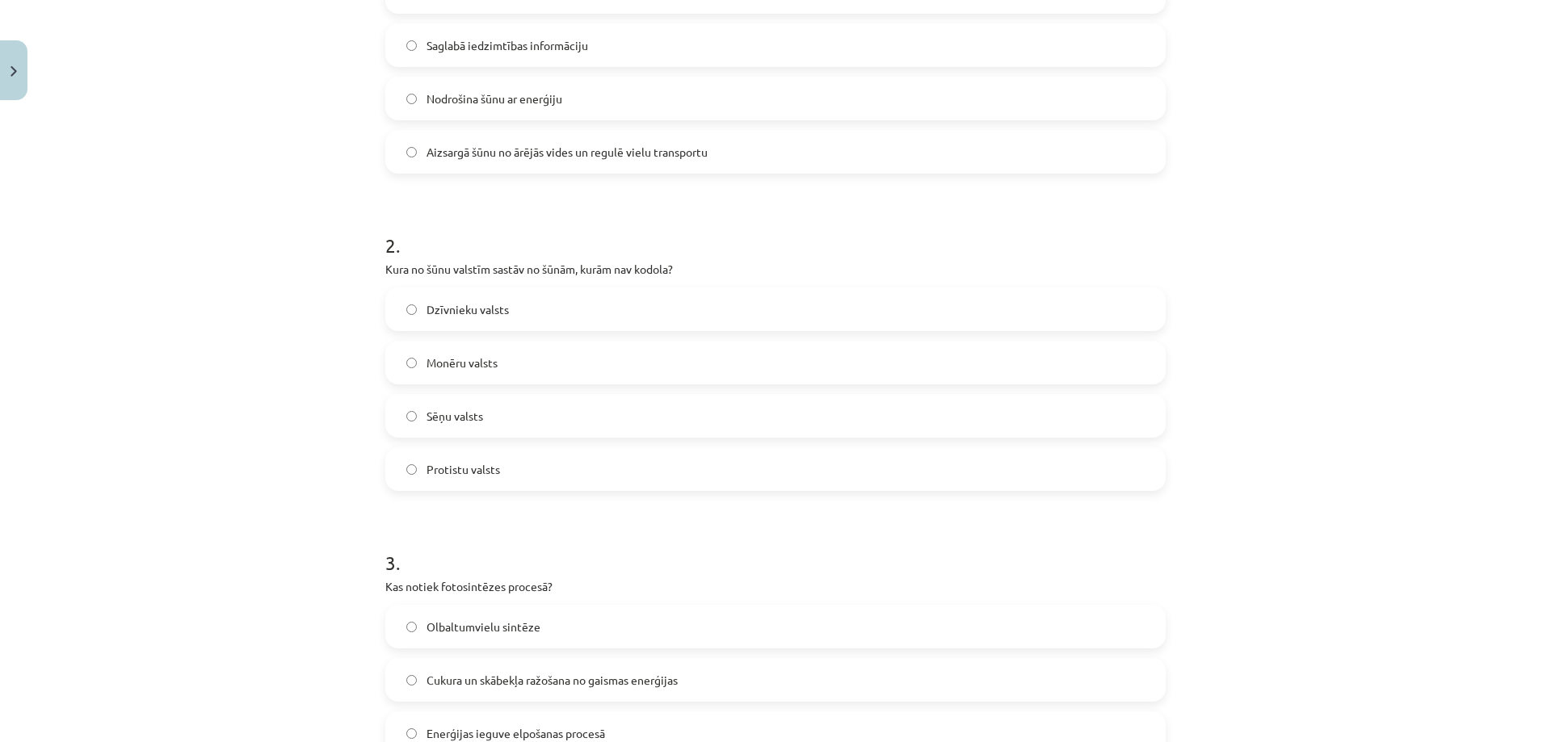
click at [474, 358] on span "Monēru valsts" at bounding box center [461, 363] width 71 height 17
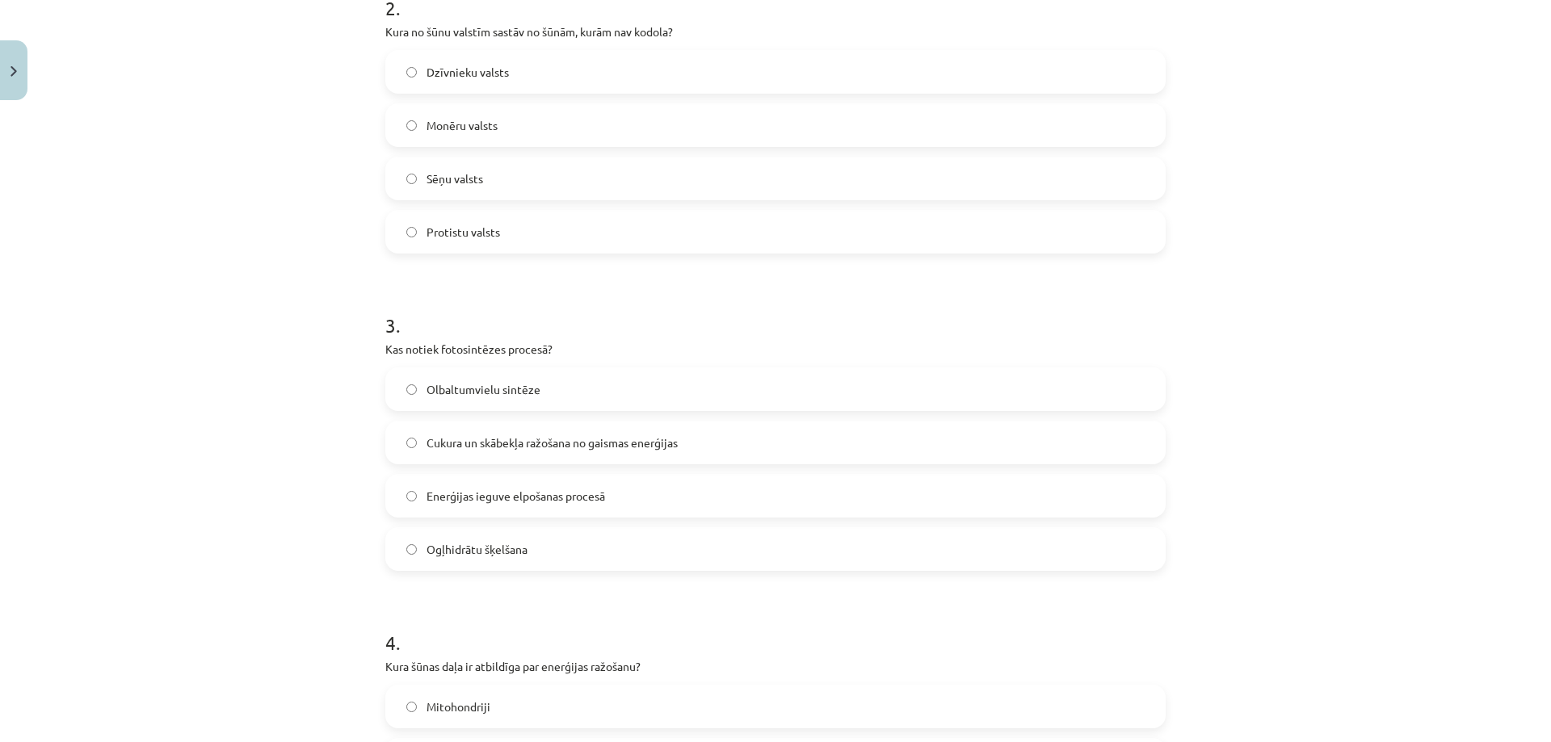
scroll to position [918, 0]
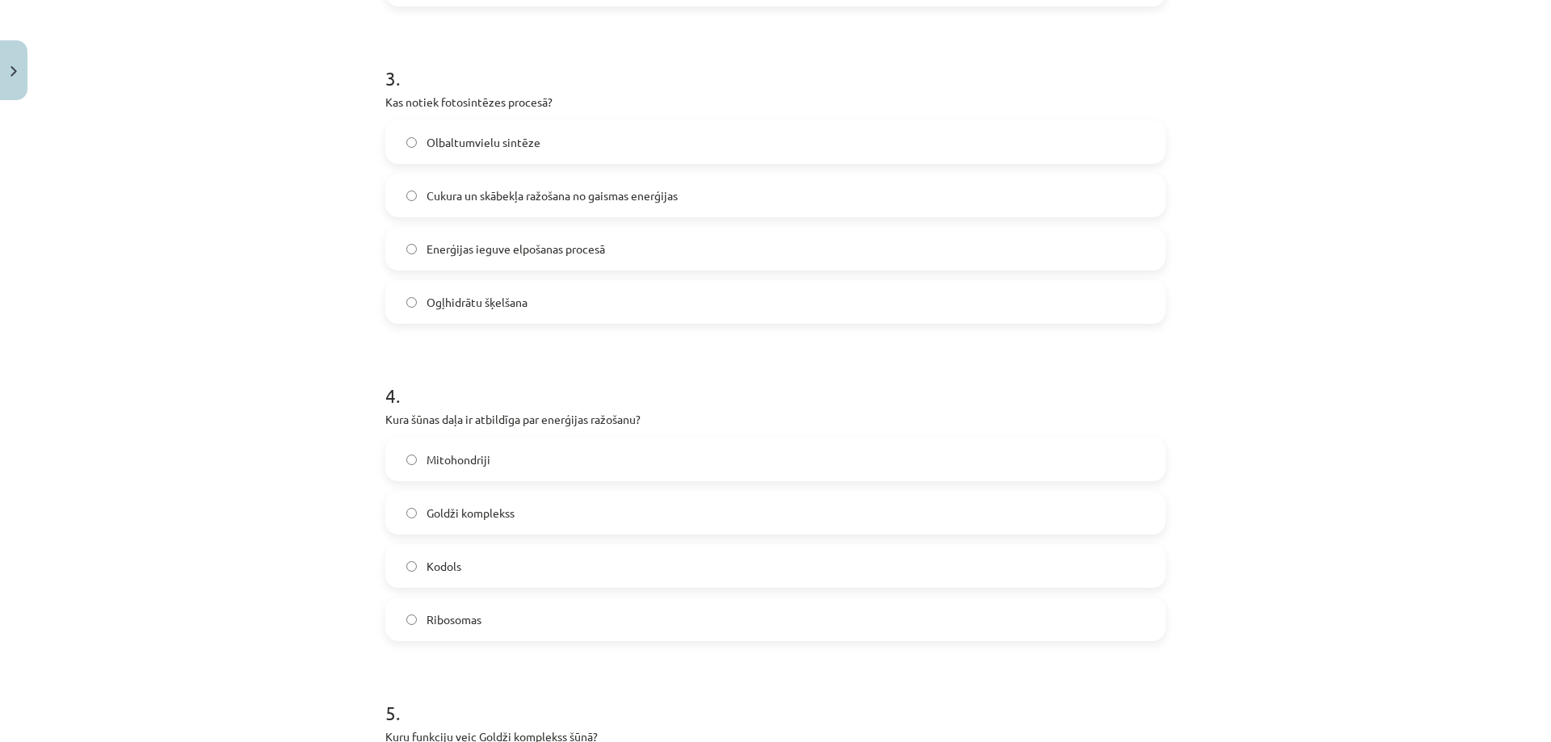
click at [553, 175] on label "Cukura un skābekļa ražošana no gaismas enerģijas" at bounding box center [775, 195] width 777 height 40
click at [544, 460] on label "Mitohondriji" at bounding box center [775, 459] width 777 height 40
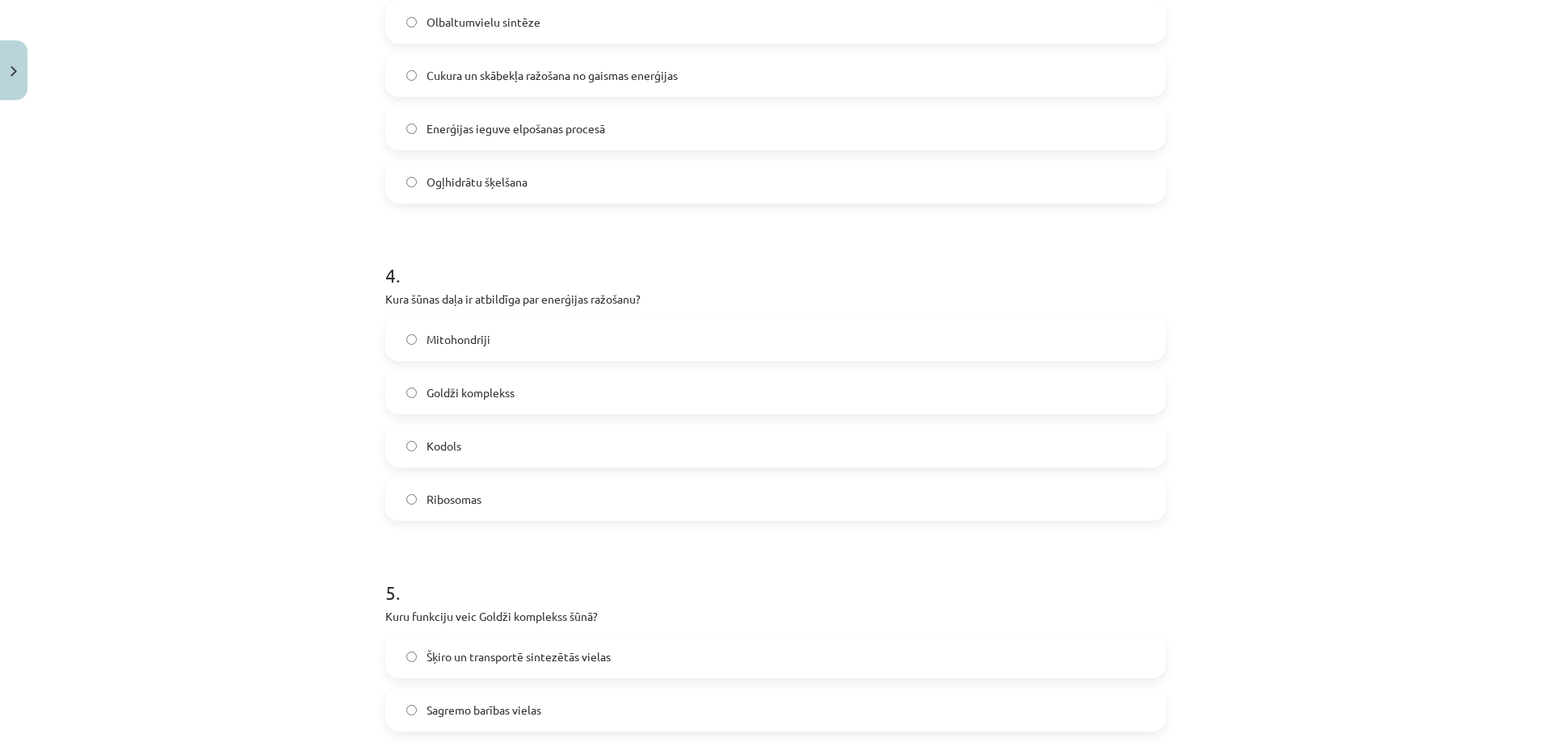
scroll to position [1160, 0]
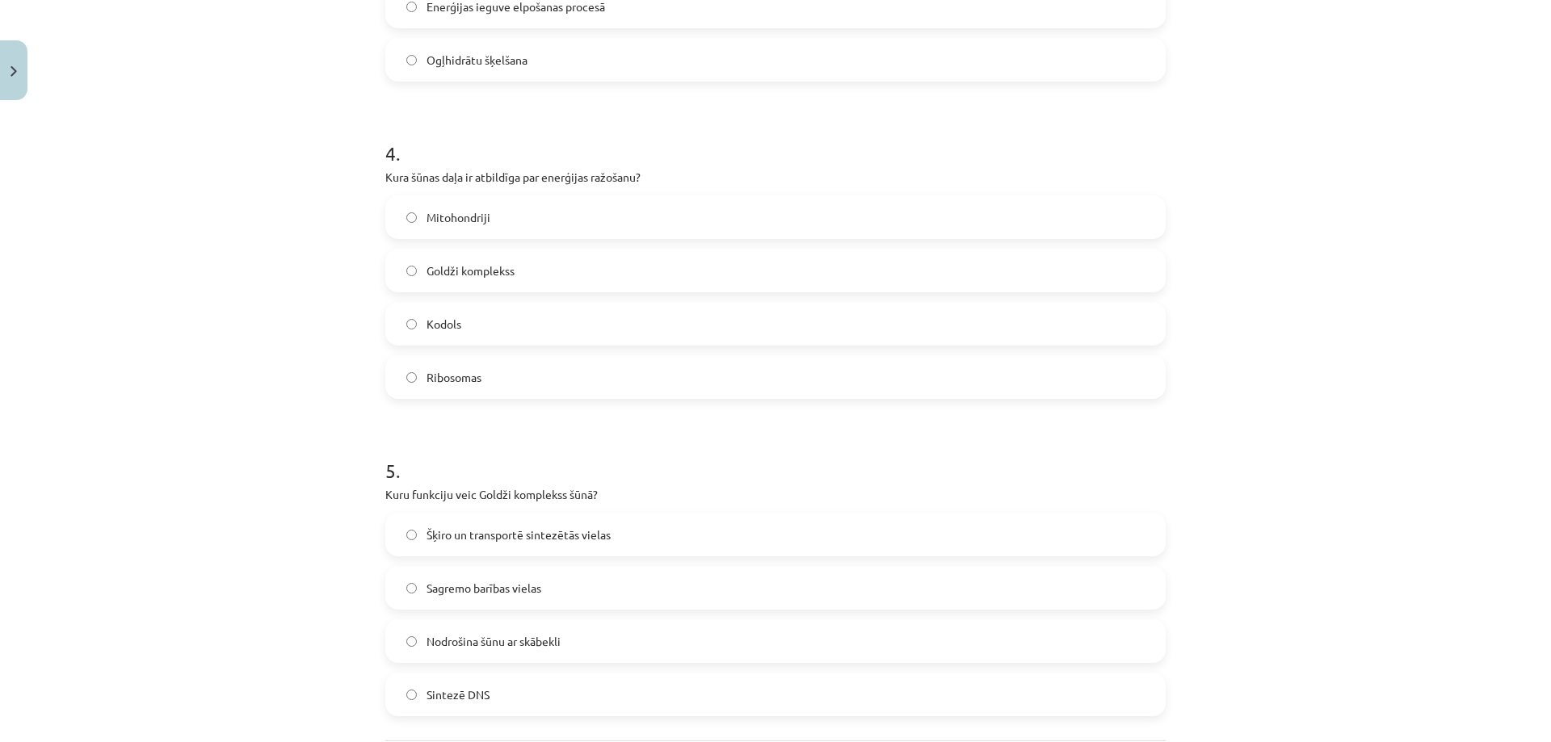
click at [564, 533] on span "Šķiro un transportē sintezētās vielas" at bounding box center [518, 535] width 184 height 17
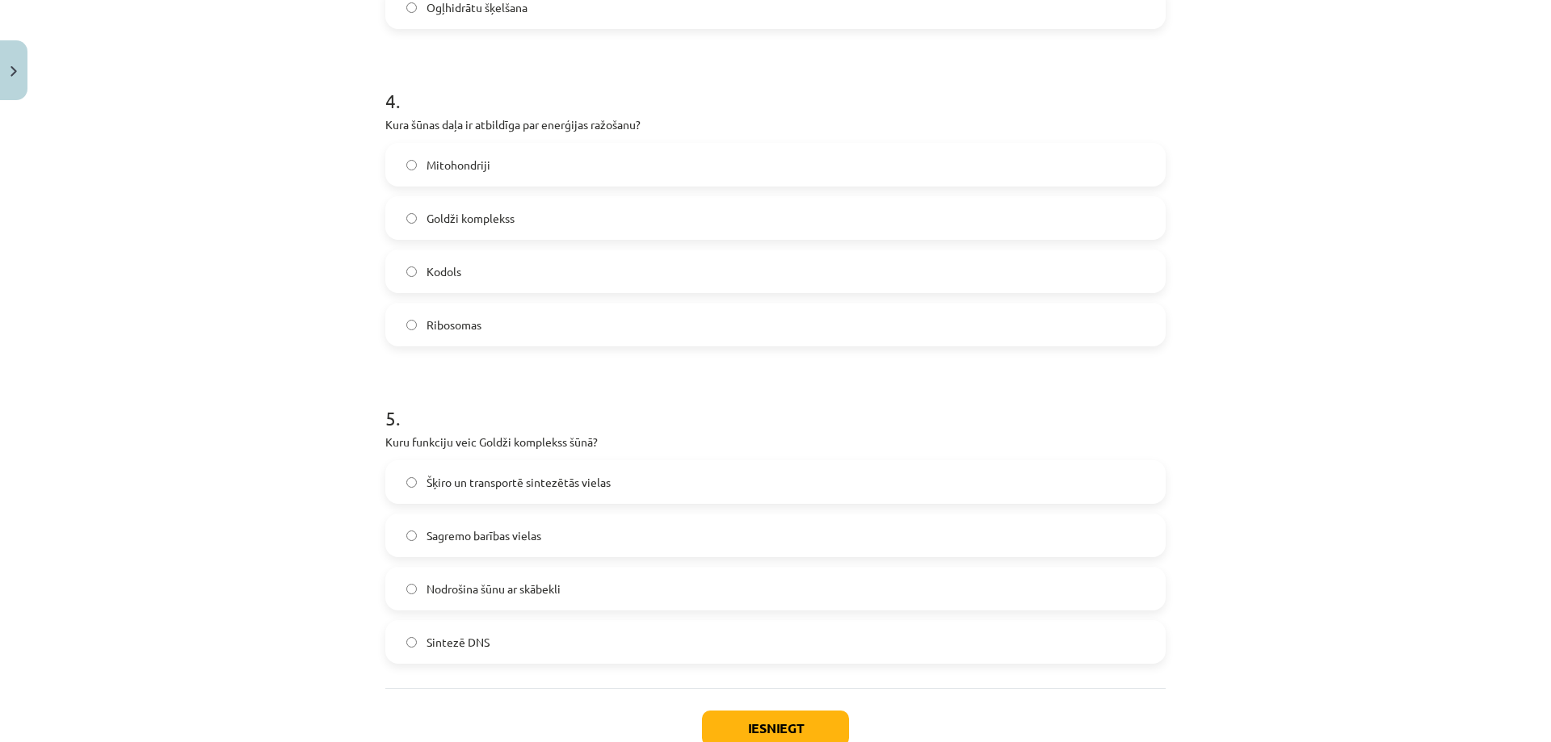
scroll to position [1241, 0]
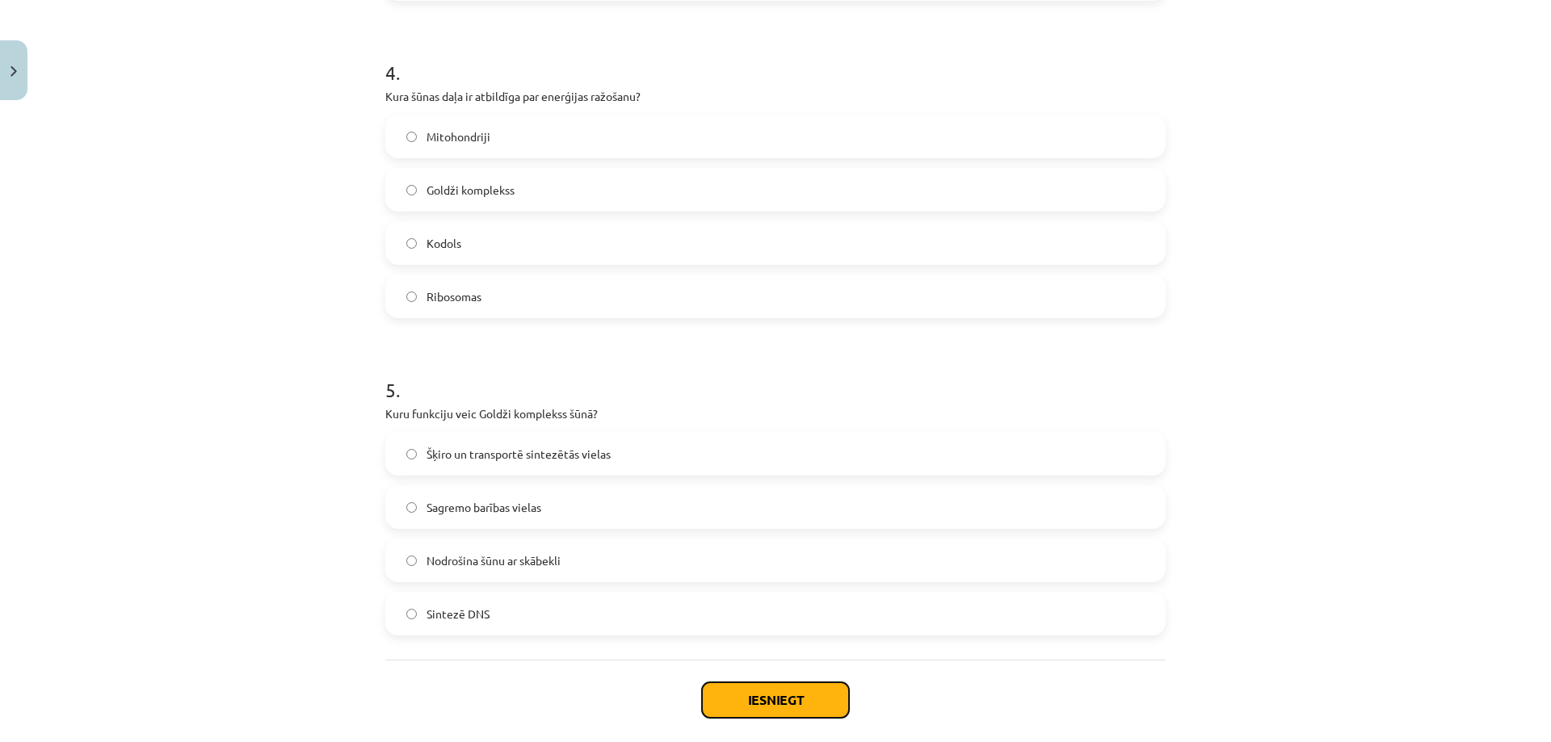
click at [808, 699] on button "Iesniegt" at bounding box center [775, 700] width 147 height 36
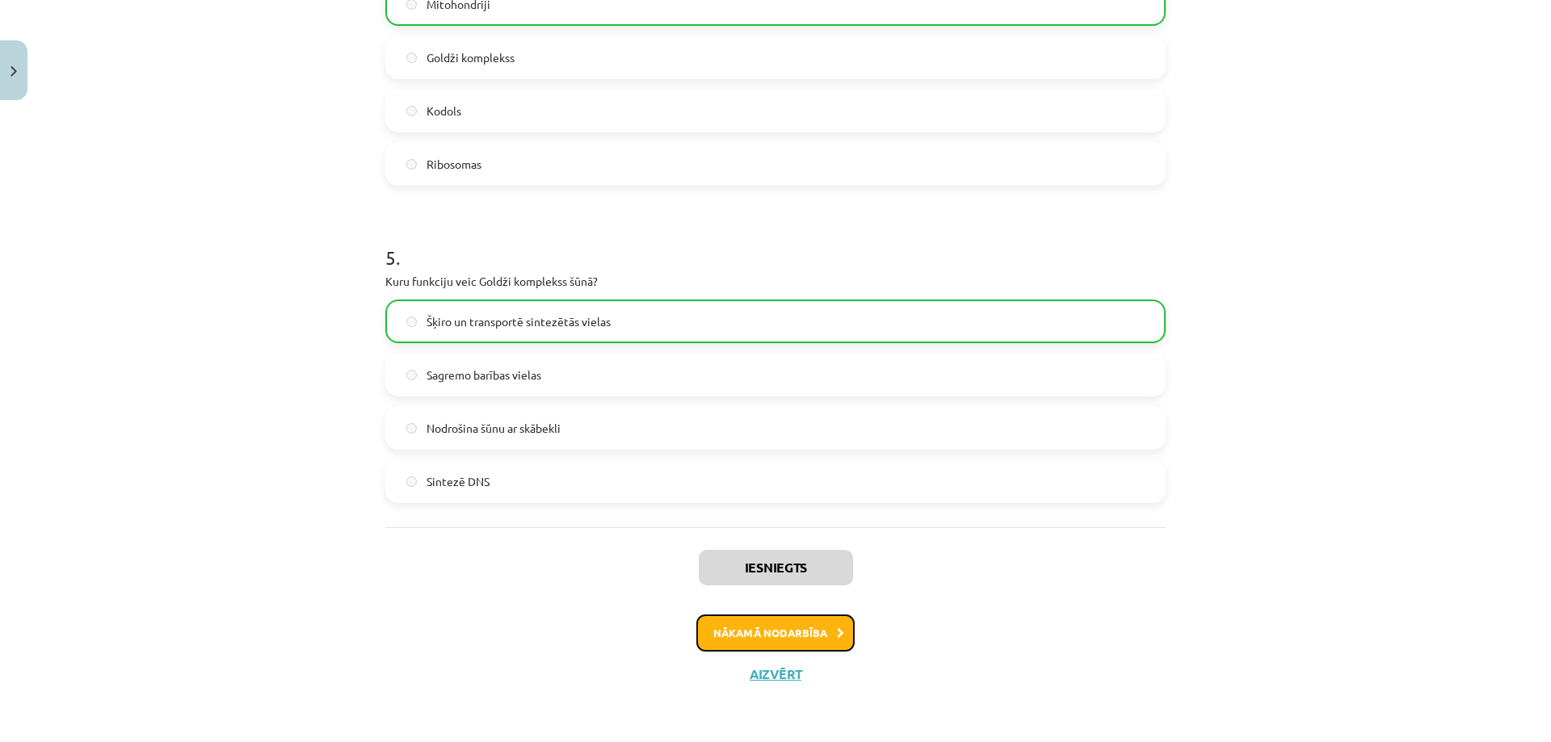
click at [783, 629] on button "Nākamā nodarbība" at bounding box center [775, 633] width 158 height 37
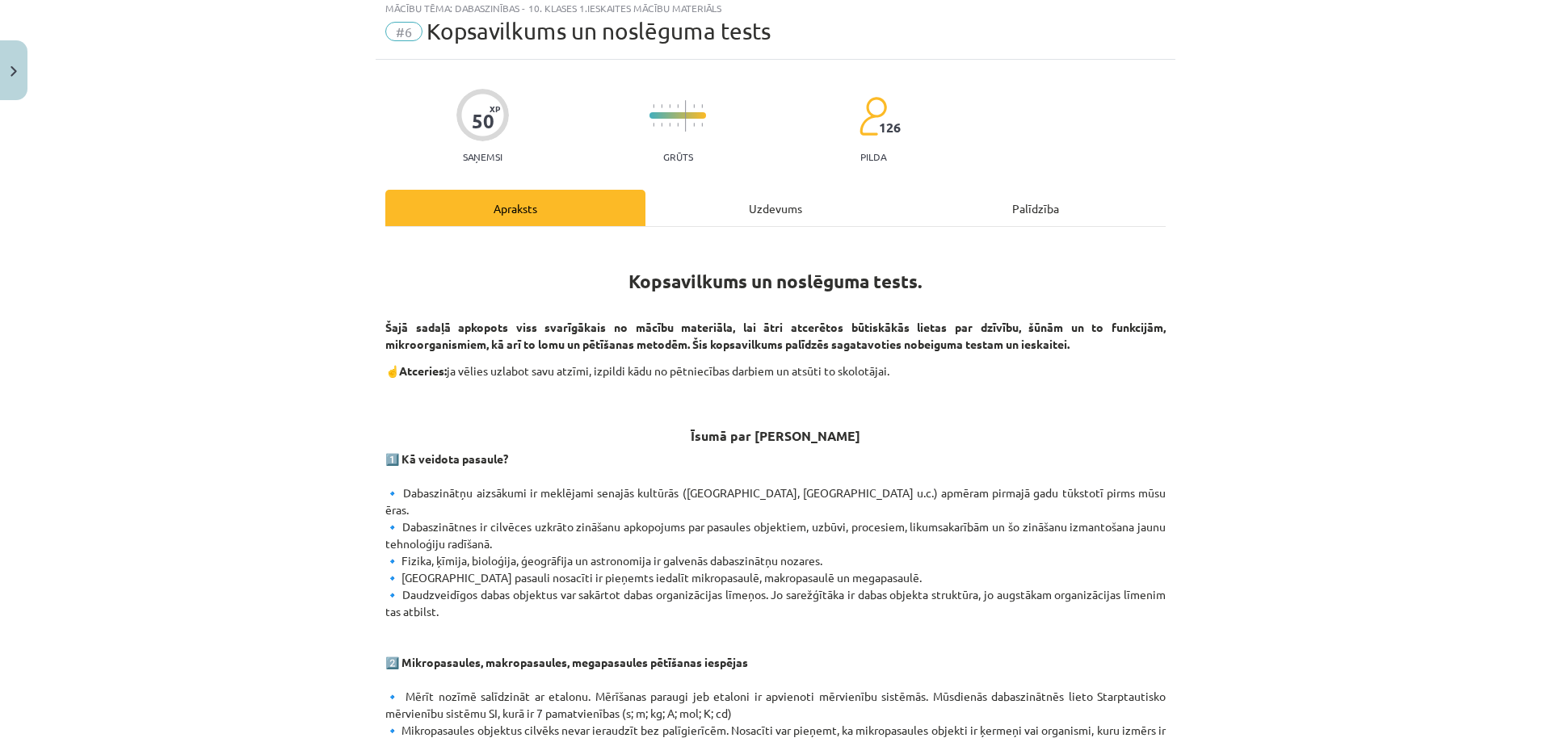
scroll to position [40, 0]
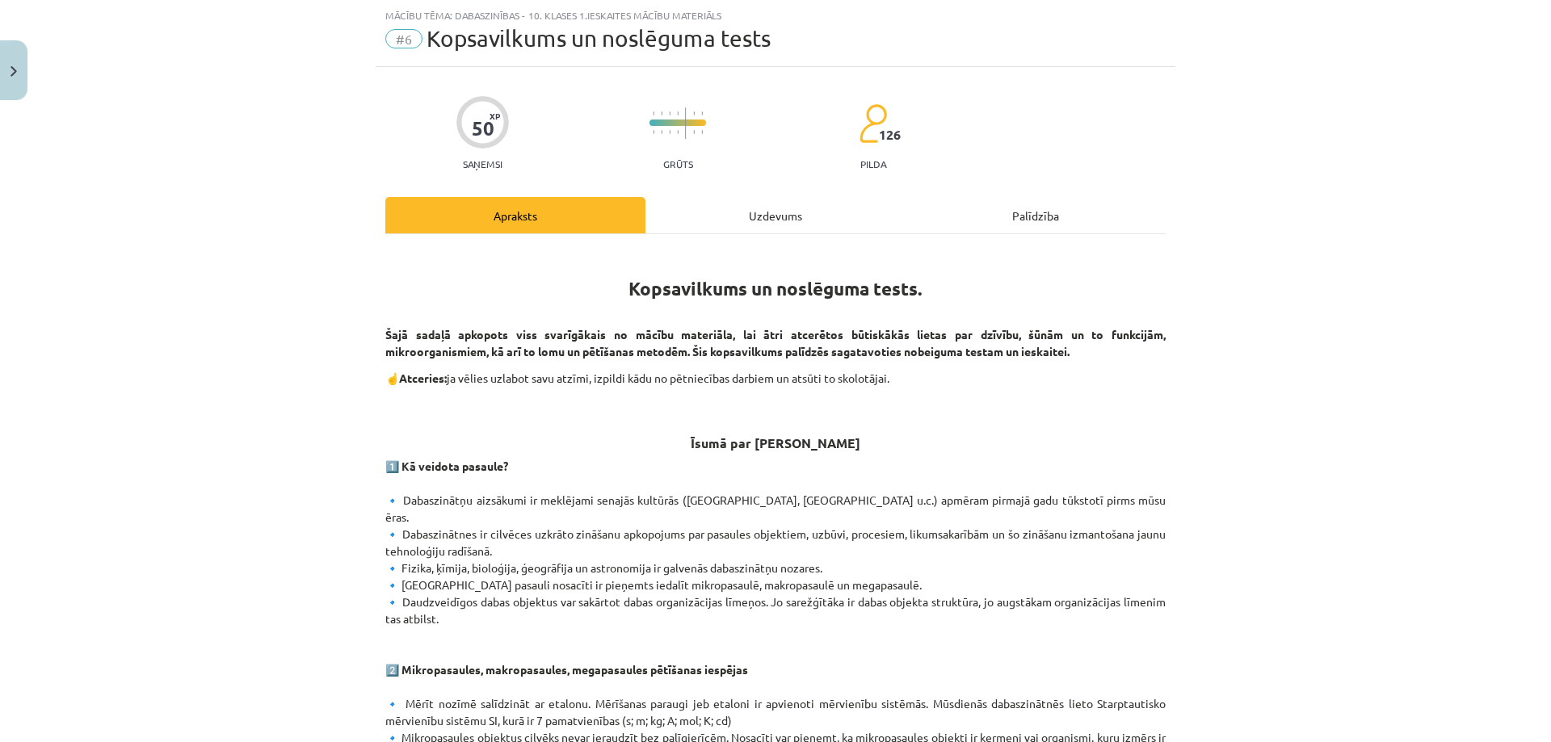
click at [773, 213] on div "Uzdevums" at bounding box center [775, 215] width 260 height 36
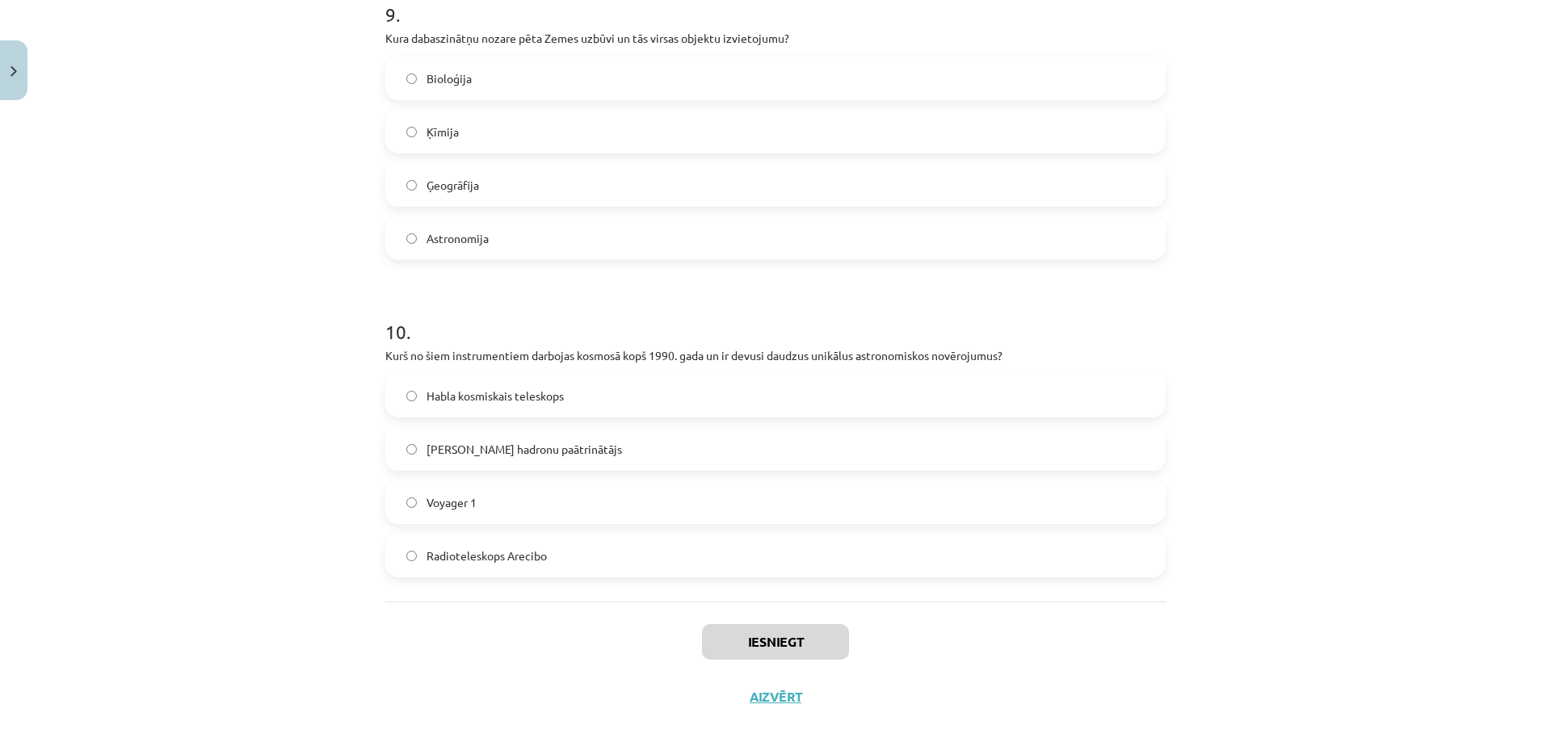
scroll to position [2908, 0]
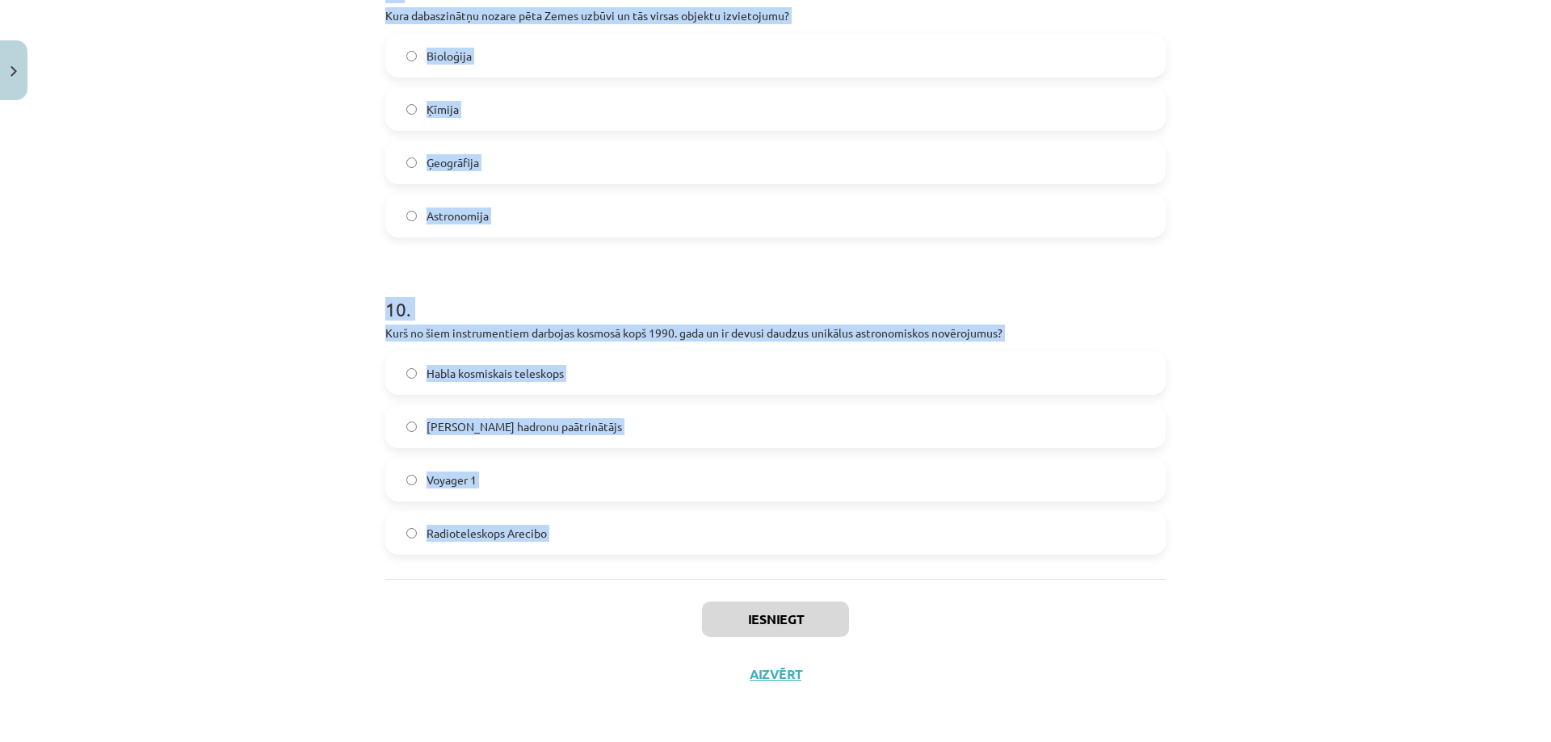
drag, startPoint x: 380, startPoint y: 359, endPoint x: 571, endPoint y: 630, distance: 332.1
copy form "4 . Lore ip dol sitametconse adipisc, eli seddoe temporincidi utlabore, etdolor…"
click at [185, 147] on div "Mācību tēma: Dabaszinības - 10. klases 1.ieskaites mācību materiāls #6 Kopsavil…" at bounding box center [775, 371] width 1551 height 742
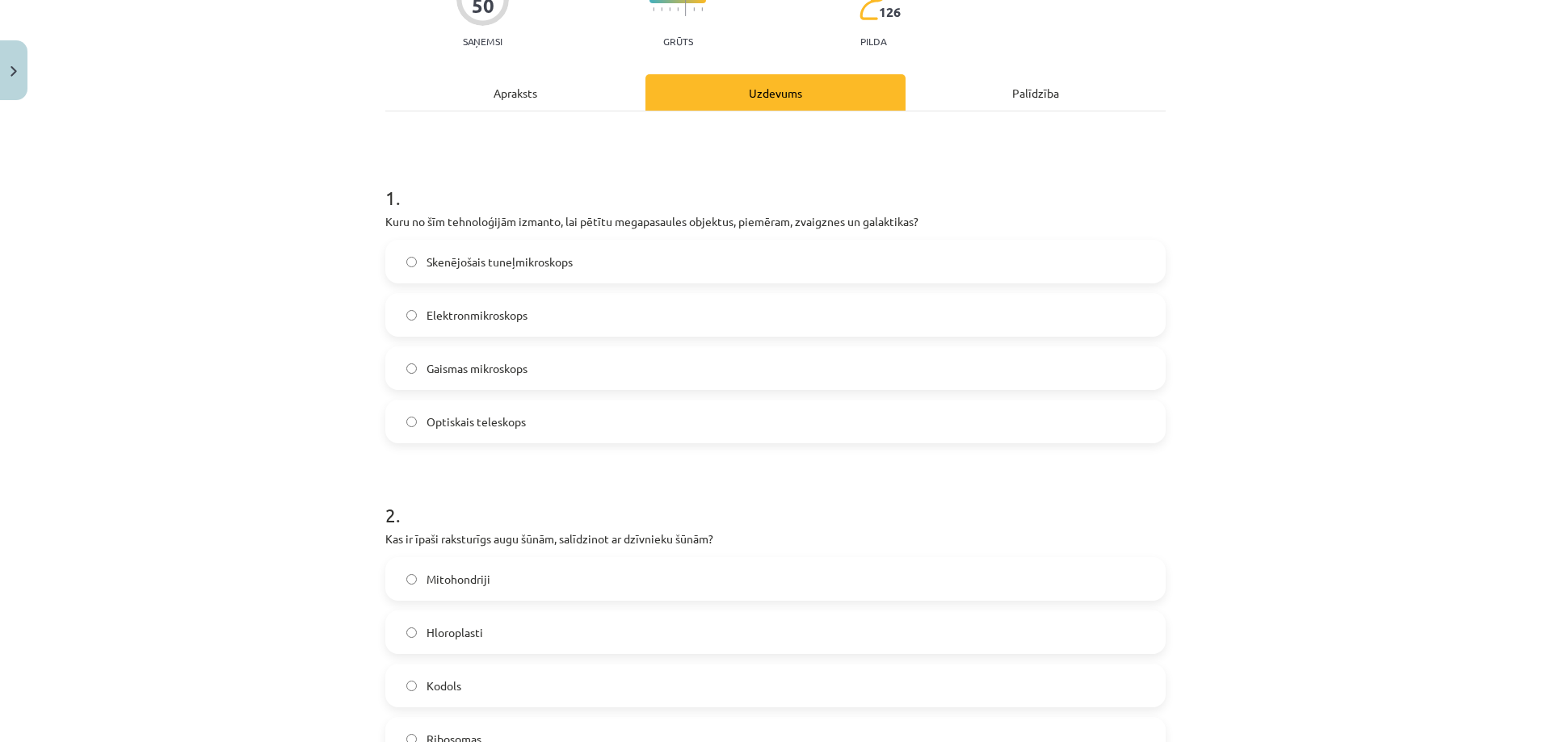
scroll to position [162, 0]
click at [443, 422] on span "Optiskais teleskops" at bounding box center [475, 422] width 99 height 17
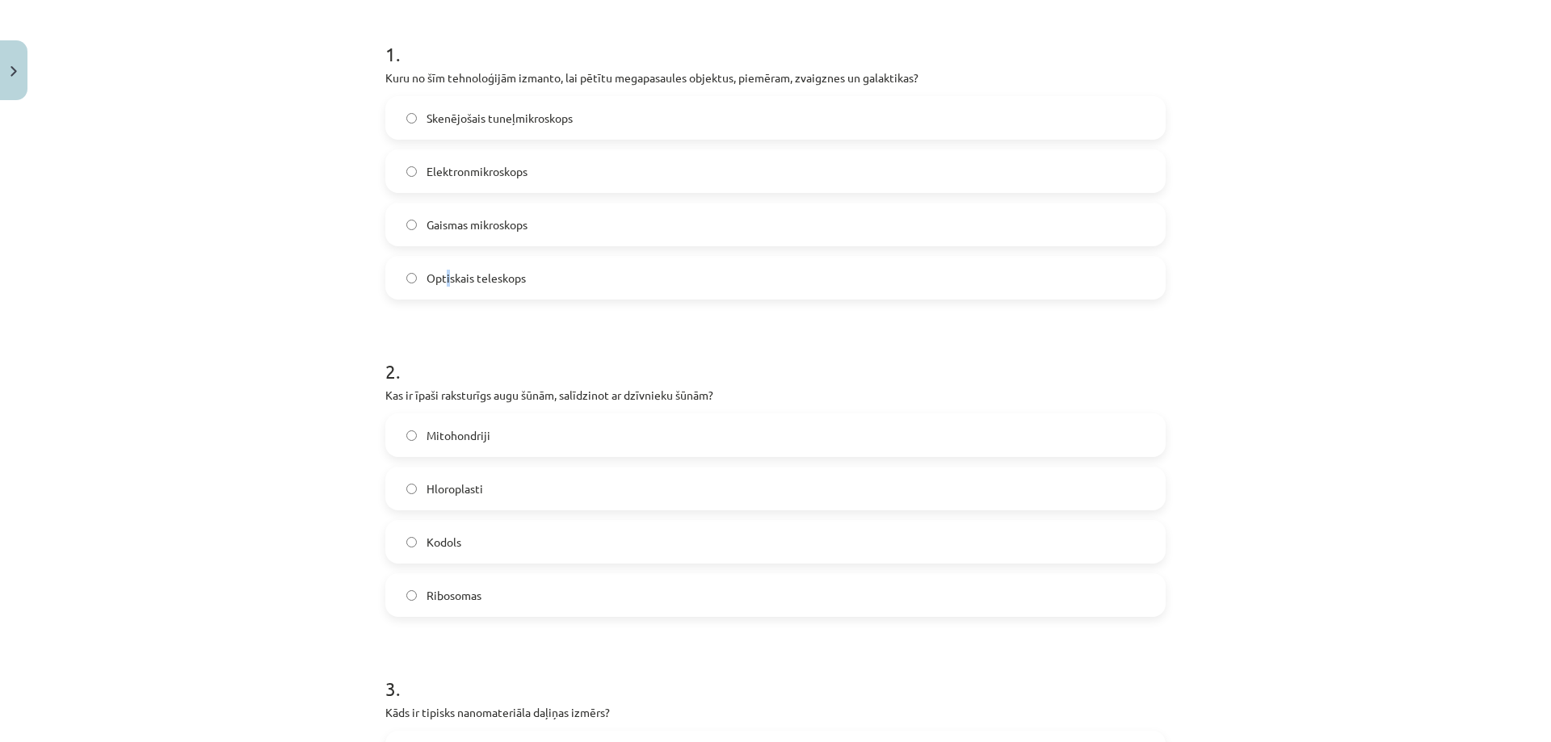
scroll to position [405, 0]
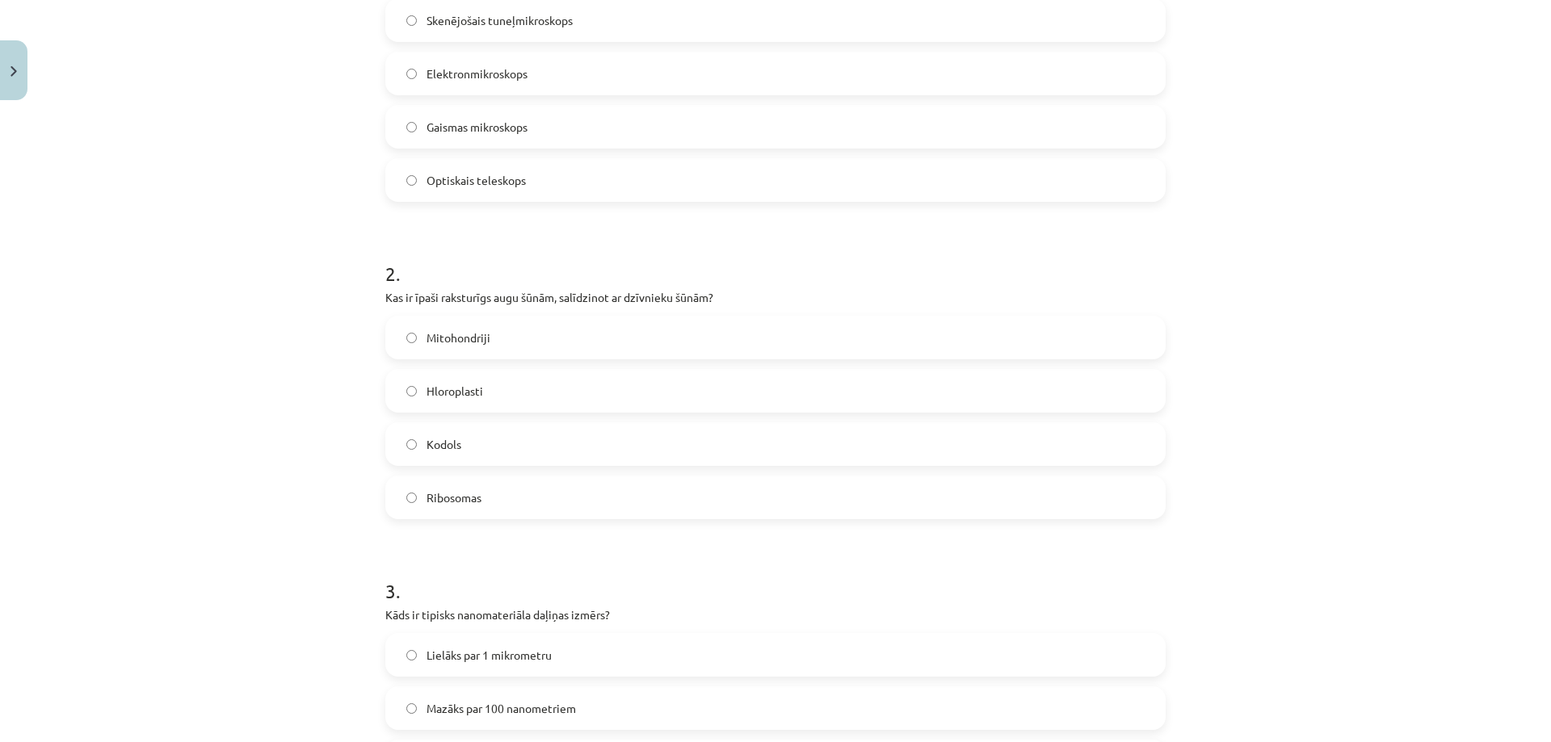
click at [423, 401] on label "Hloroplasti" at bounding box center [775, 391] width 777 height 40
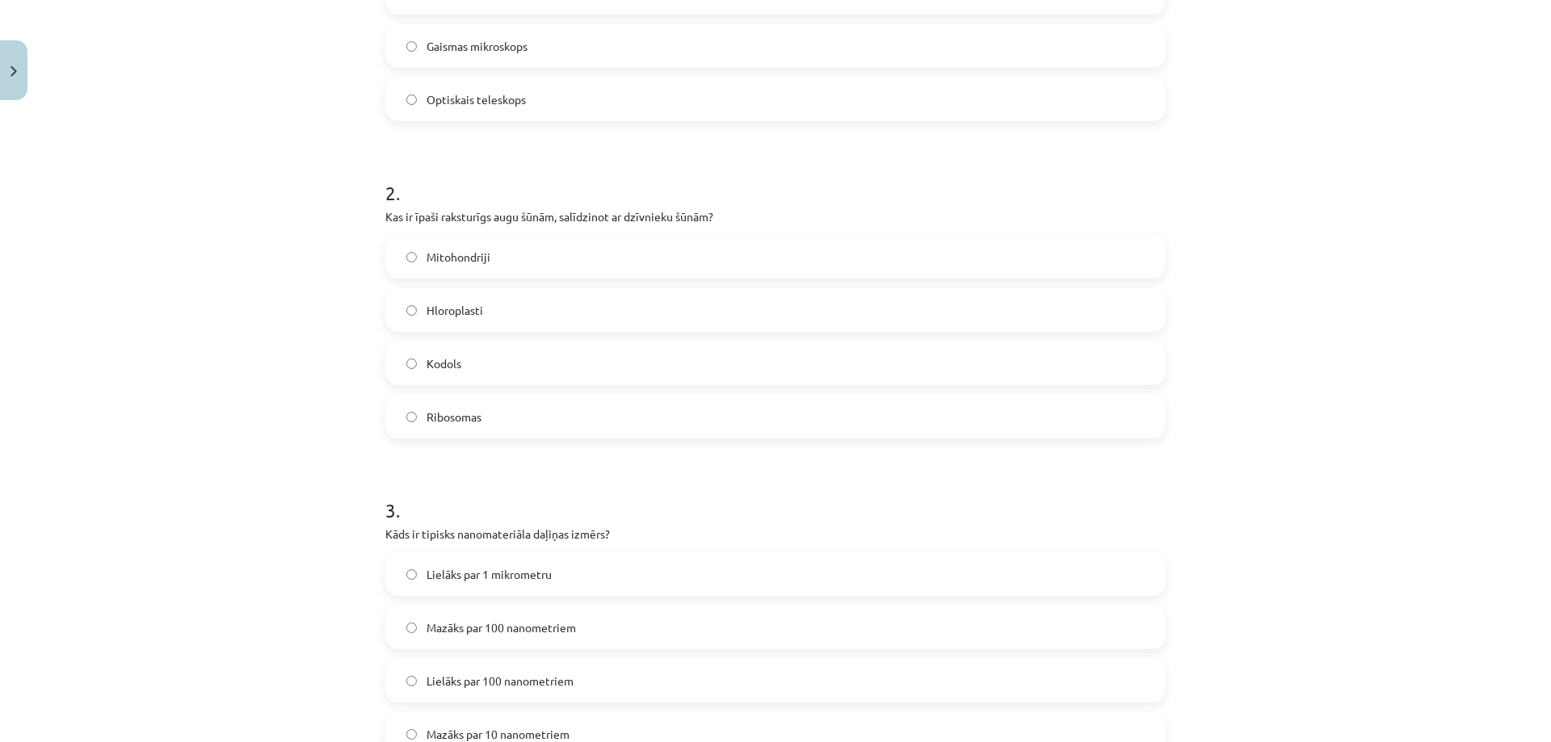
scroll to position [566, 0]
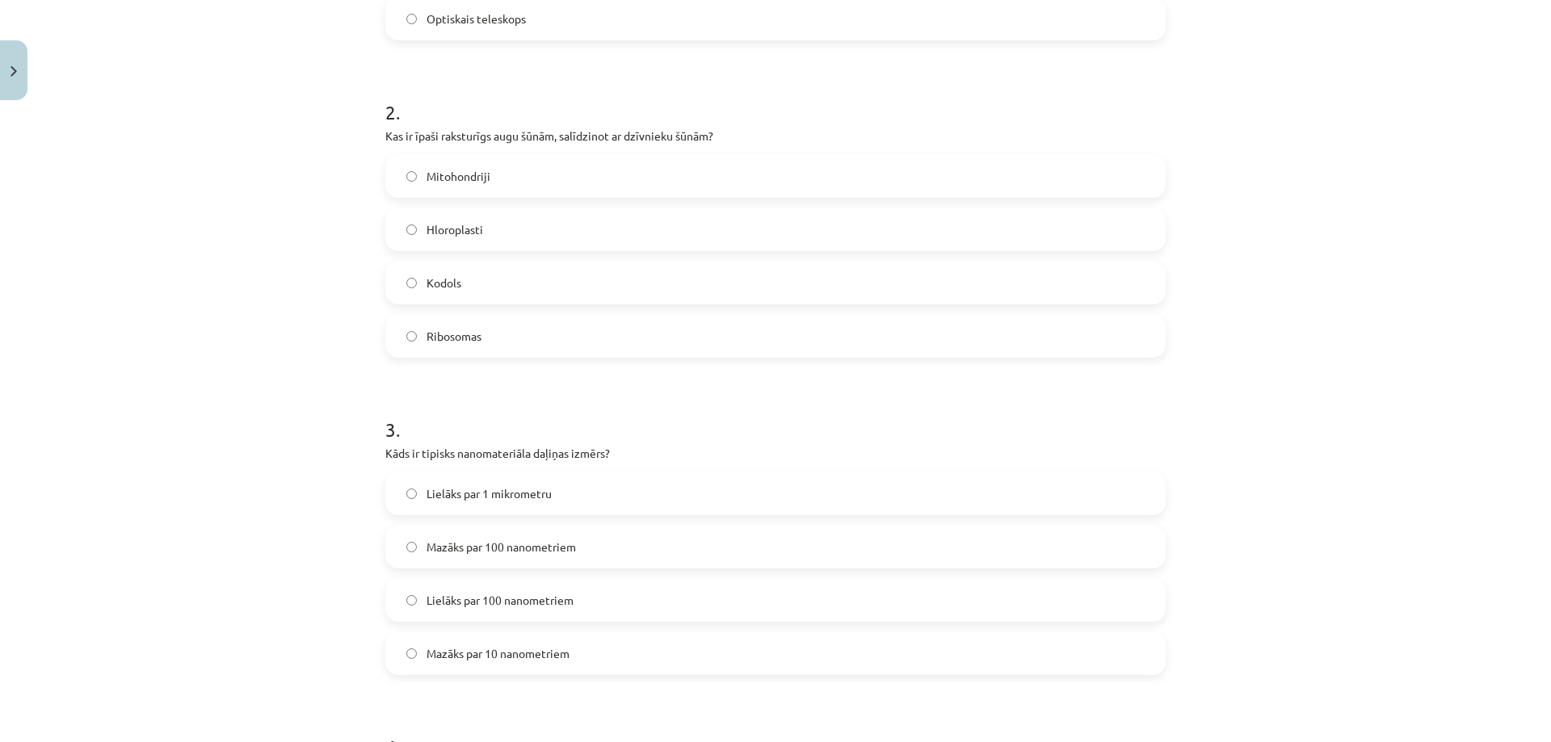
click at [506, 544] on span "Mazāks par 100 nanometriem" at bounding box center [500, 547] width 149 height 17
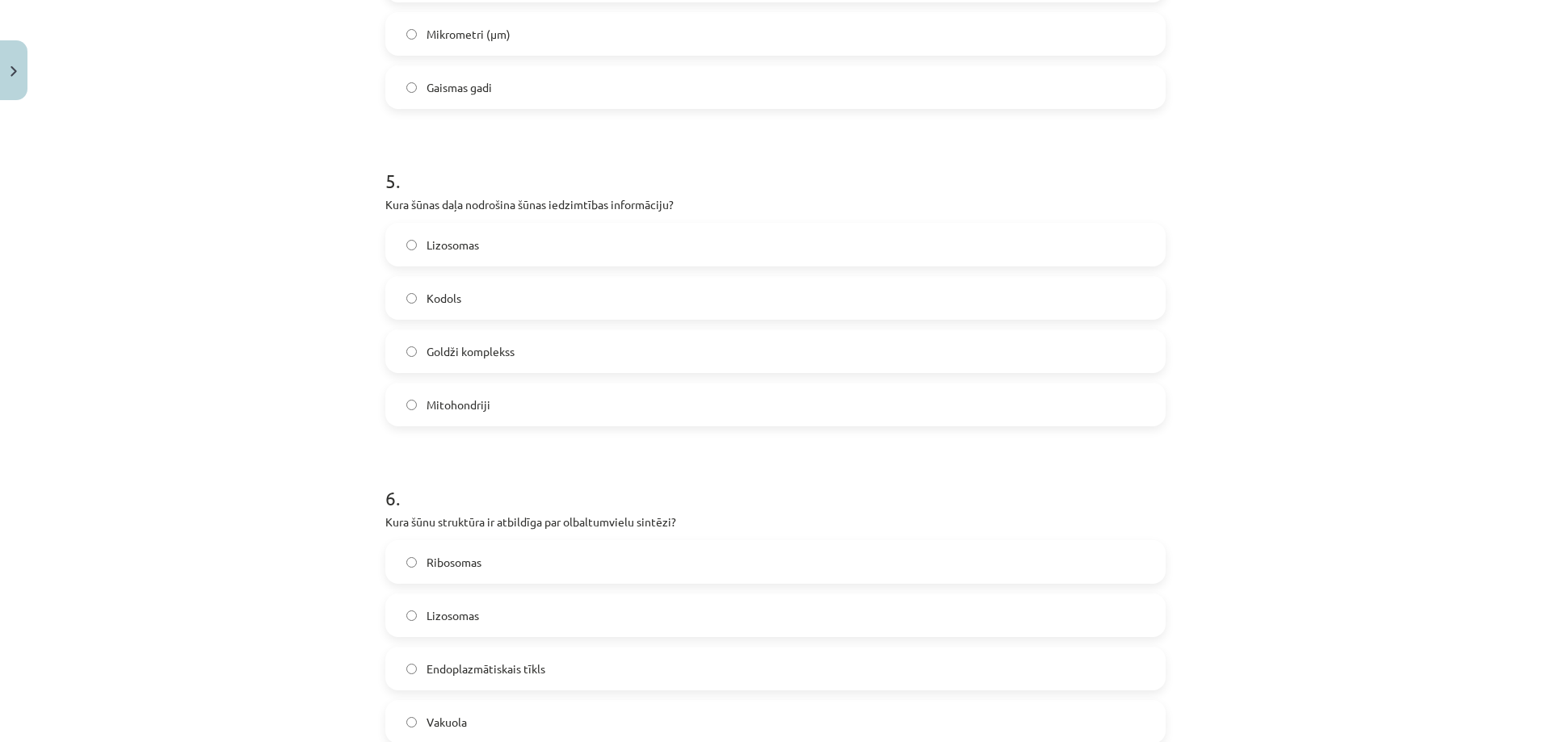
scroll to position [1535, 0]
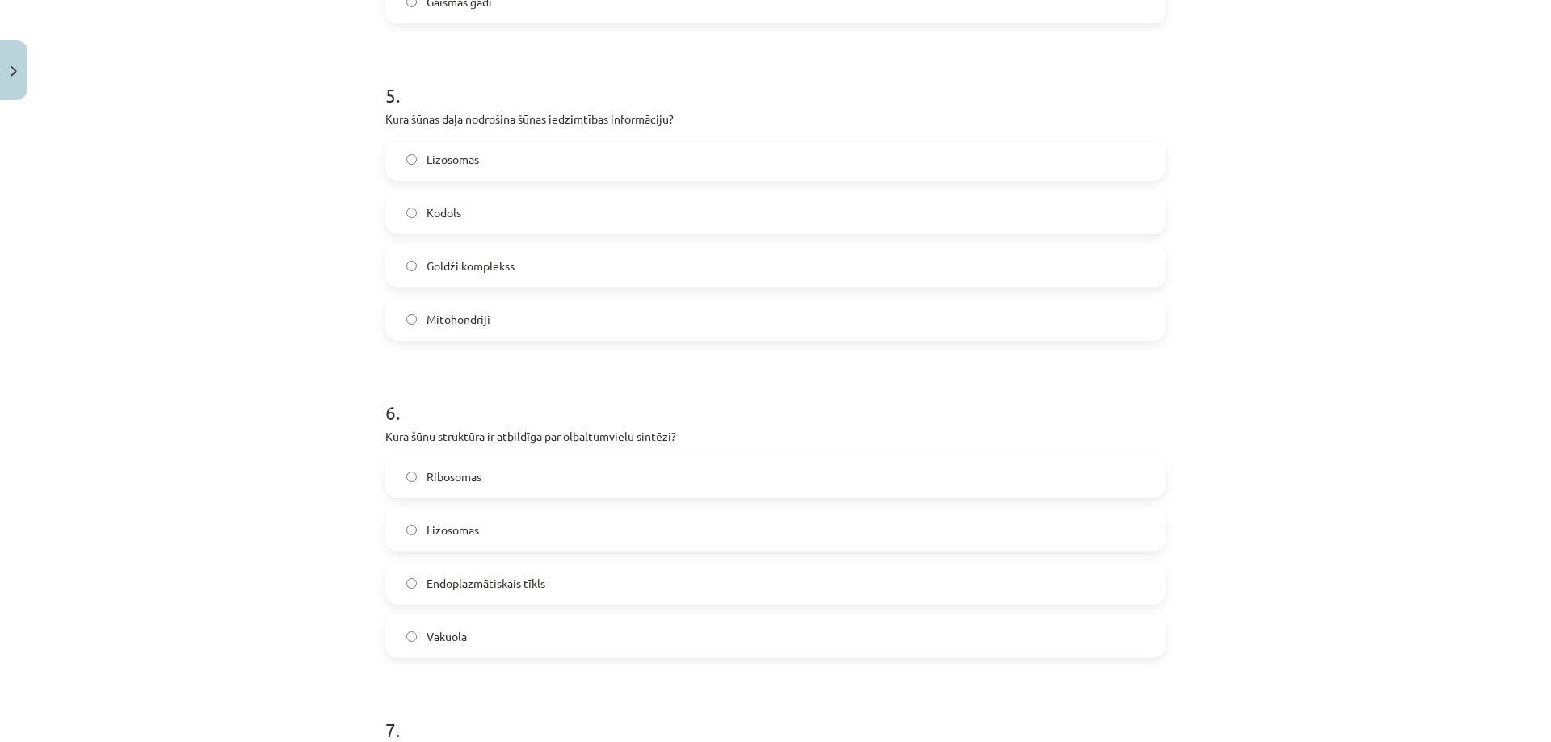
click at [495, 220] on label "Kodols" at bounding box center [775, 212] width 777 height 40
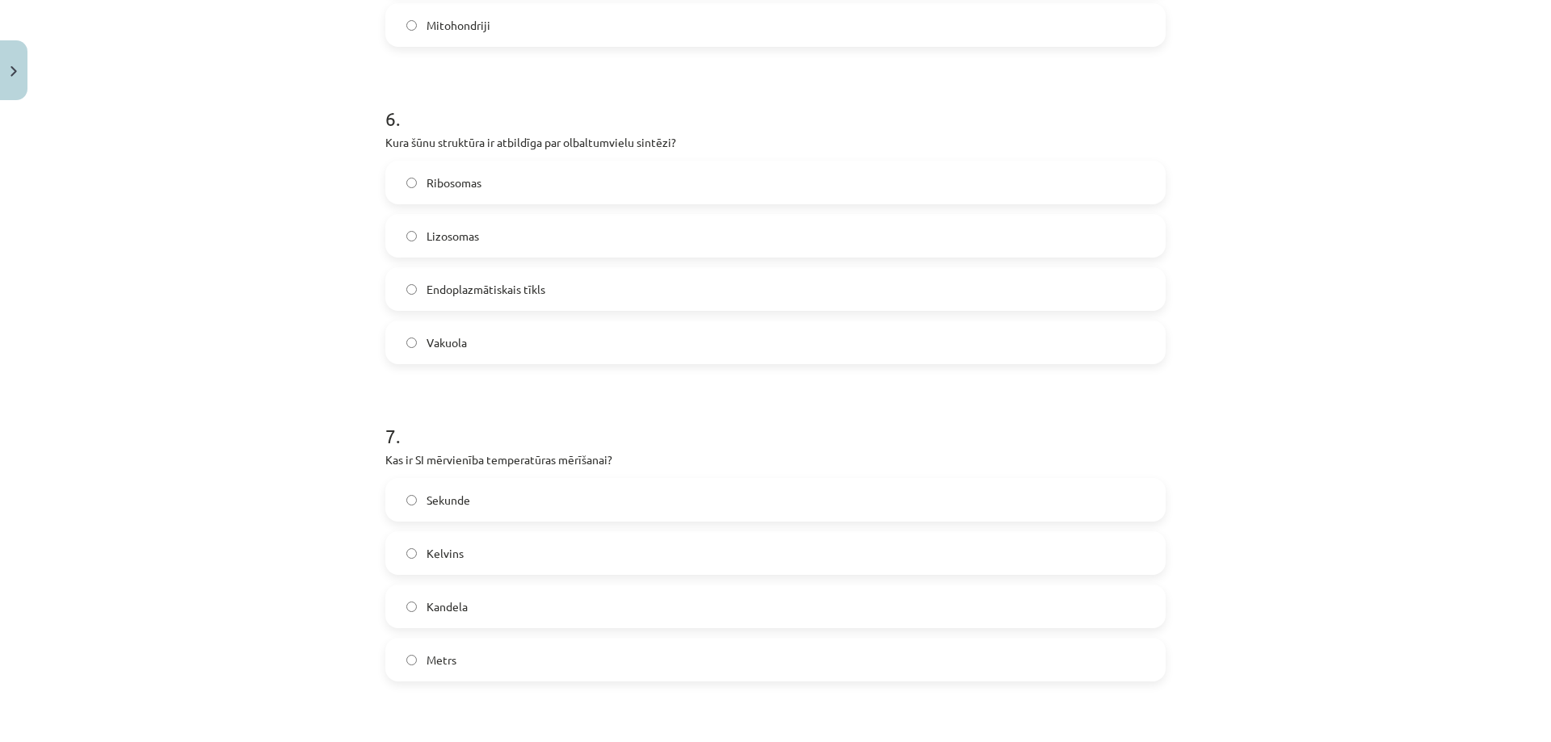
scroll to position [1858, 0]
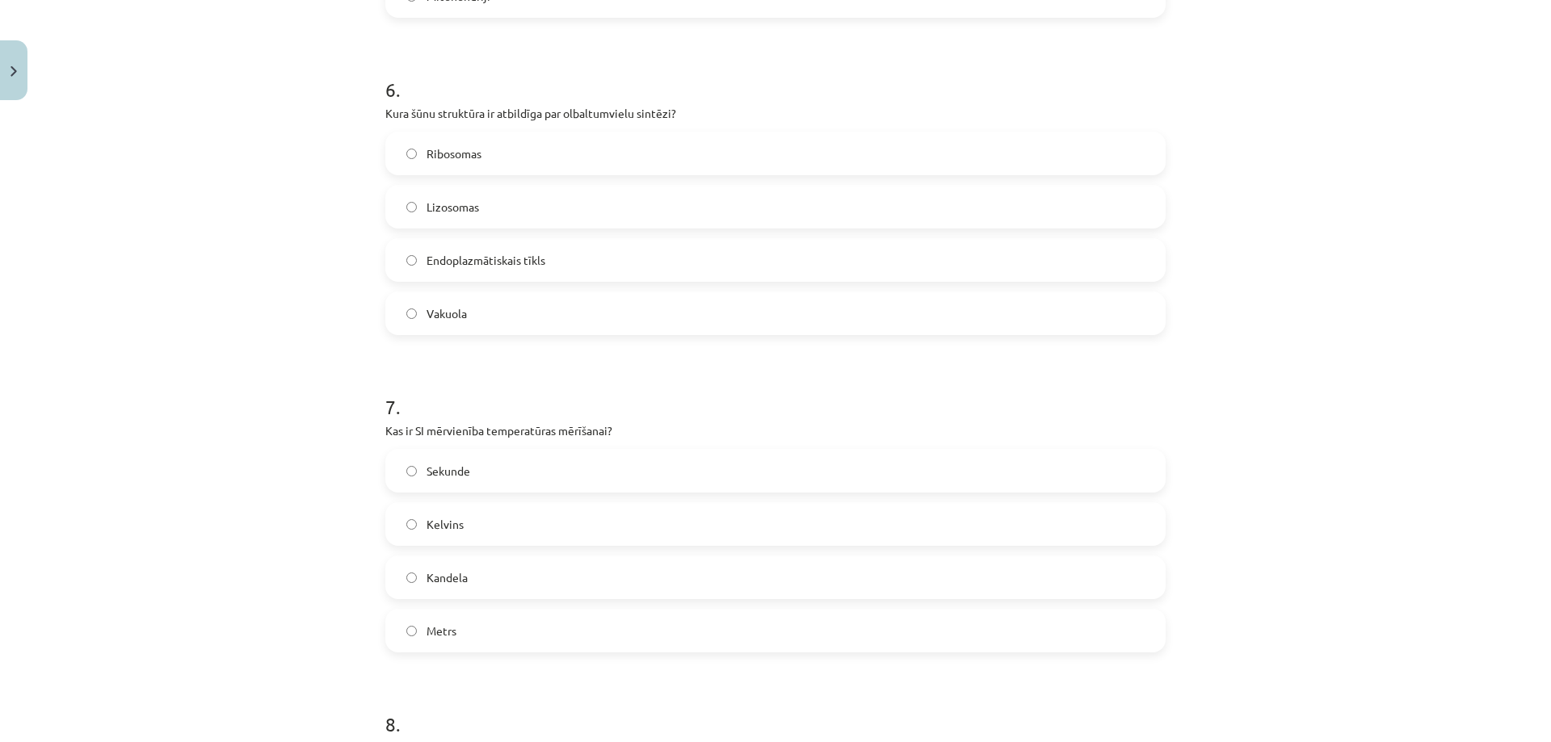
click at [519, 532] on label "Kelvins" at bounding box center [775, 524] width 777 height 40
click at [481, 154] on label "Ribosomas" at bounding box center [775, 153] width 777 height 40
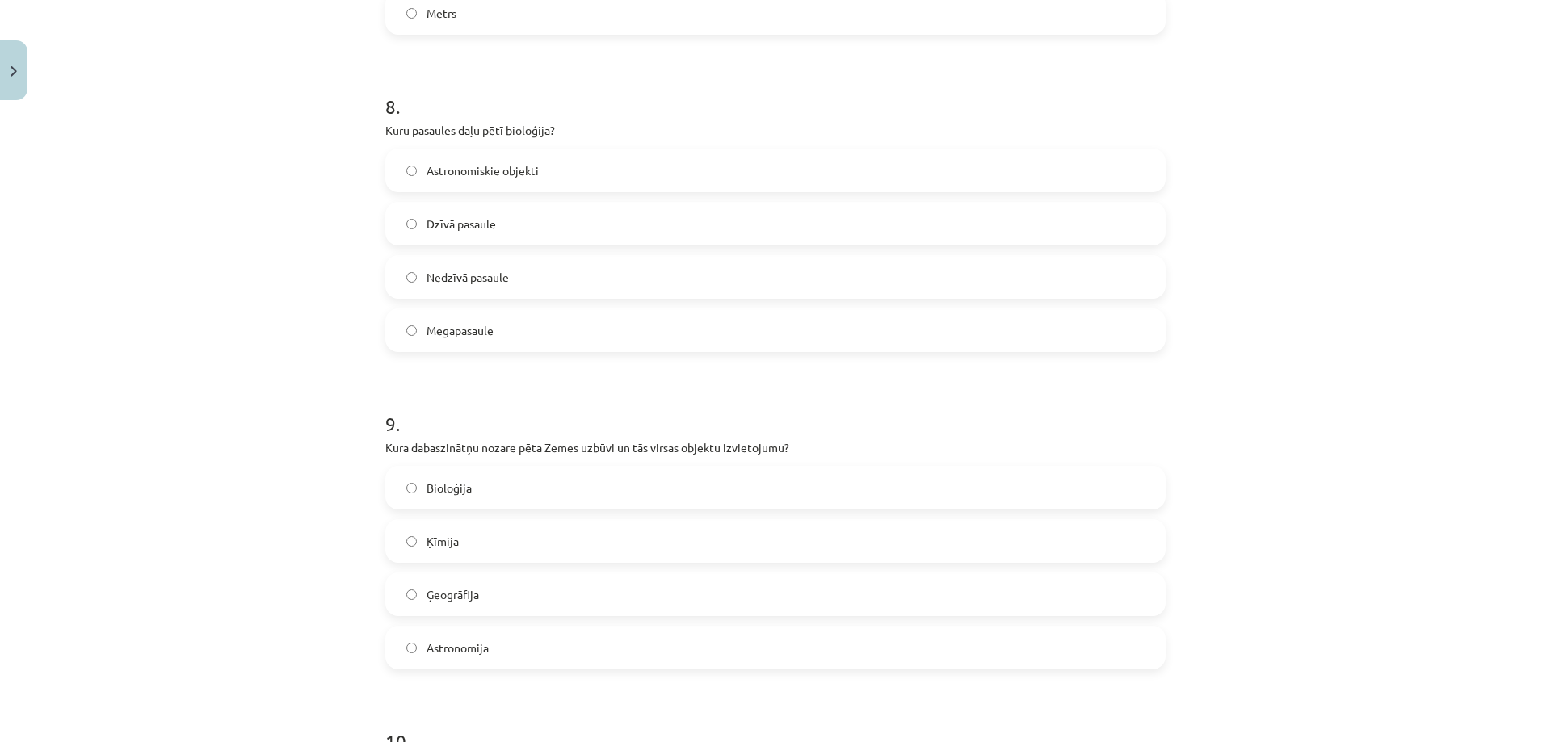
scroll to position [2505, 0]
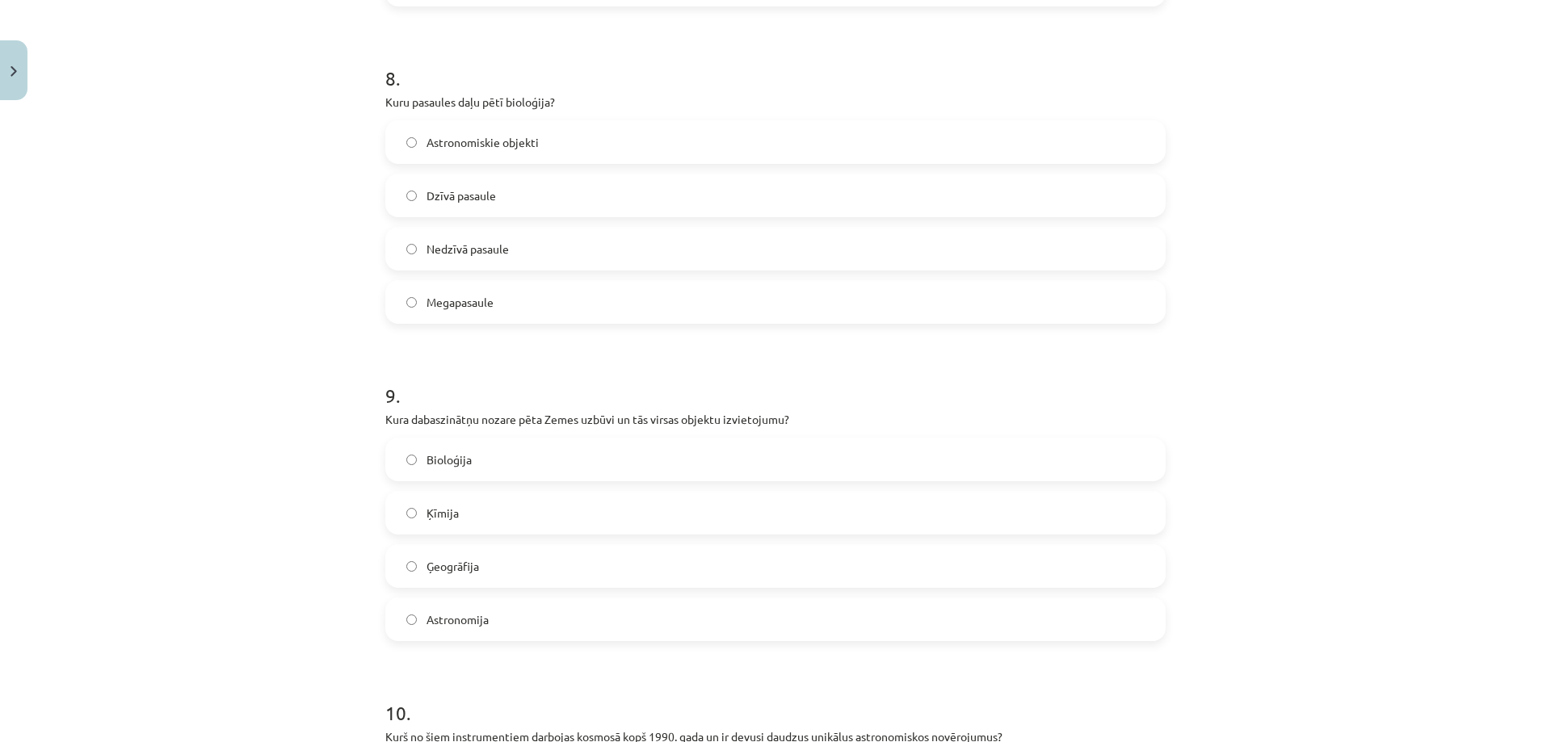
click at [523, 572] on label "Ģeogrāfija" at bounding box center [775, 566] width 777 height 40
click at [459, 193] on span "Dzīvā pasaule" at bounding box center [460, 195] width 69 height 17
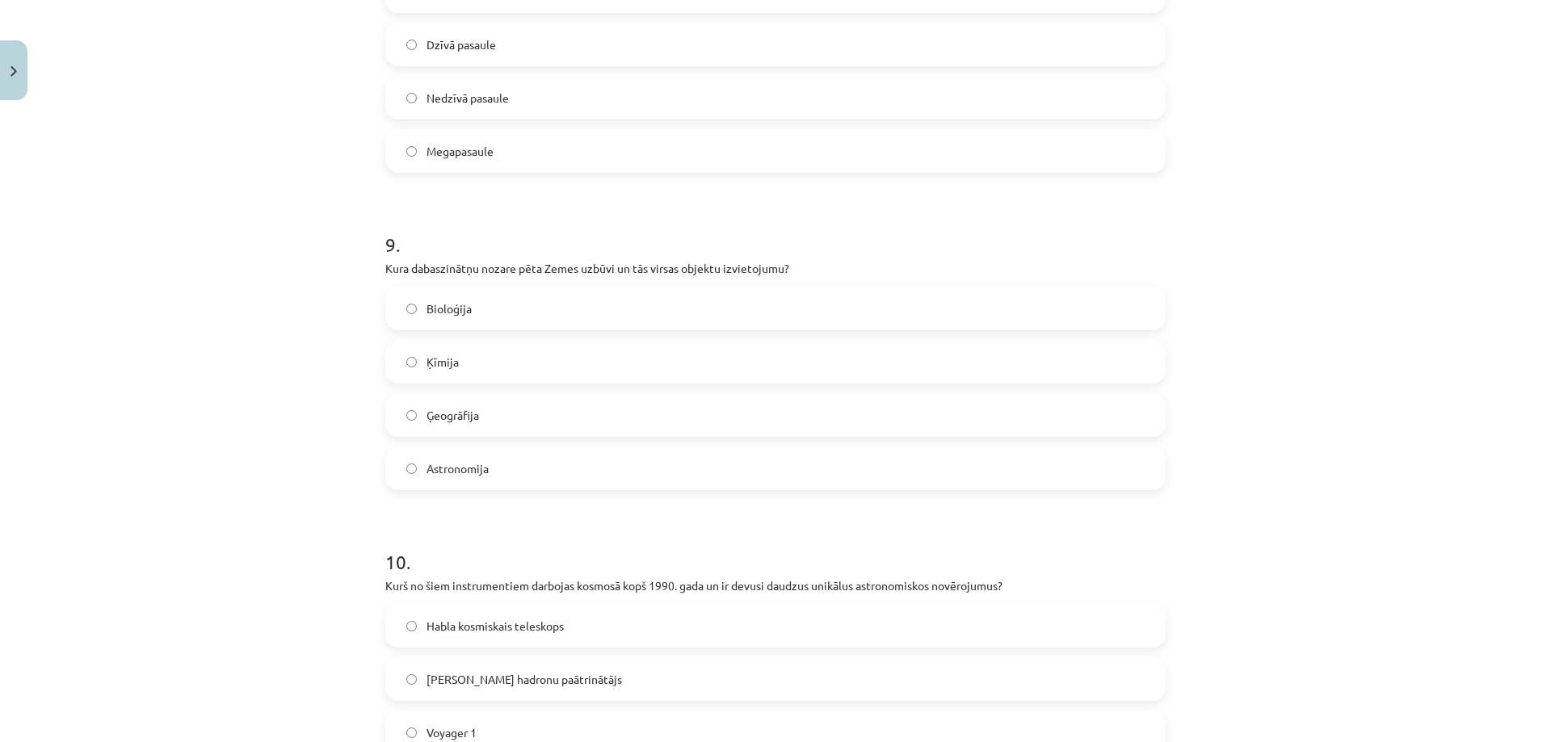
scroll to position [2828, 0]
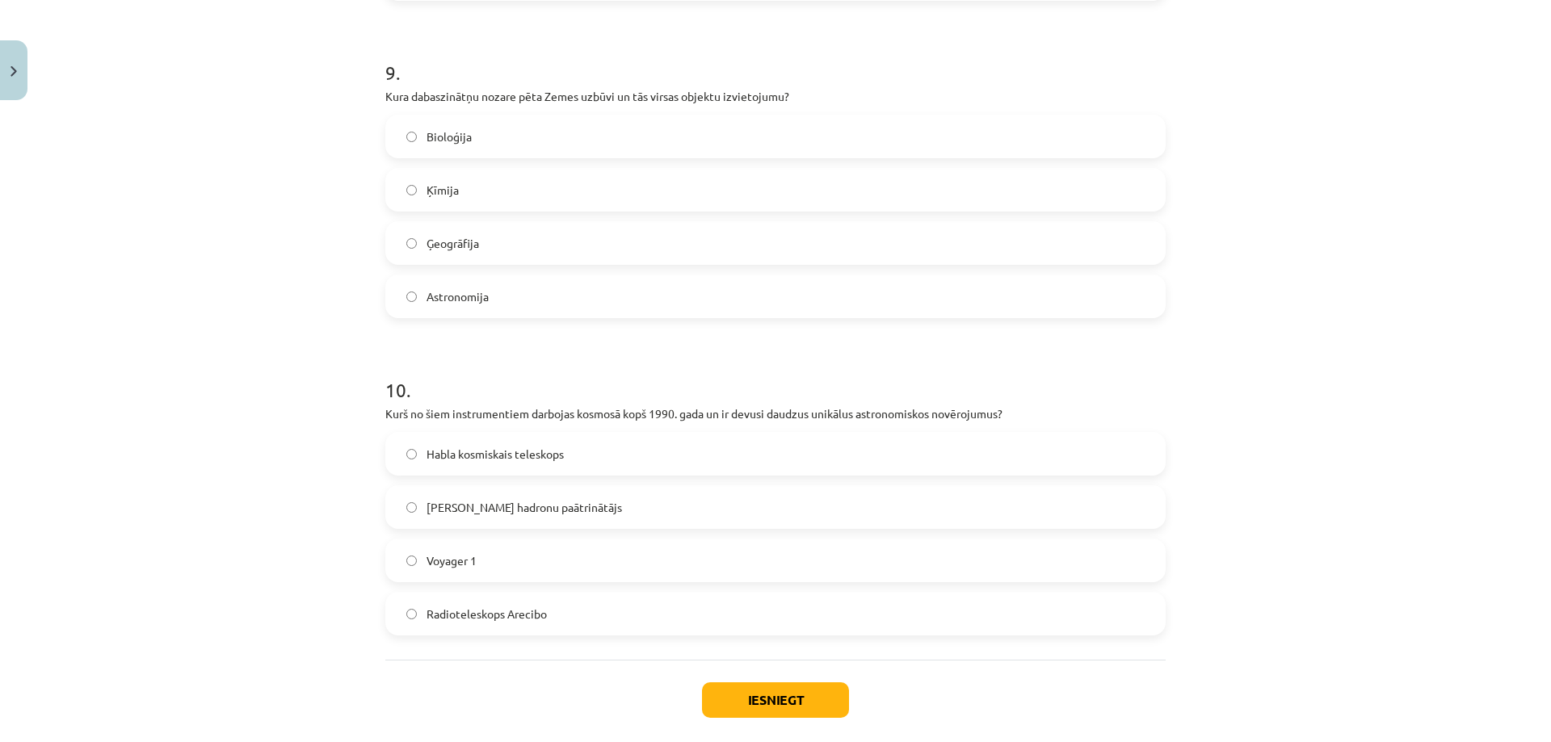
click at [595, 457] on label "Habla kosmiskais teleskops" at bounding box center [775, 454] width 777 height 40
click at [771, 695] on button "Iesniegt" at bounding box center [775, 700] width 147 height 36
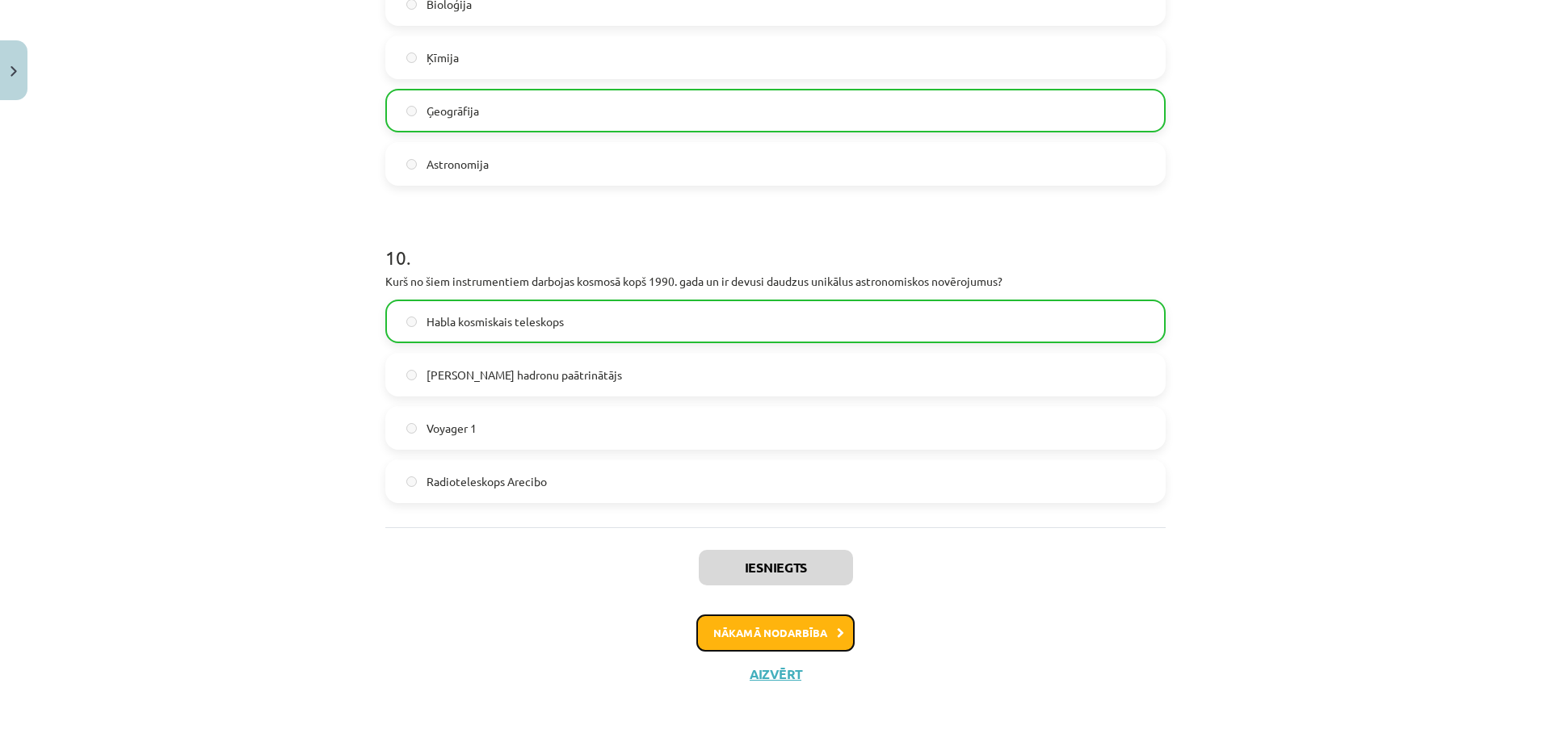
click at [800, 635] on button "Nākamā nodarbība" at bounding box center [775, 633] width 158 height 37
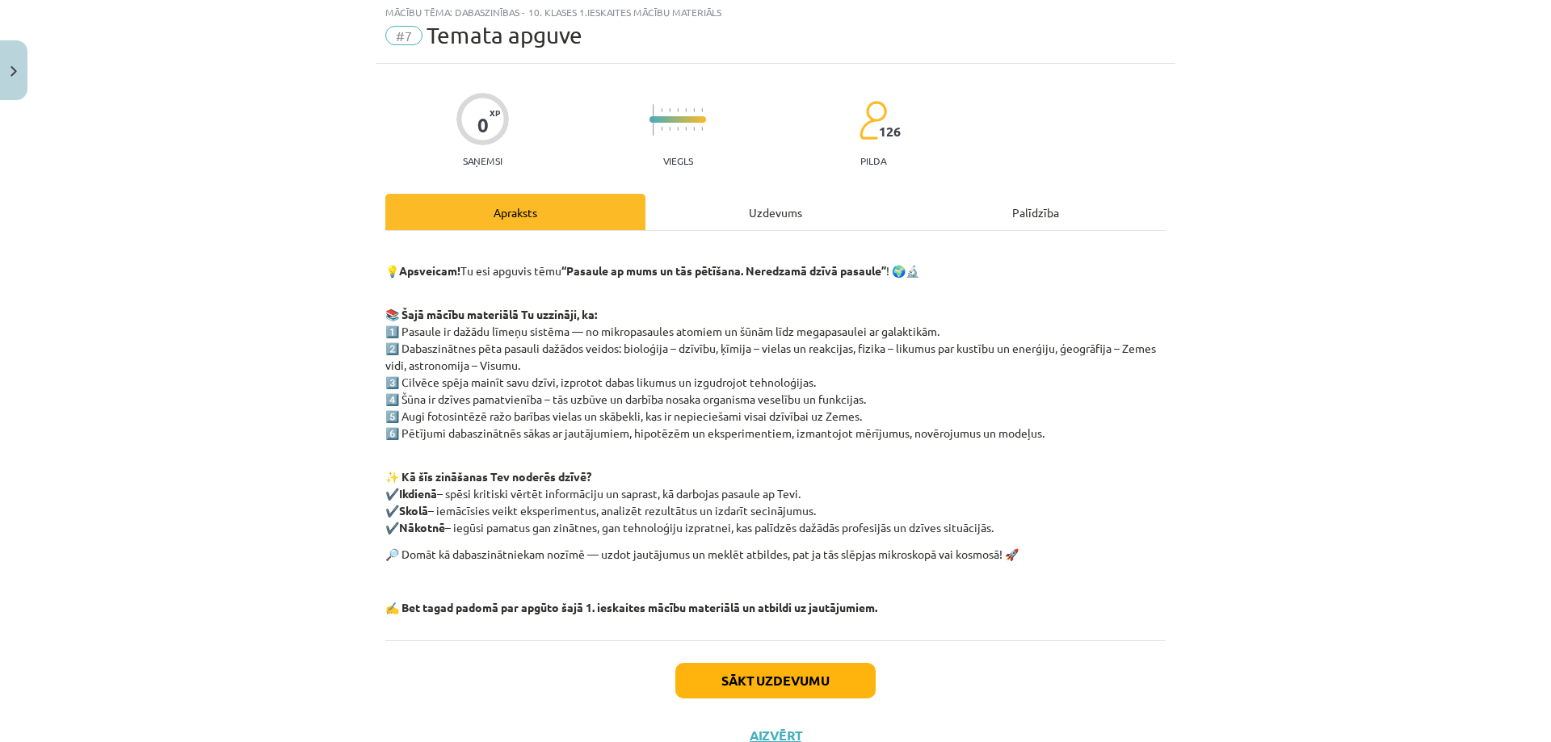
scroll to position [40, 0]
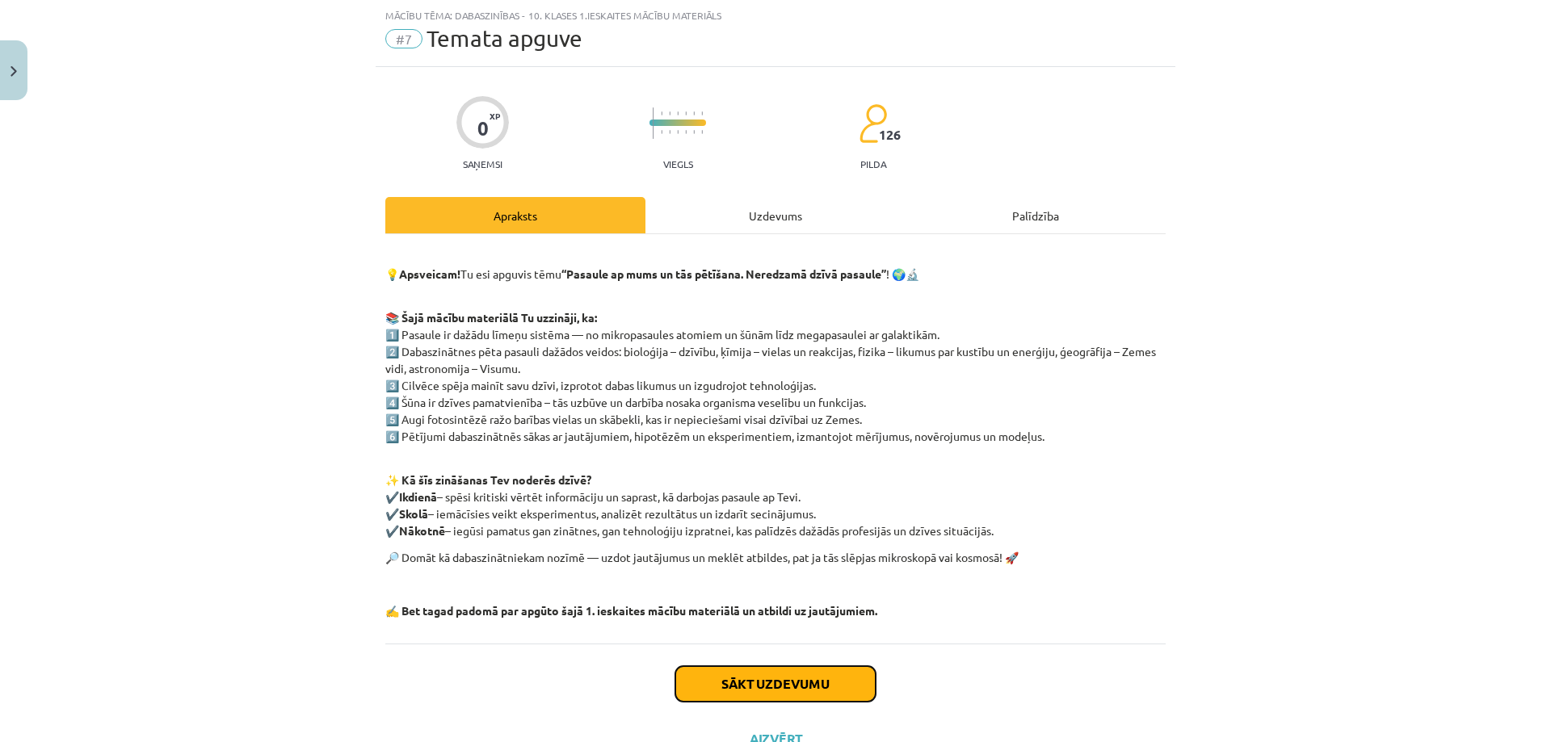
click at [804, 693] on button "Sākt uzdevumu" at bounding box center [775, 684] width 200 height 36
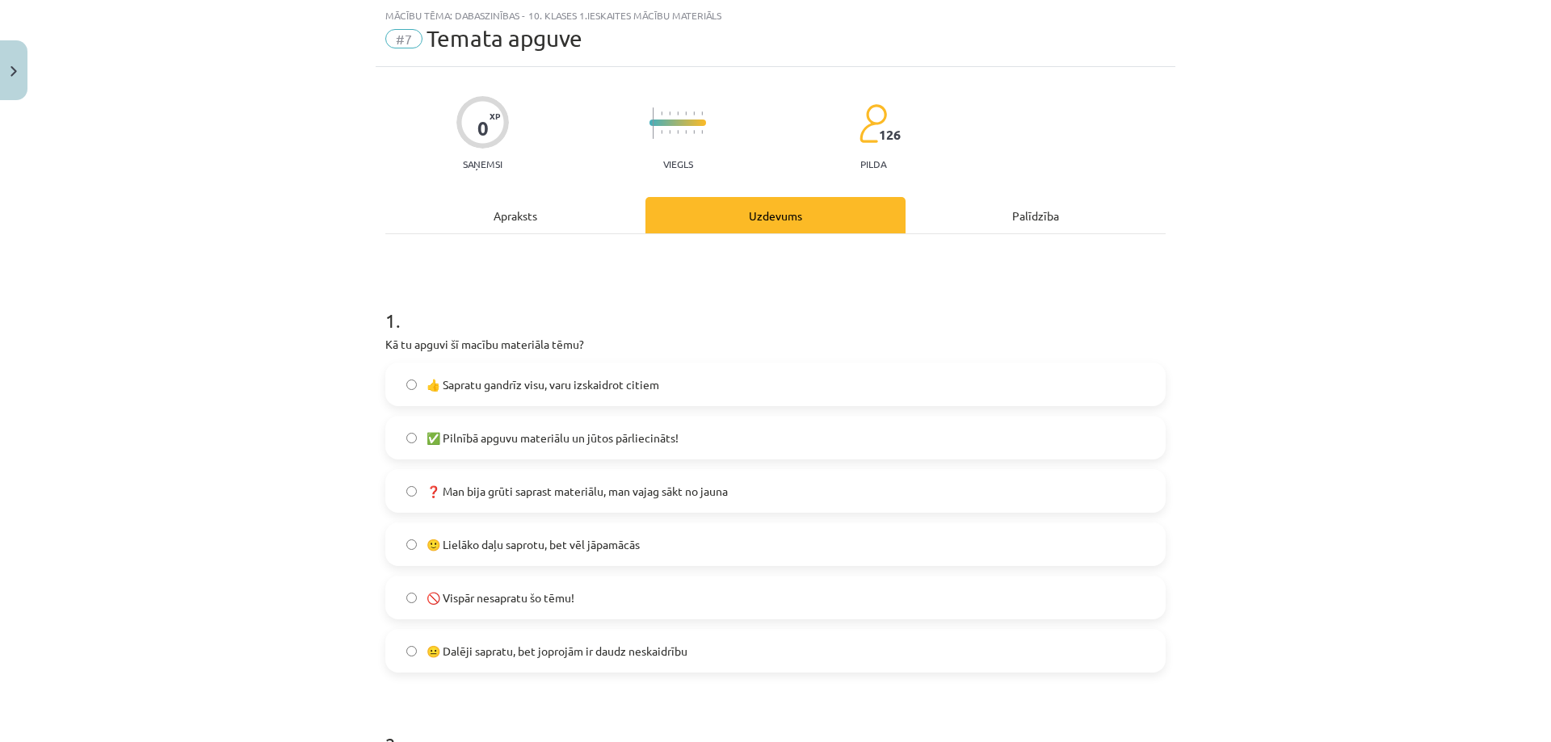
click at [661, 437] on span "✅ Pilnībā apguvu materiālu un jūtos pārliecināts!" at bounding box center [552, 438] width 252 height 17
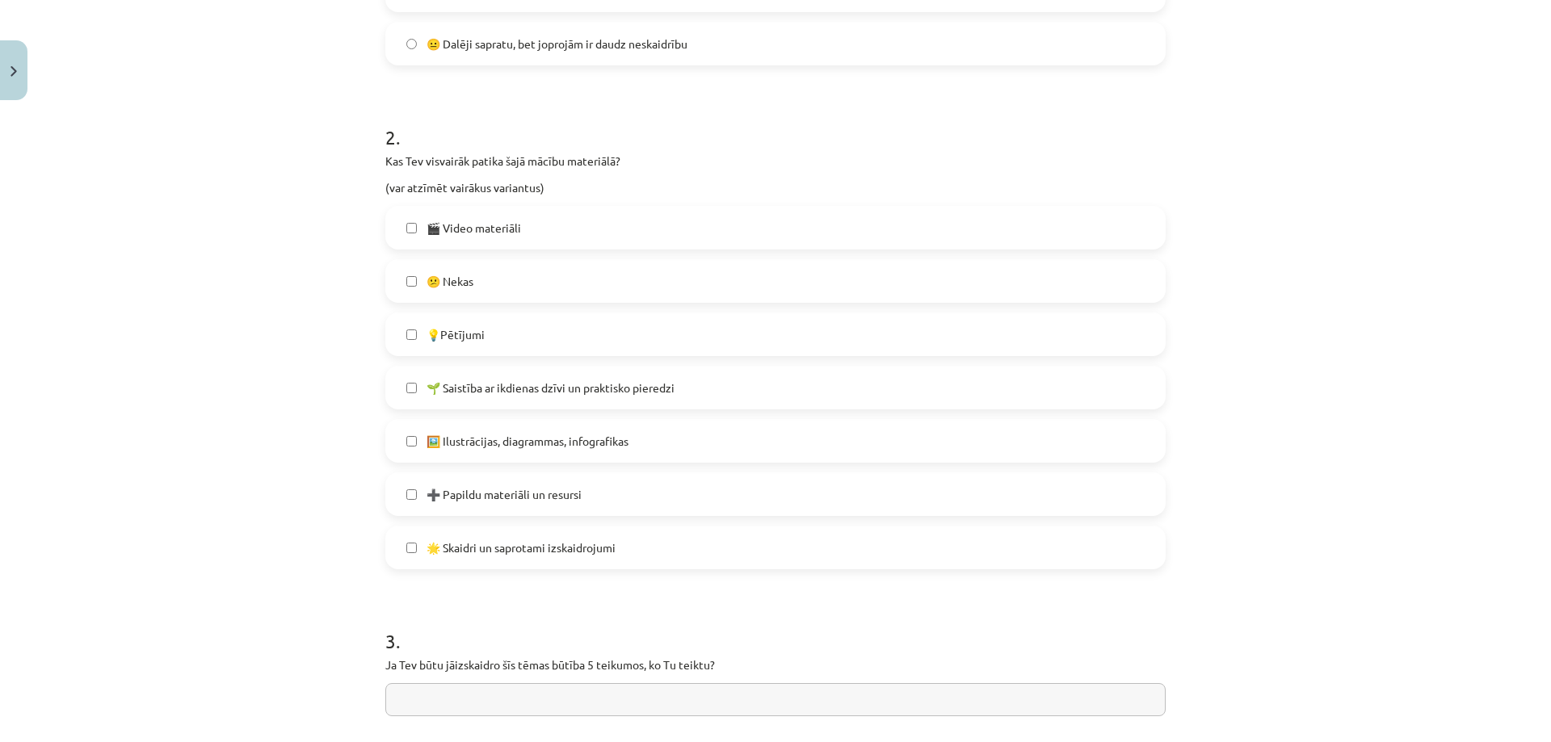
scroll to position [687, 0]
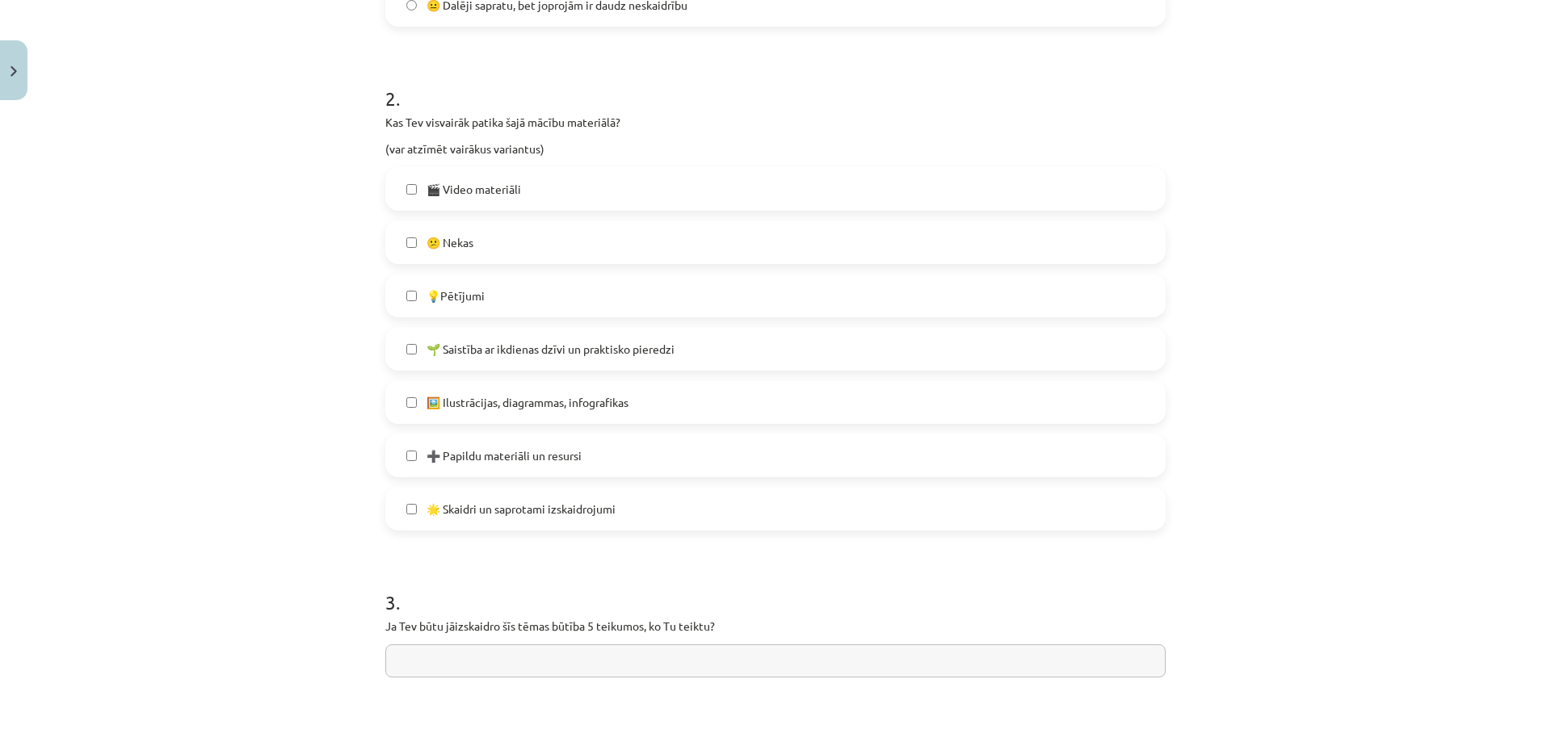
click at [571, 334] on label "🌱 Saistība ar ikdienas dzīvi un praktisko pieredzi" at bounding box center [775, 349] width 777 height 40
click at [552, 399] on span "🖼️ Ilustrācijas, diagrammas, infografikas" at bounding box center [527, 402] width 202 height 17
click at [527, 498] on label "🌟 Skaidri un saprotami izskaidrojumi" at bounding box center [775, 509] width 777 height 40
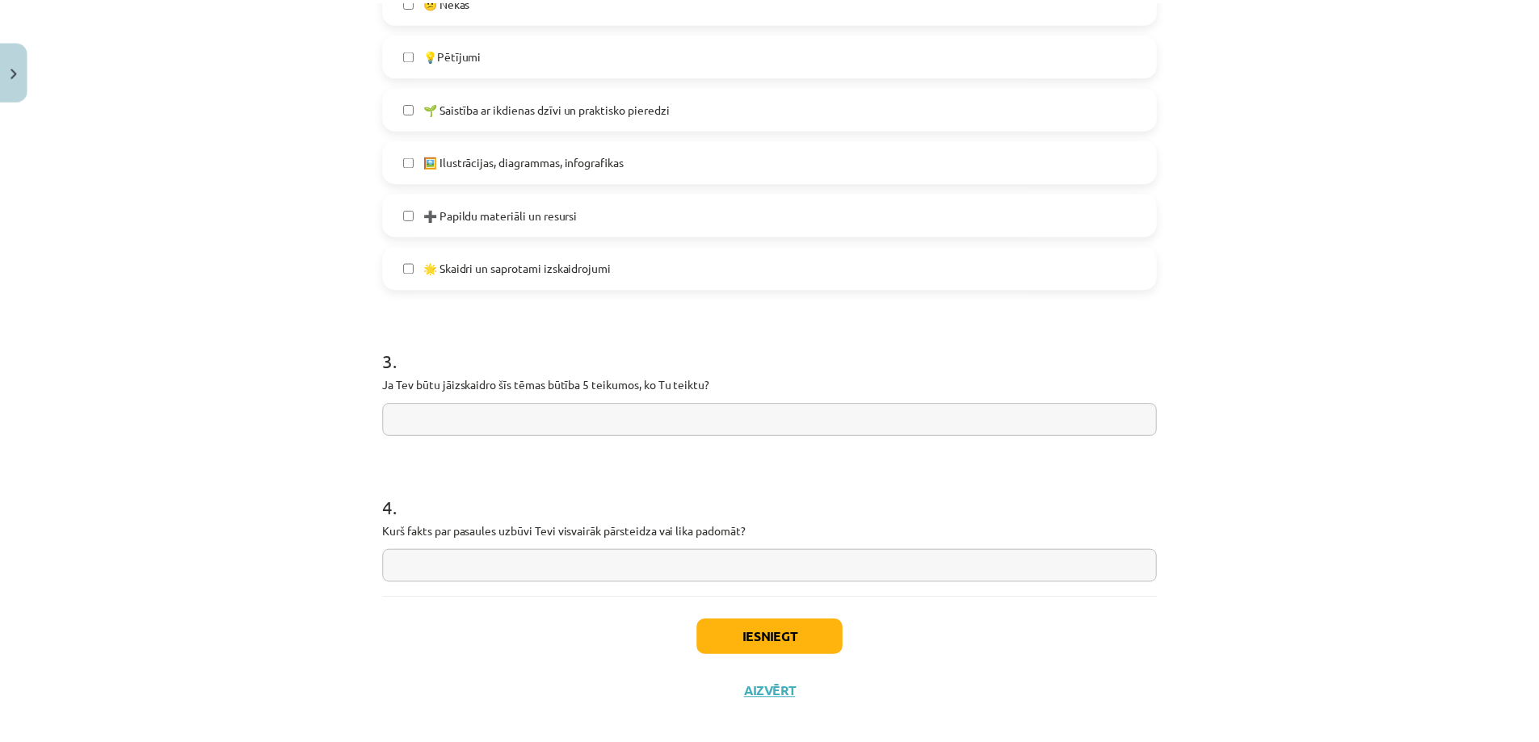
scroll to position [929, 0]
click at [554, 416] on input "text" at bounding box center [775, 418] width 780 height 33
type input "*"
click at [394, 414] on input "**********" at bounding box center [775, 418] width 780 height 33
click at [586, 417] on input "**********" at bounding box center [775, 418] width 780 height 33
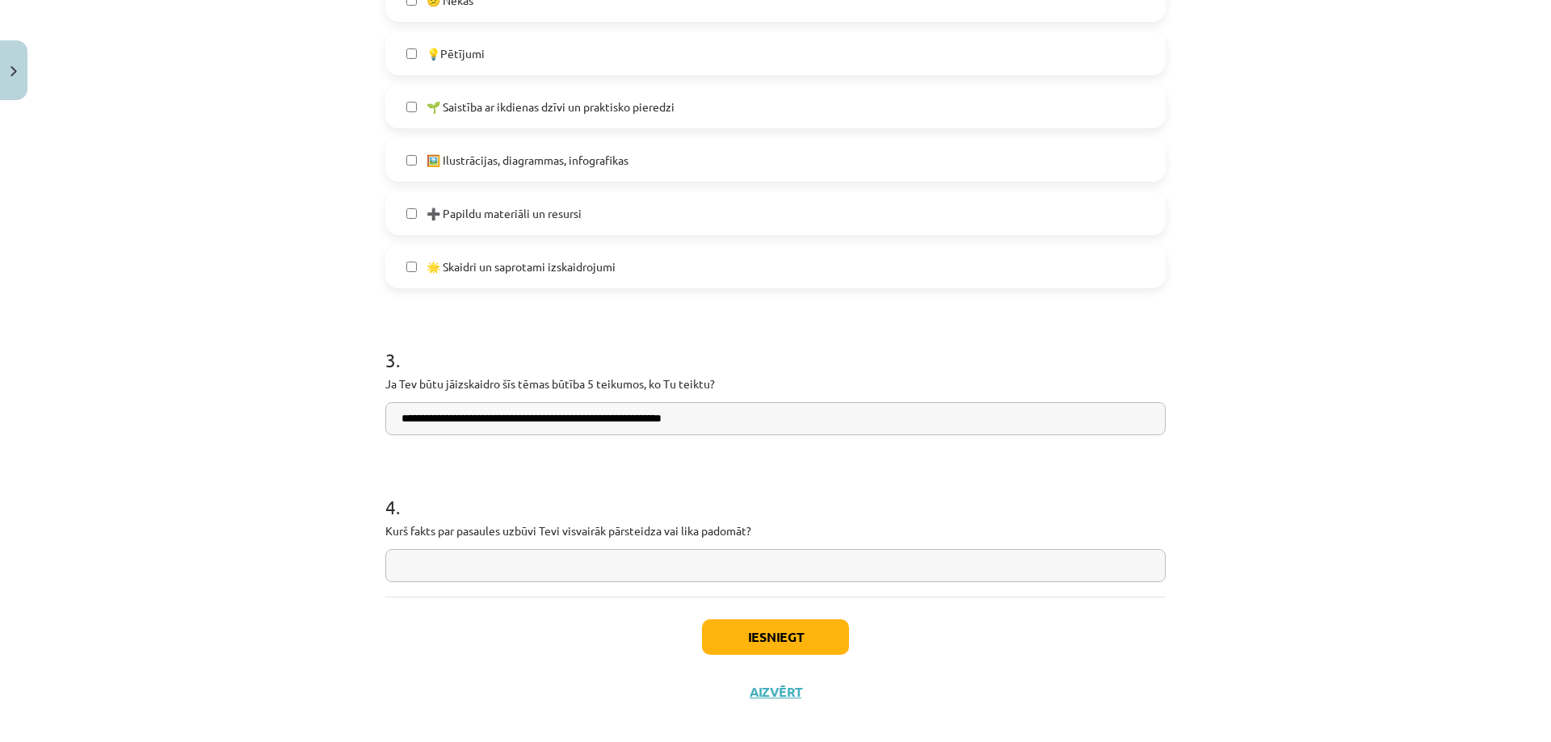
click at [716, 417] on input "**********" at bounding box center [775, 418] width 780 height 33
click at [611, 415] on input "**********" at bounding box center [775, 418] width 780 height 33
click at [836, 420] on input "**********" at bounding box center [775, 418] width 780 height 33
click at [847, 418] on input "**********" at bounding box center [775, 418] width 780 height 33
click at [867, 411] on input "**********" at bounding box center [775, 418] width 780 height 33
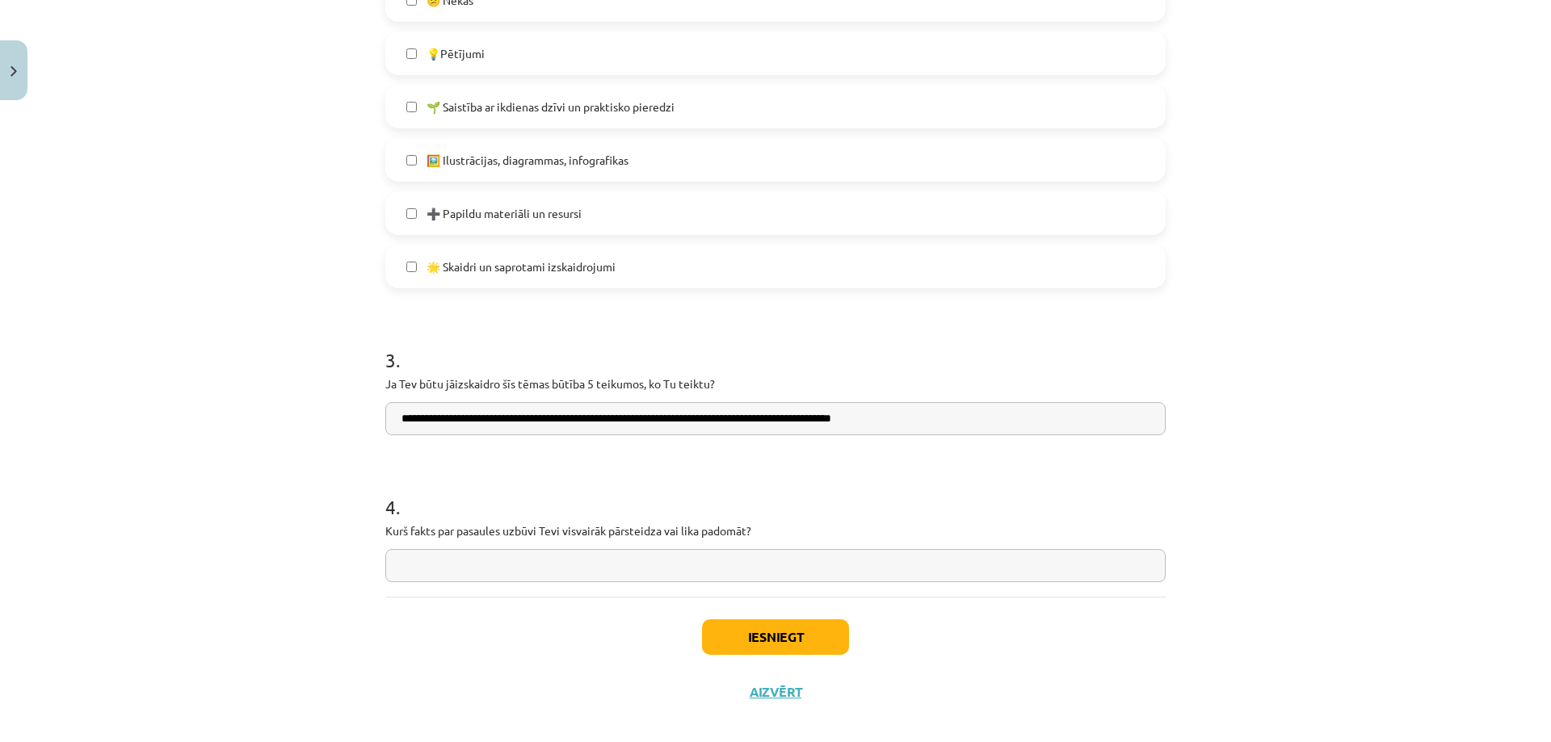
click at [905, 415] on input "**********" at bounding box center [775, 418] width 780 height 33
type input "**********"
click at [567, 572] on input "text" at bounding box center [775, 565] width 780 height 33
type input "**********"
click at [787, 649] on button "Iesniegt" at bounding box center [775, 637] width 147 height 36
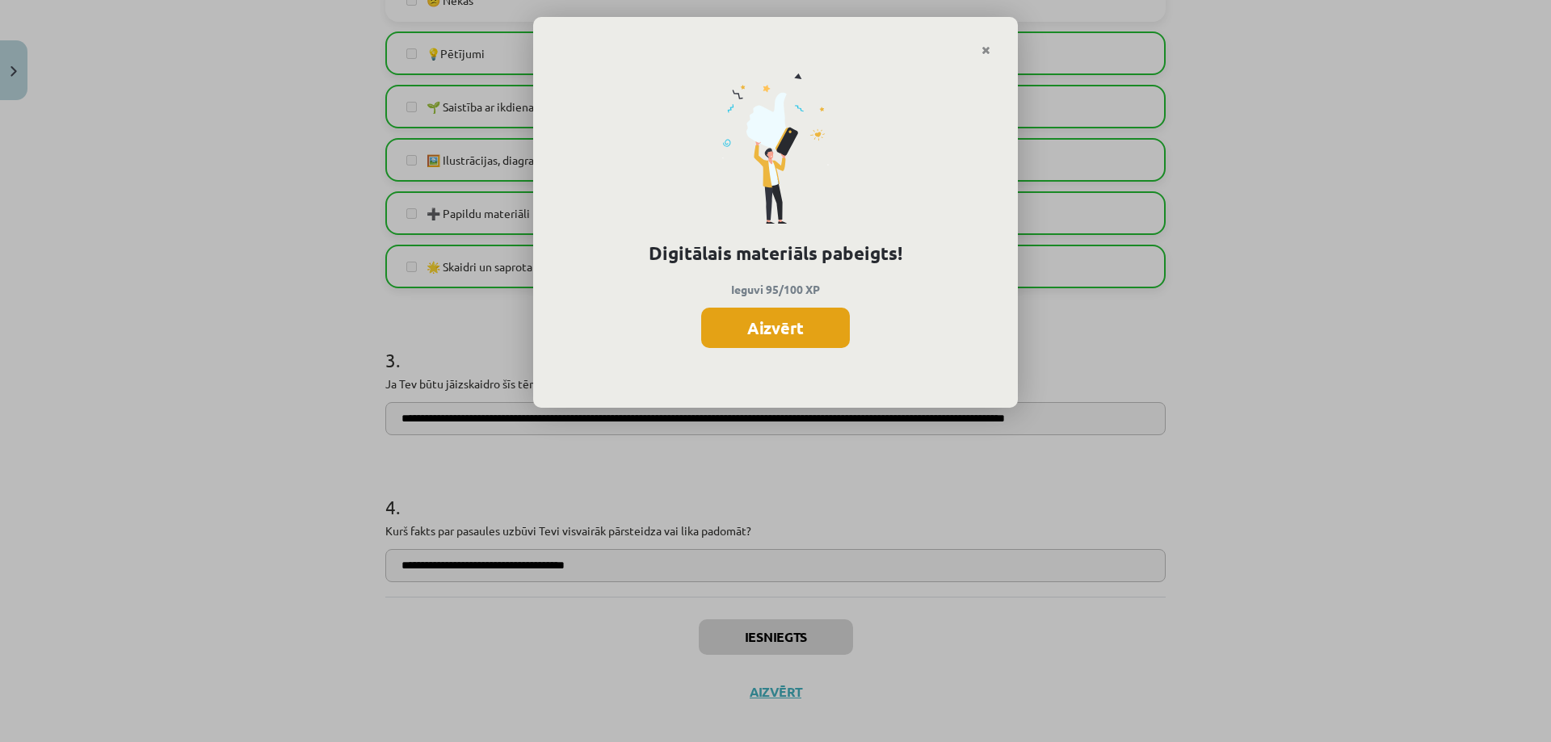
click at [758, 326] on button "Aizvērt" at bounding box center [775, 328] width 149 height 40
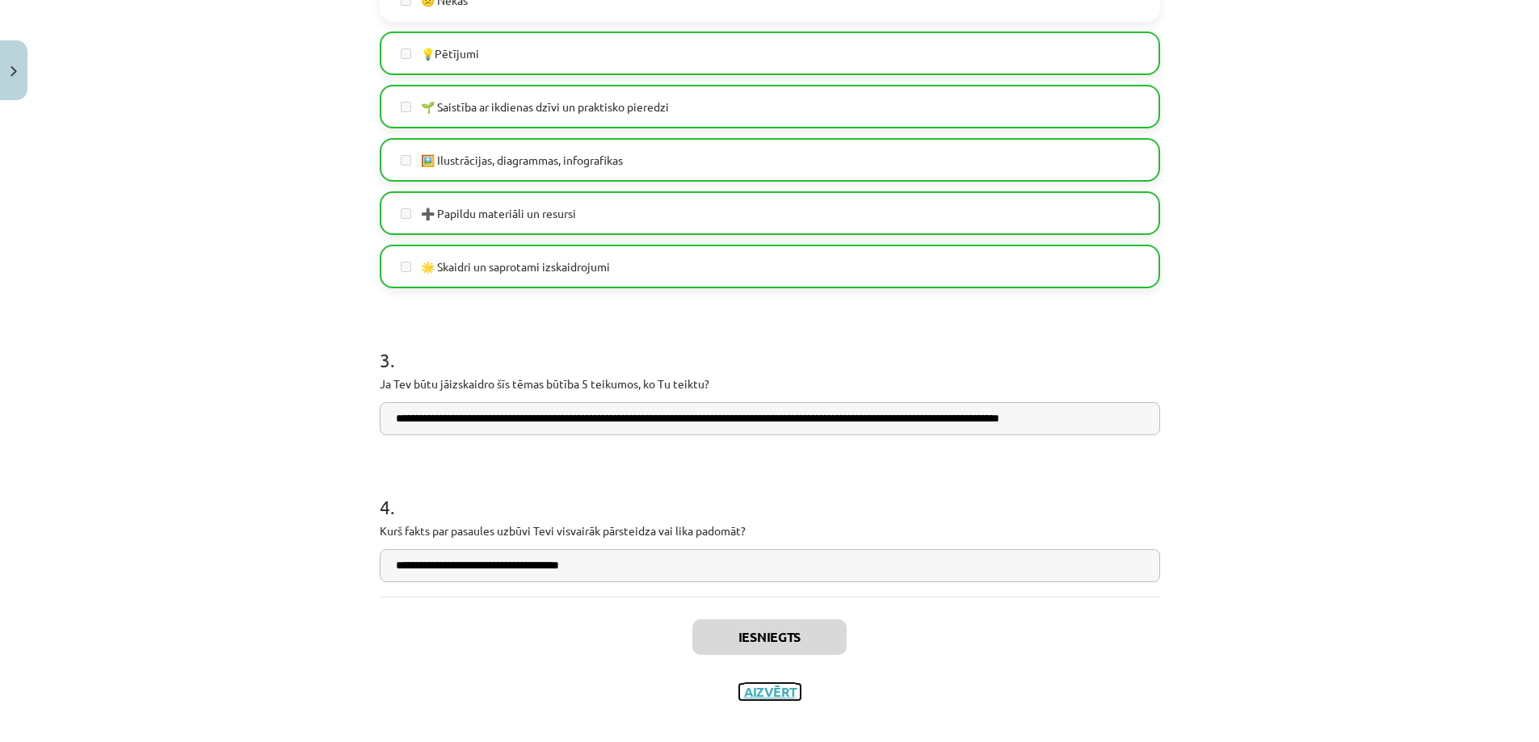
click at [766, 694] on button "Aizvērt" at bounding box center [769, 692] width 61 height 16
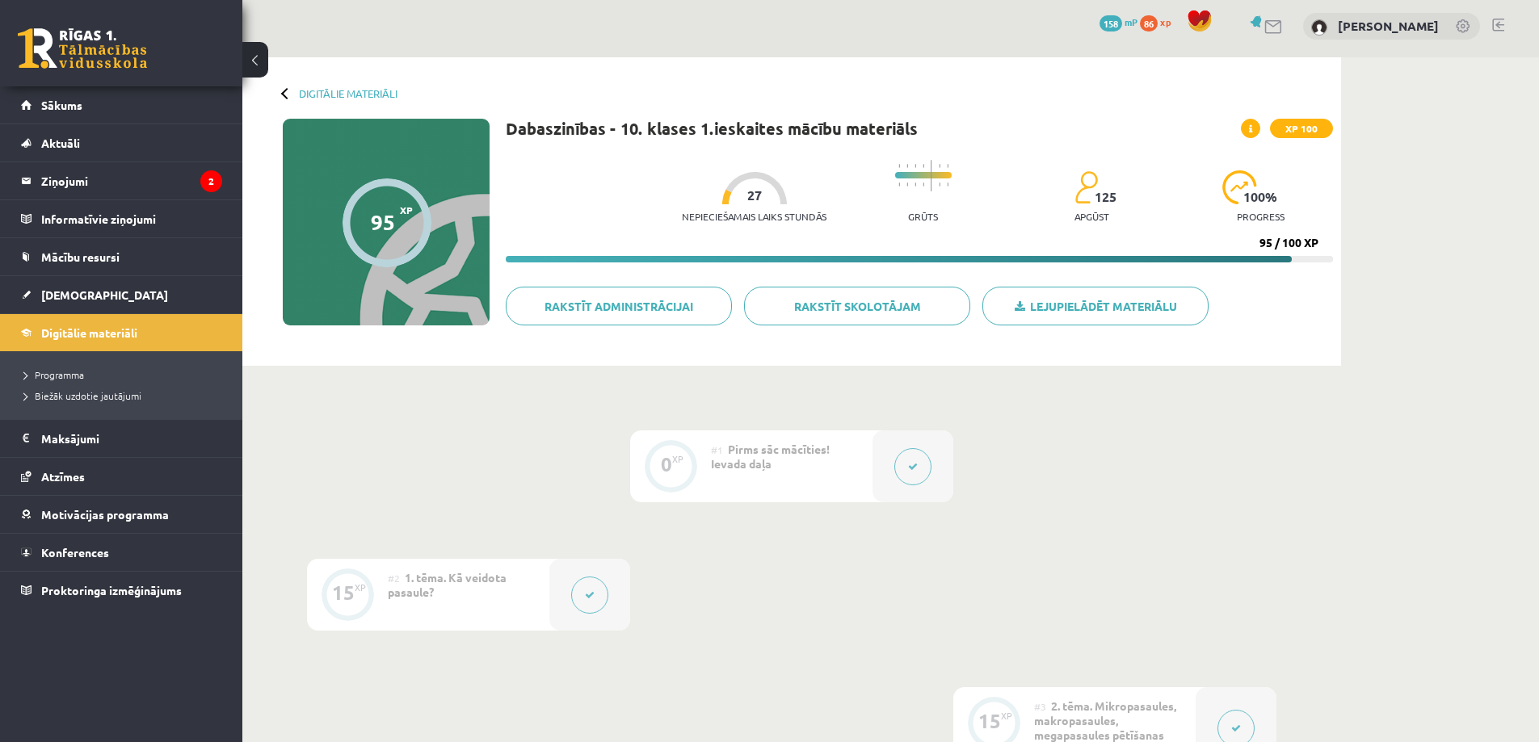
scroll to position [0, 0]
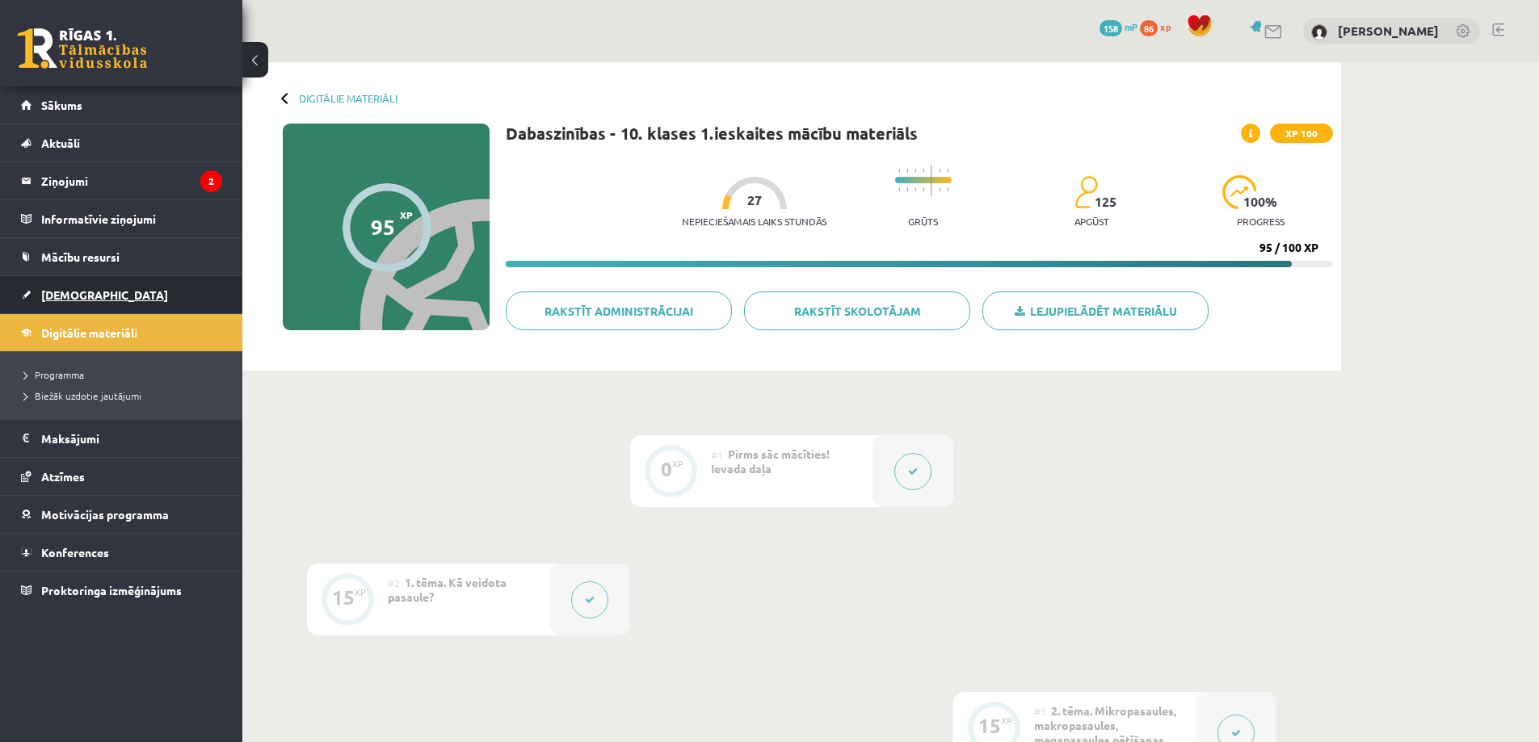
click at [66, 289] on span "[DEMOGRAPHIC_DATA]" at bounding box center [104, 295] width 127 height 15
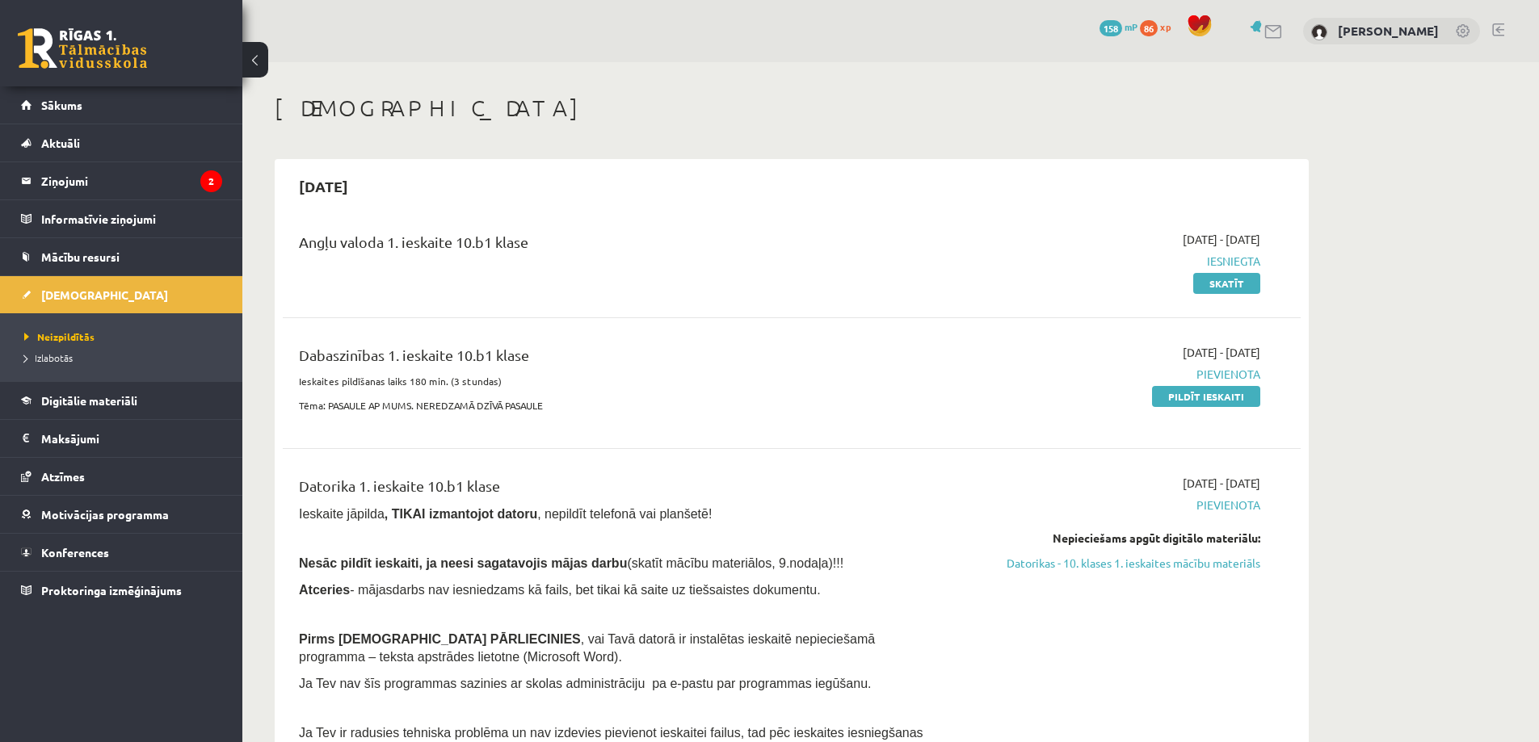
scroll to position [81, 0]
